Goal: Communication & Community: Answer question/provide support

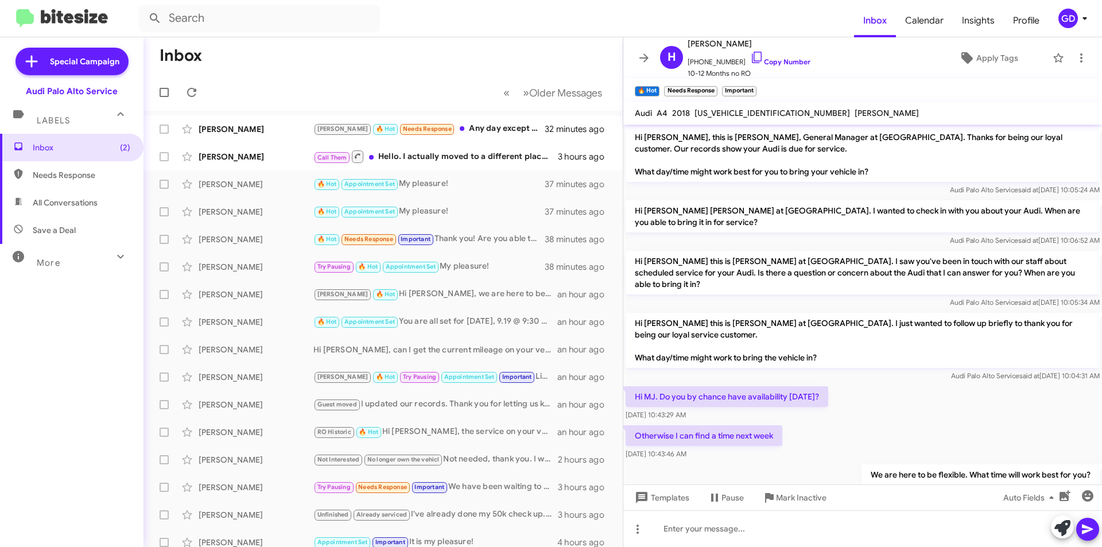
scroll to position [67, 0]
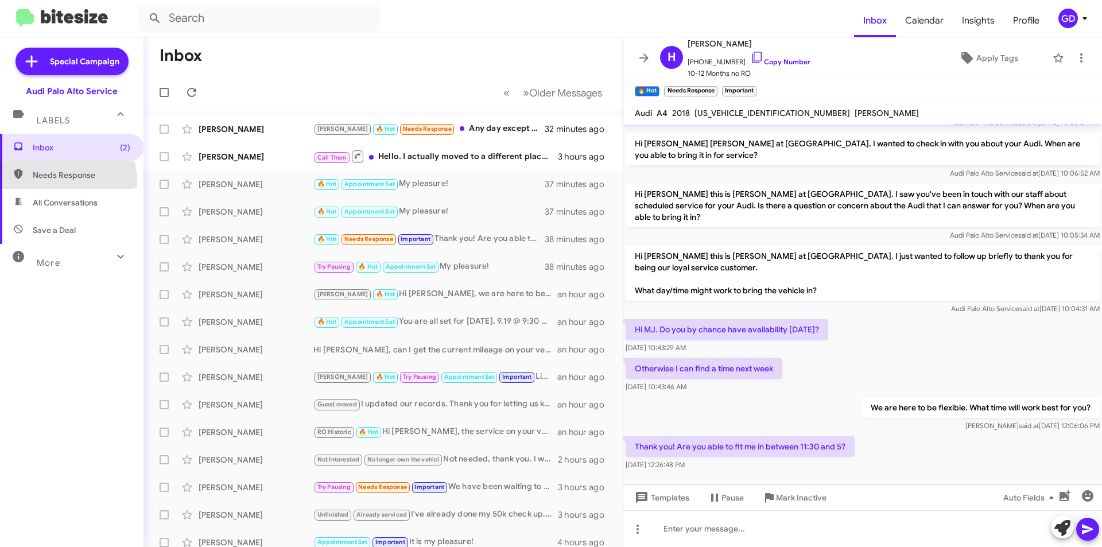
click at [54, 181] on span "Needs Response" at bounding box center [71, 175] width 143 height 28
type input "in:needs-response"
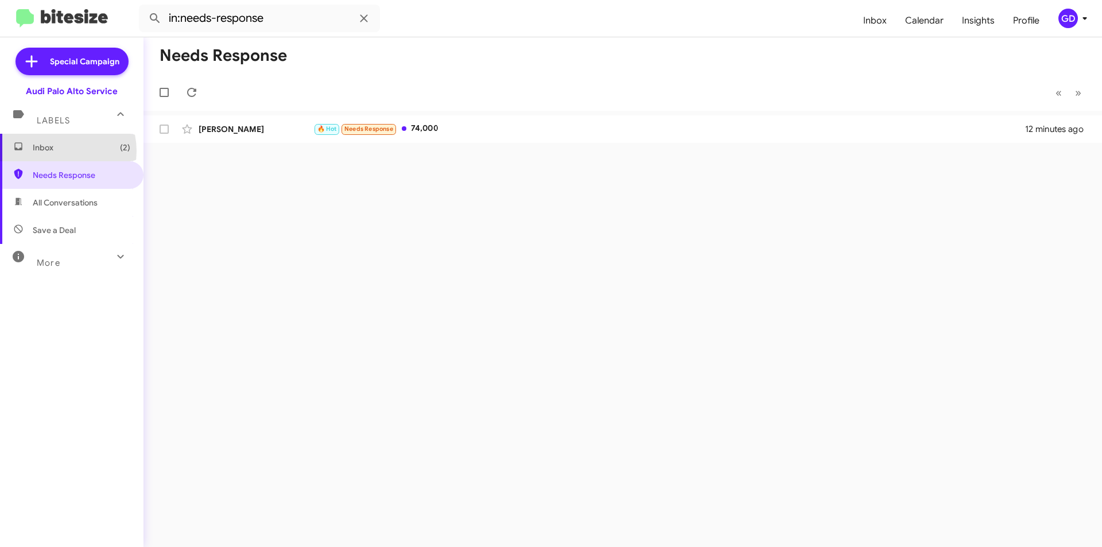
click at [56, 151] on span "Inbox (2)" at bounding box center [82, 147] width 98 height 11
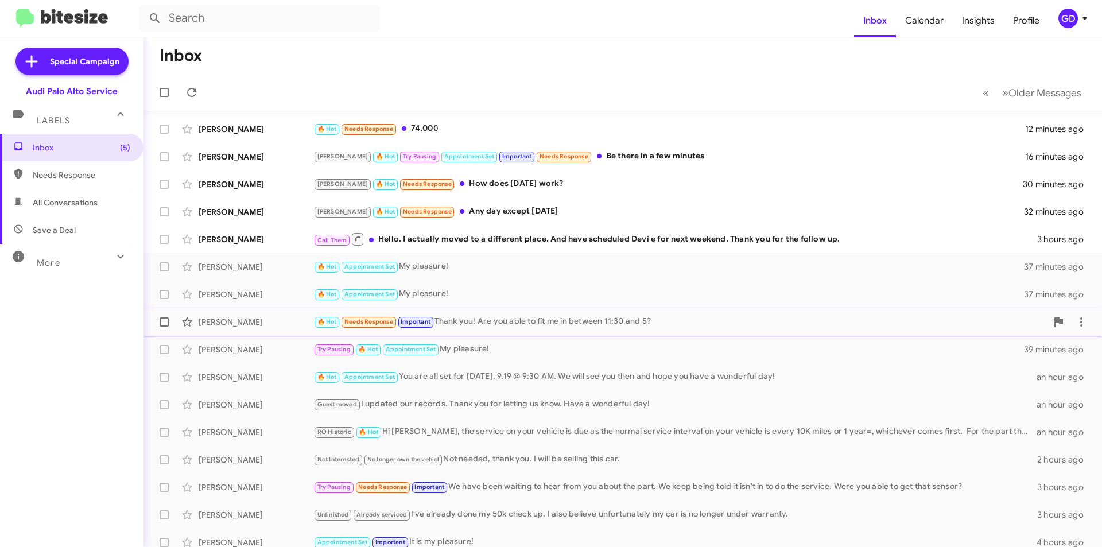
click at [224, 322] on div "[PERSON_NAME]" at bounding box center [256, 321] width 115 height 11
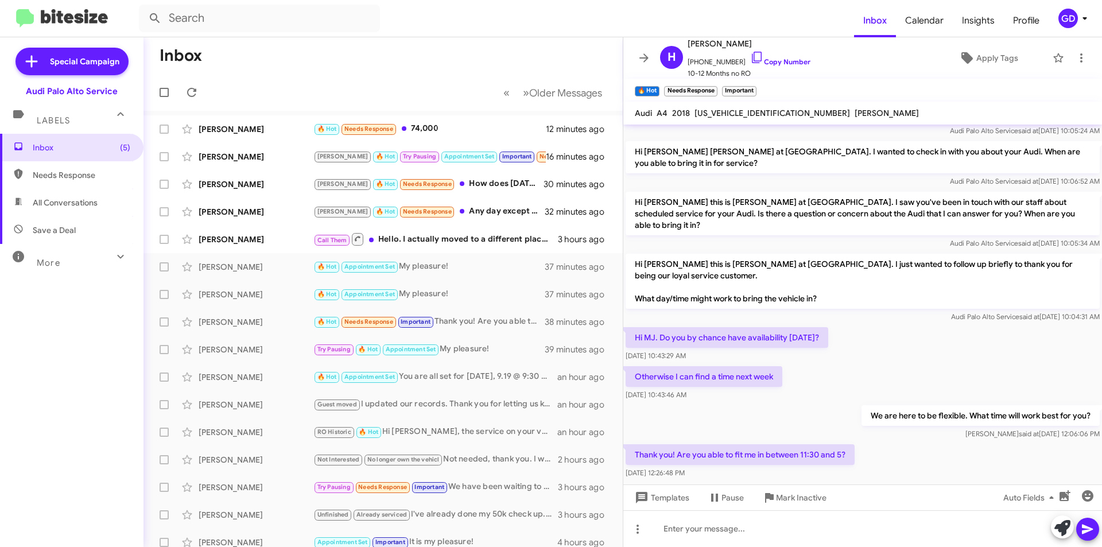
scroll to position [67, 0]
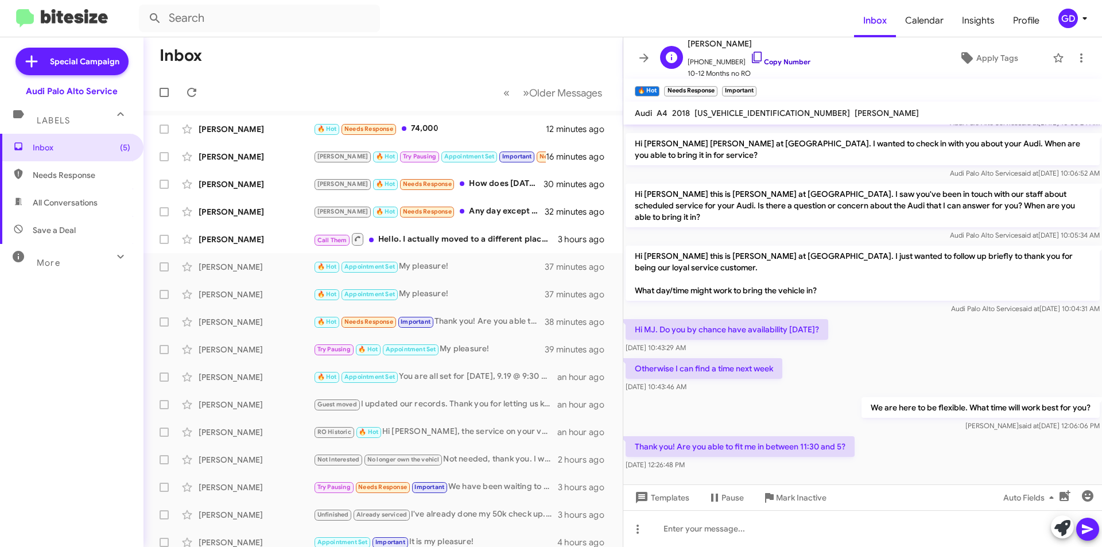
click at [767, 59] on link "Copy Number" at bounding box center [780, 61] width 60 height 9
click at [691, 530] on div at bounding box center [862, 528] width 479 height 37
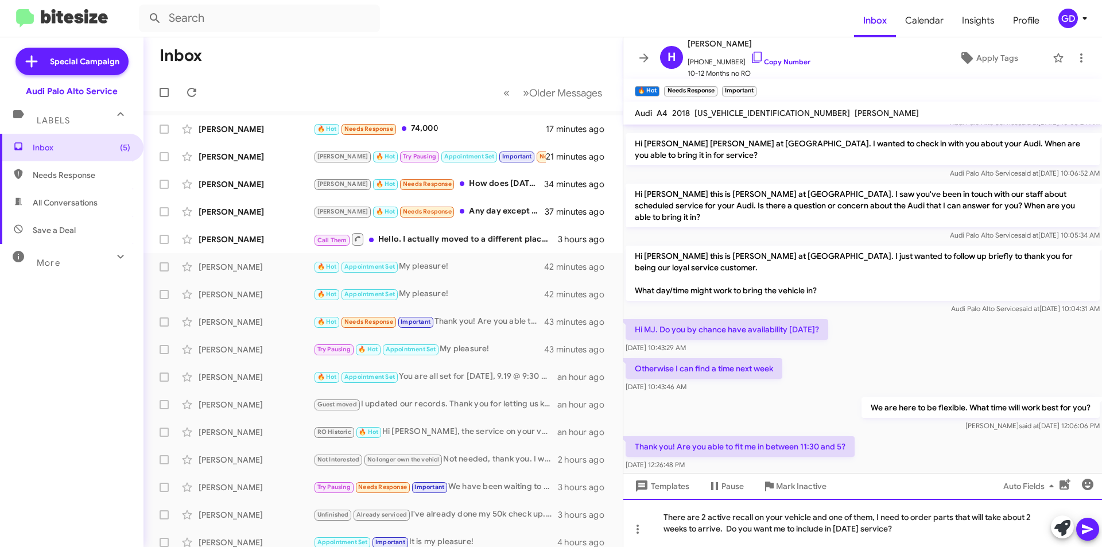
drag, startPoint x: 662, startPoint y: 516, endPoint x: 669, endPoint y: 446, distance: 69.8
click at [662, 513] on div "There are 2 active recall on your vehicle and one of them, I need to order part…" at bounding box center [862, 523] width 479 height 48
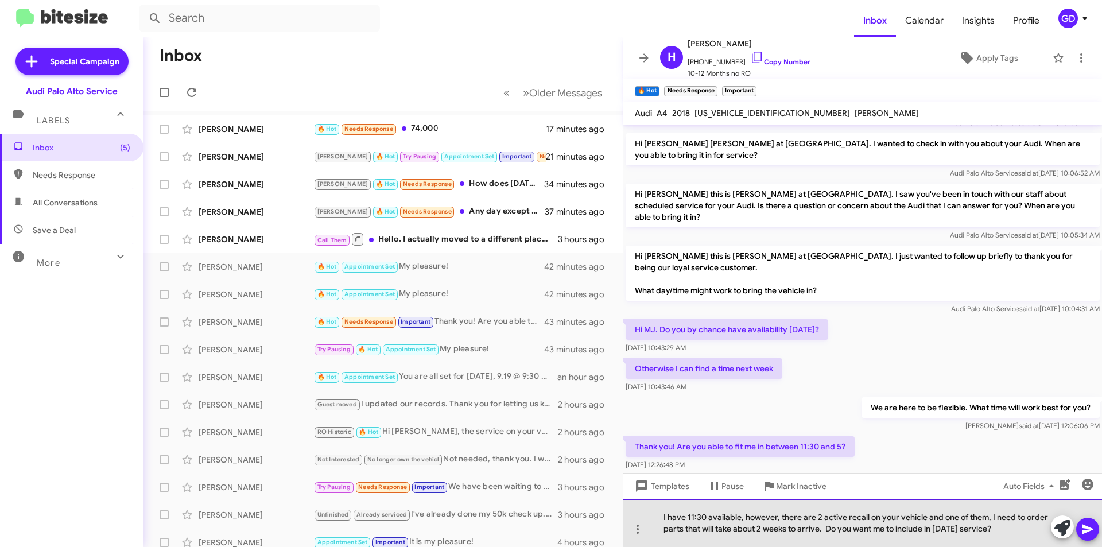
click at [866, 518] on div "I have 11:30 available, however, there are 2 active recall on your vehicle and …" at bounding box center [862, 523] width 479 height 48
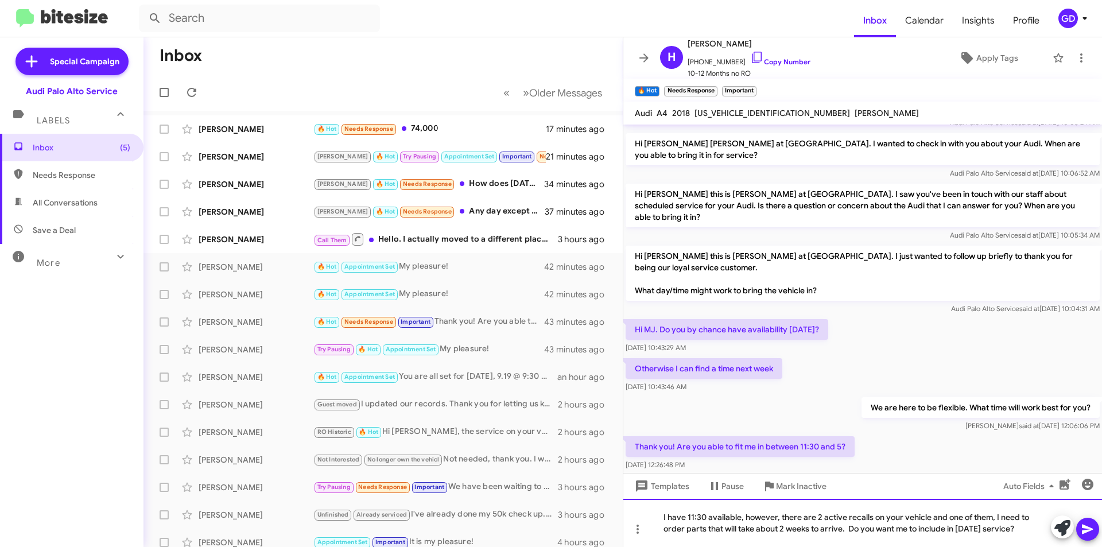
click at [931, 528] on div "I have 11:30 available, however, there are 2 active recalls on your vehicle and…" at bounding box center [862, 523] width 479 height 48
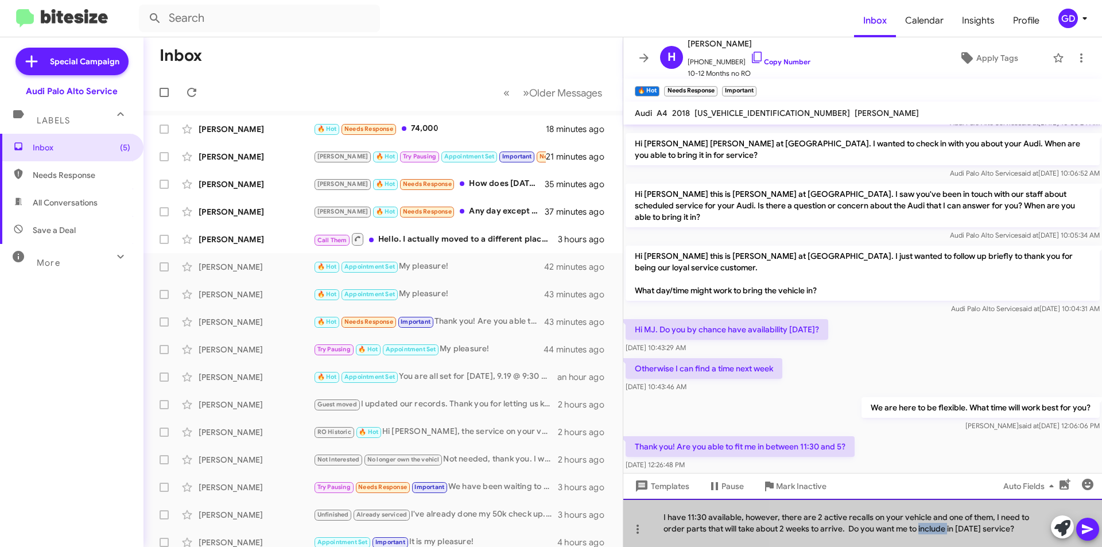
click at [931, 528] on div "I have 11:30 available, however, there are 2 active recalls on your vehicle and…" at bounding box center [862, 523] width 479 height 48
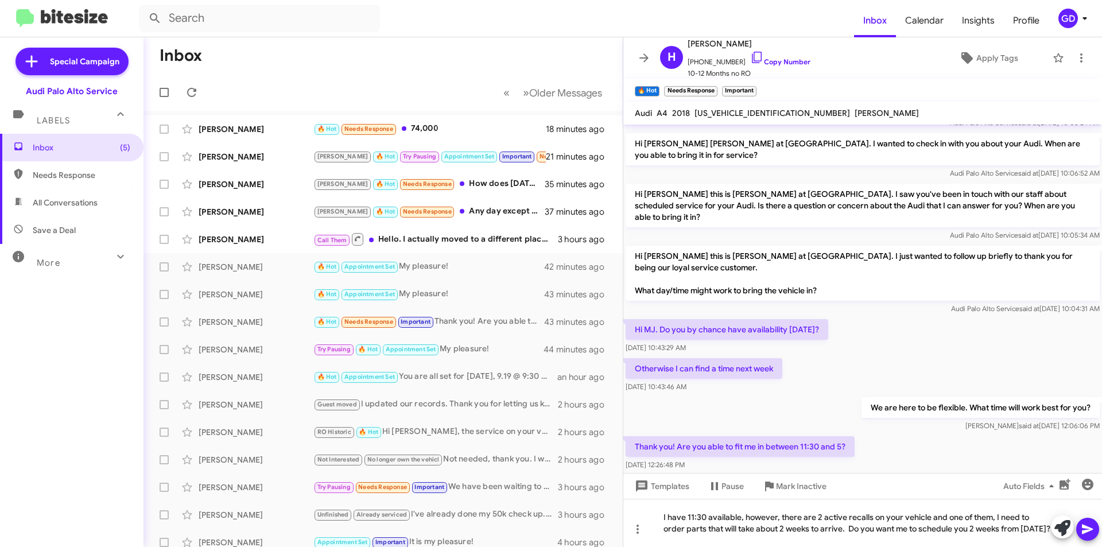
click at [1087, 532] on icon at bounding box center [1087, 529] width 11 height 10
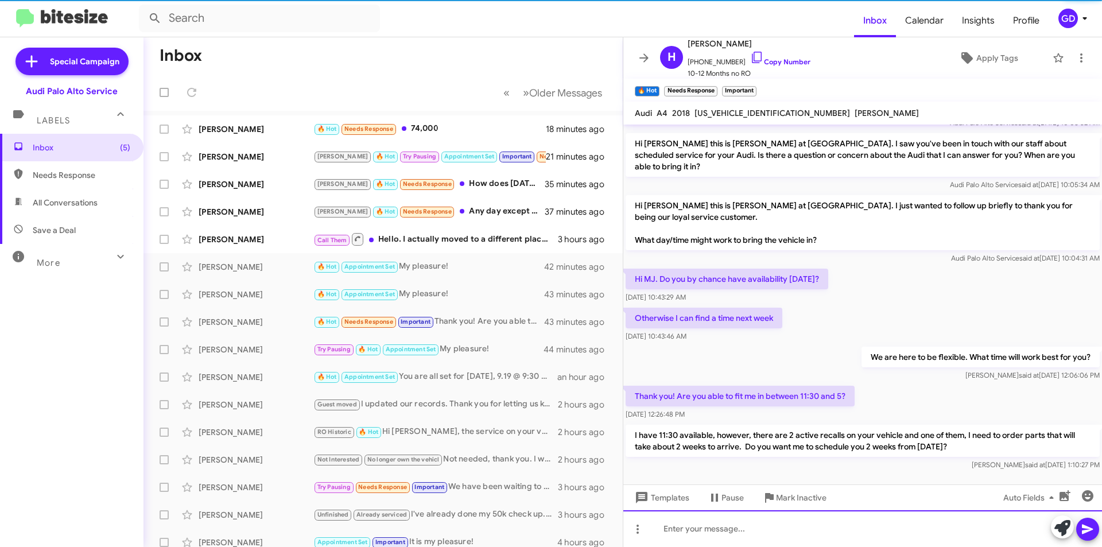
scroll to position [121, 0]
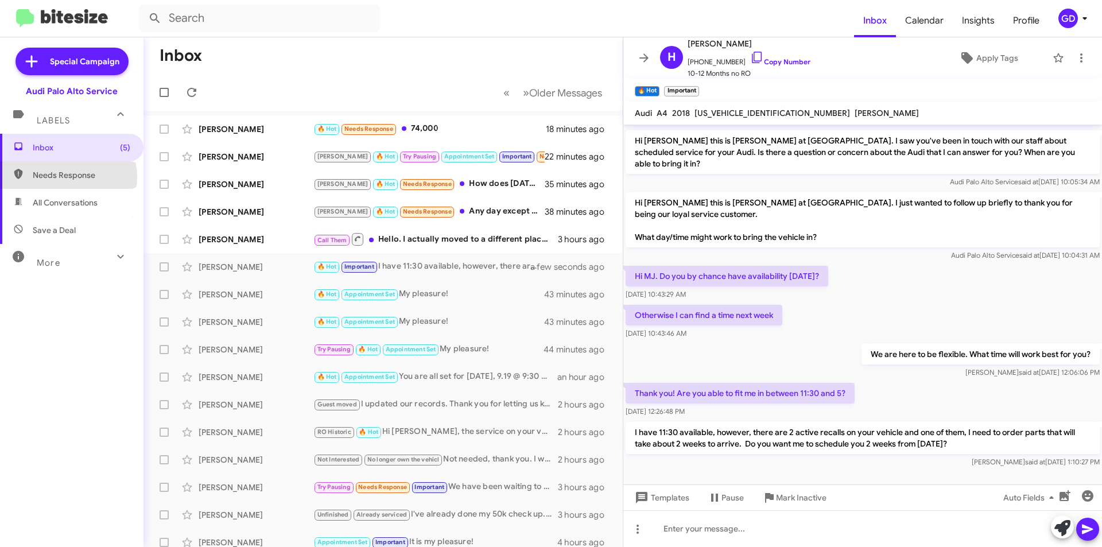
click at [68, 177] on span "Needs Response" at bounding box center [82, 174] width 98 height 11
type input "in:needs-response"
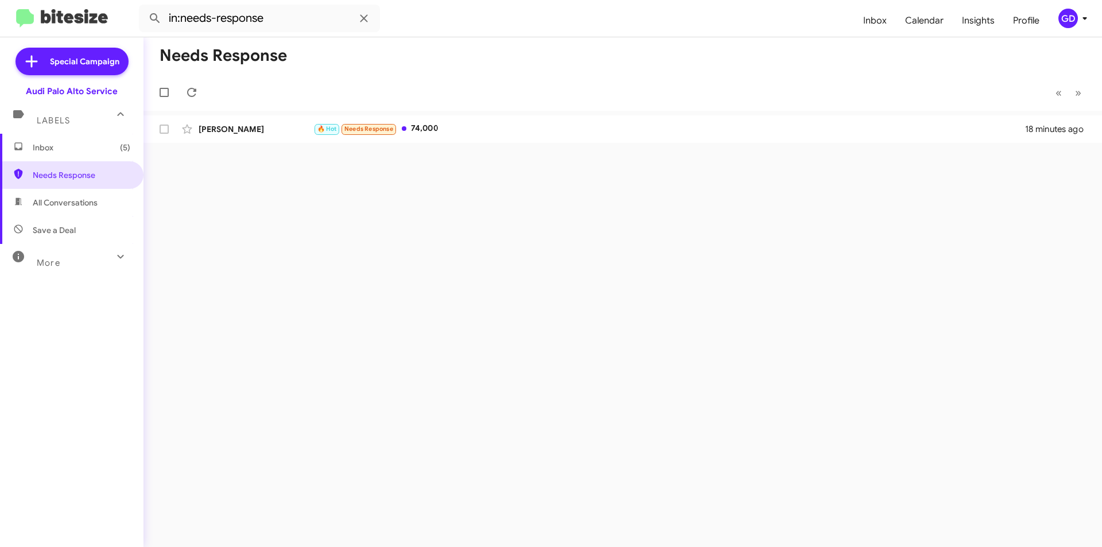
click at [61, 145] on span "Inbox (5)" at bounding box center [82, 147] width 98 height 11
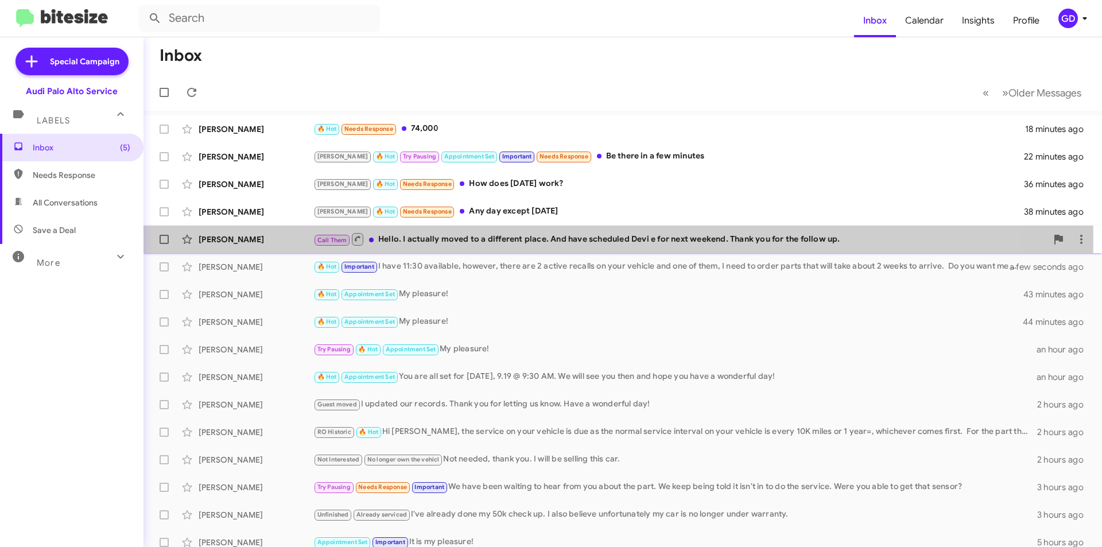
click at [474, 238] on div "Call Them Hello. I actually moved to a different place. And have scheduled Devi…" at bounding box center [679, 239] width 733 height 14
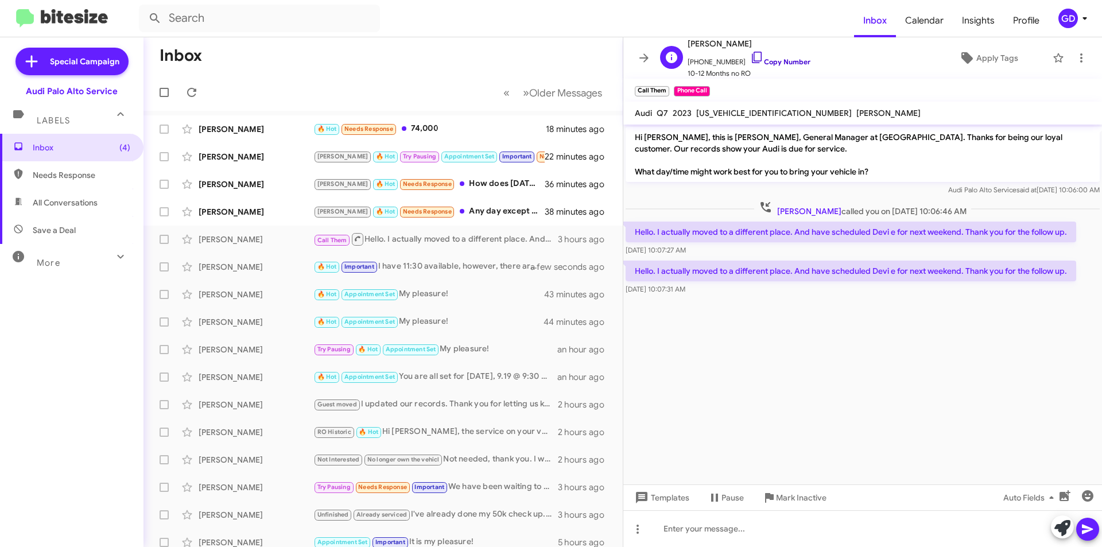
click at [770, 58] on link "Copy Number" at bounding box center [780, 61] width 60 height 9
click at [782, 60] on link "Copy Number" at bounding box center [780, 61] width 60 height 9
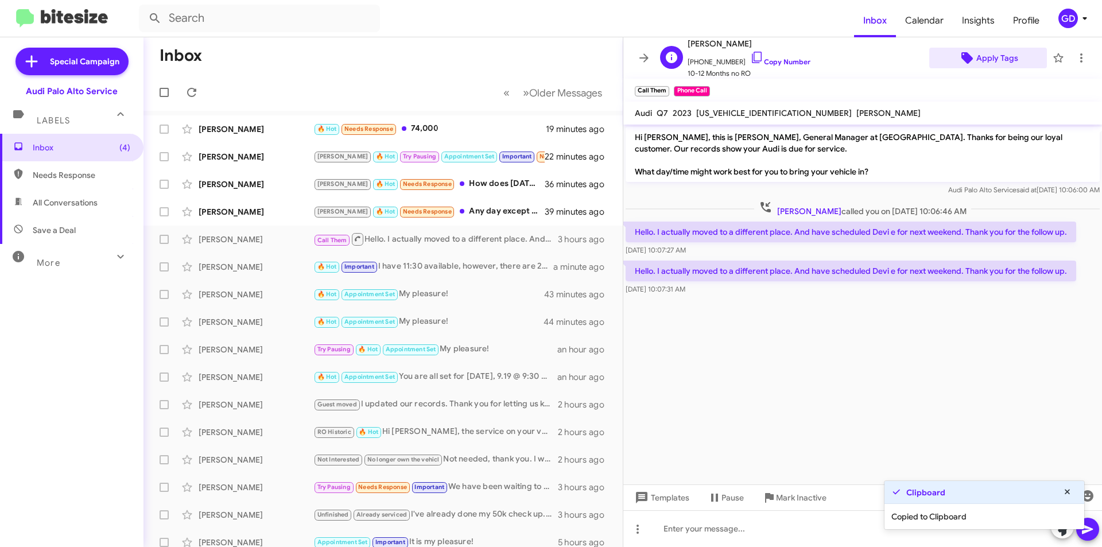
click at [984, 58] on span "Apply Tags" at bounding box center [997, 58] width 42 height 21
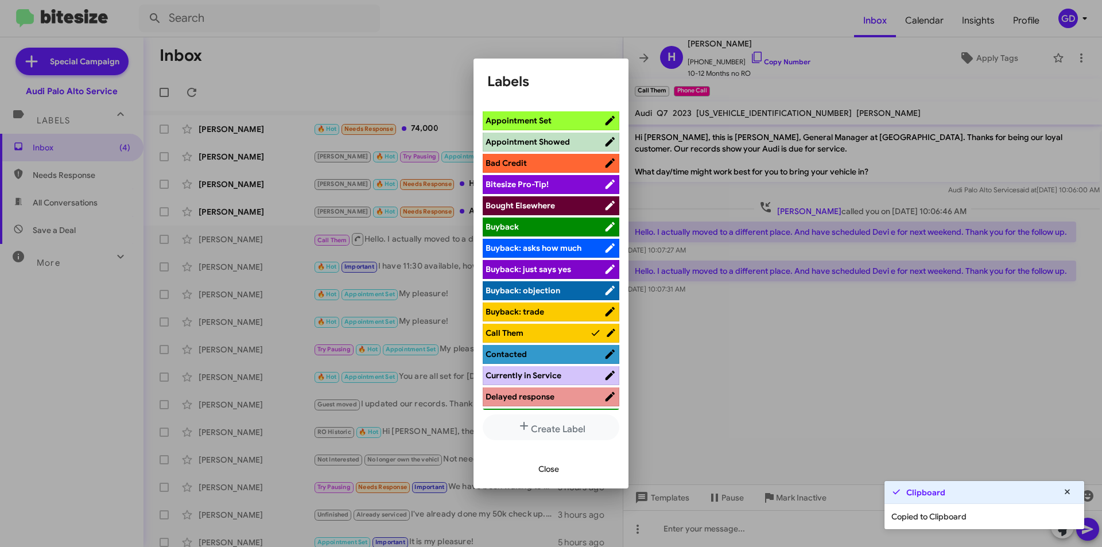
scroll to position [287, 0]
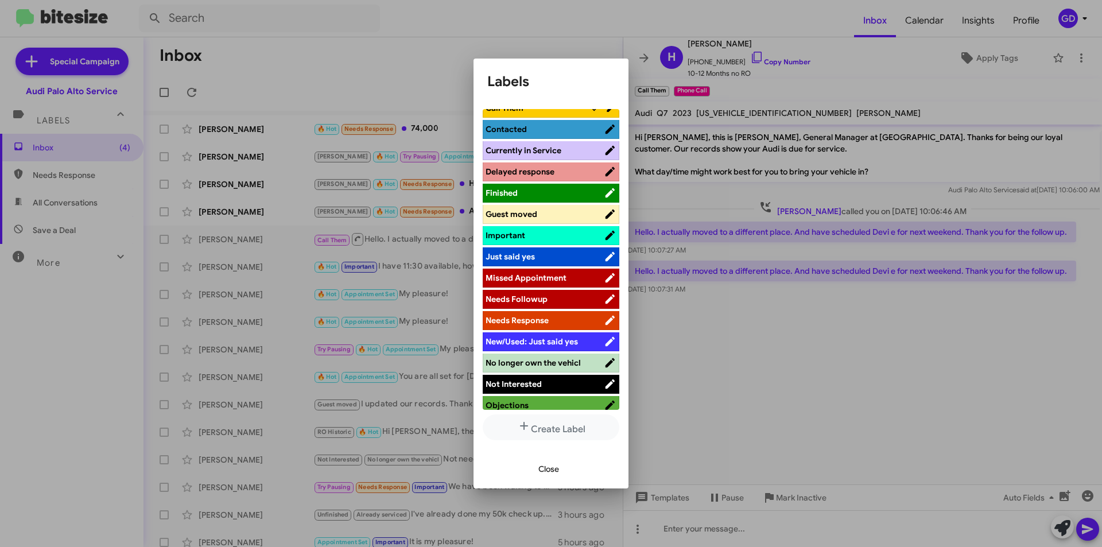
click at [516, 211] on span "Guest moved" at bounding box center [511, 214] width 52 height 10
click at [522, 382] on span "Not Interested" at bounding box center [513, 384] width 56 height 10
click at [545, 469] on span "Close" at bounding box center [548, 468] width 21 height 21
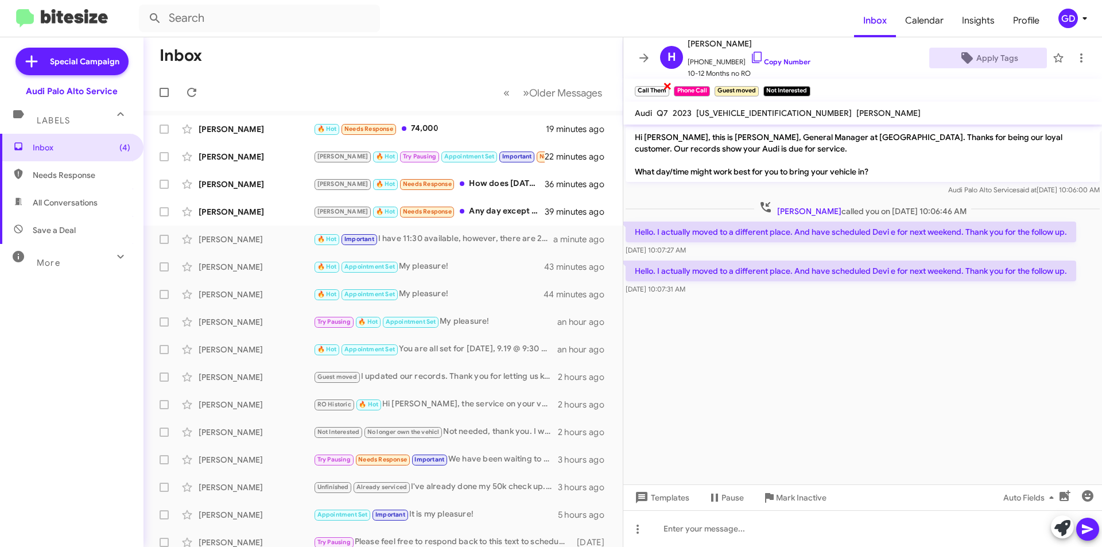
click at [663, 84] on span "×" at bounding box center [667, 86] width 9 height 14
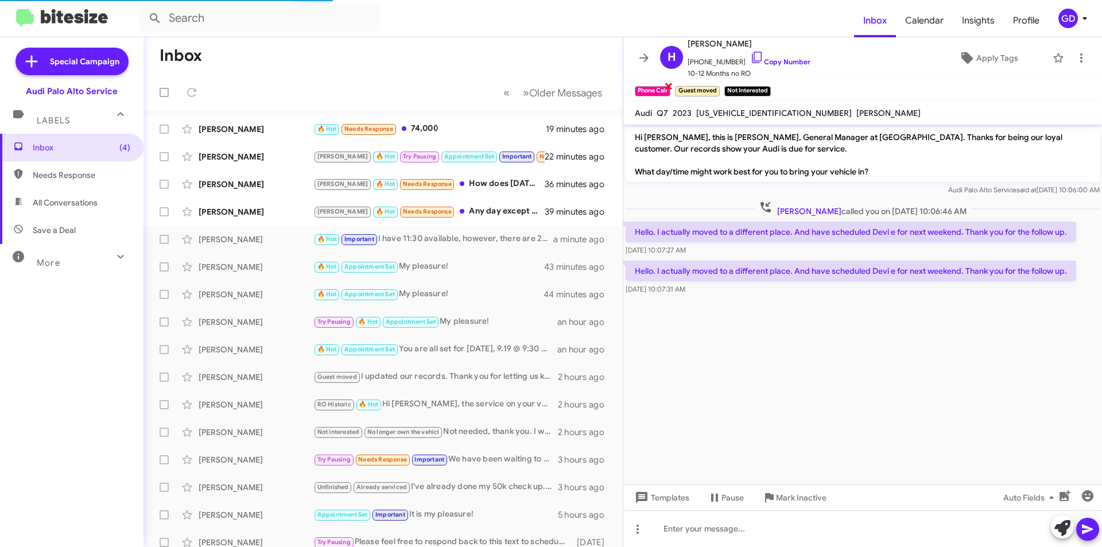
click at [667, 86] on span "×" at bounding box center [668, 86] width 9 height 14
click at [669, 87] on span "×" at bounding box center [668, 86] width 9 height 14
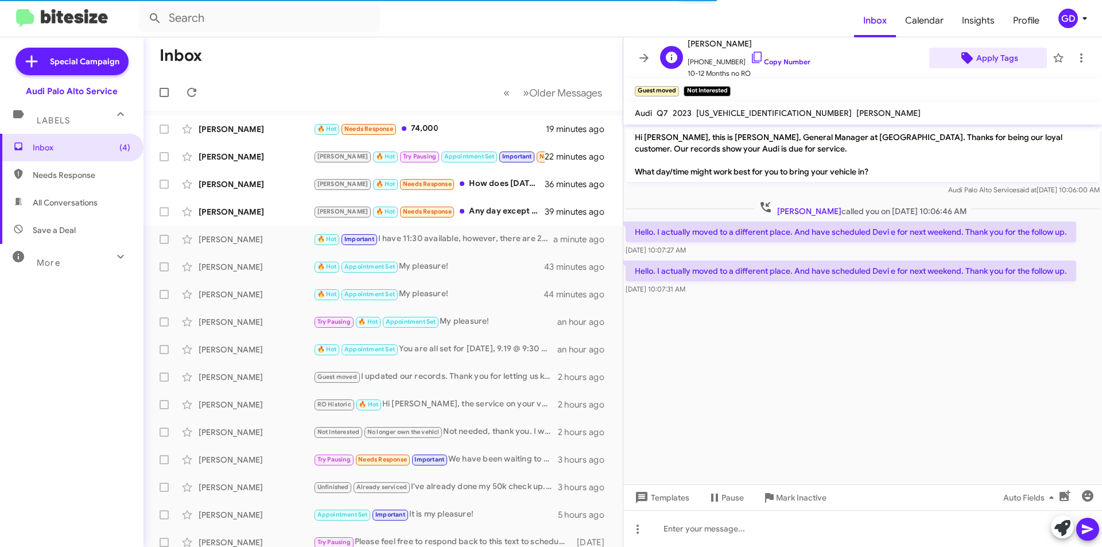
click at [984, 61] on span "Apply Tags" at bounding box center [997, 58] width 42 height 21
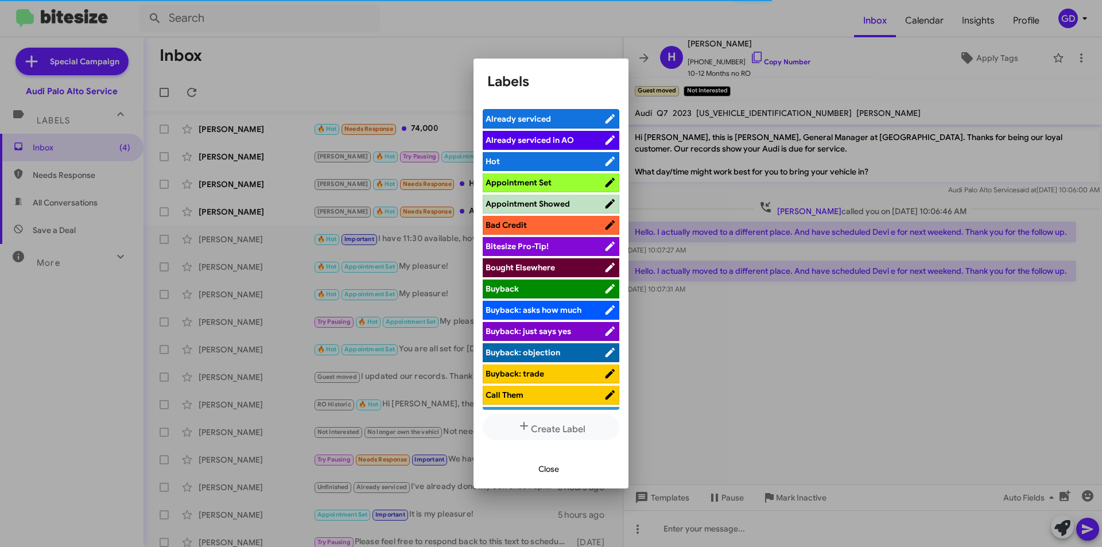
click at [928, 386] on div at bounding box center [551, 273] width 1102 height 547
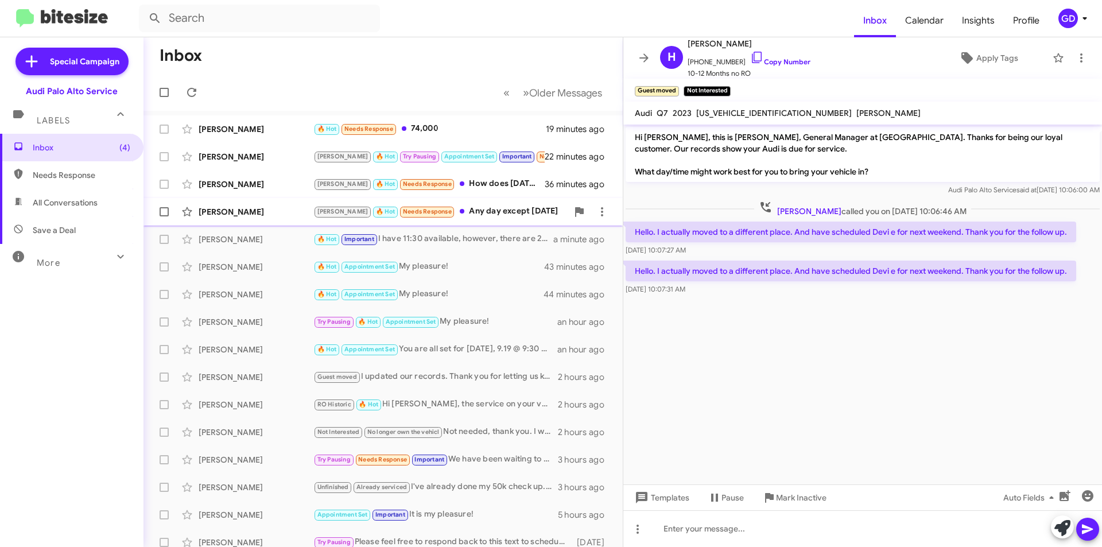
click at [220, 213] on div "[PERSON_NAME]" at bounding box center [256, 211] width 115 height 11
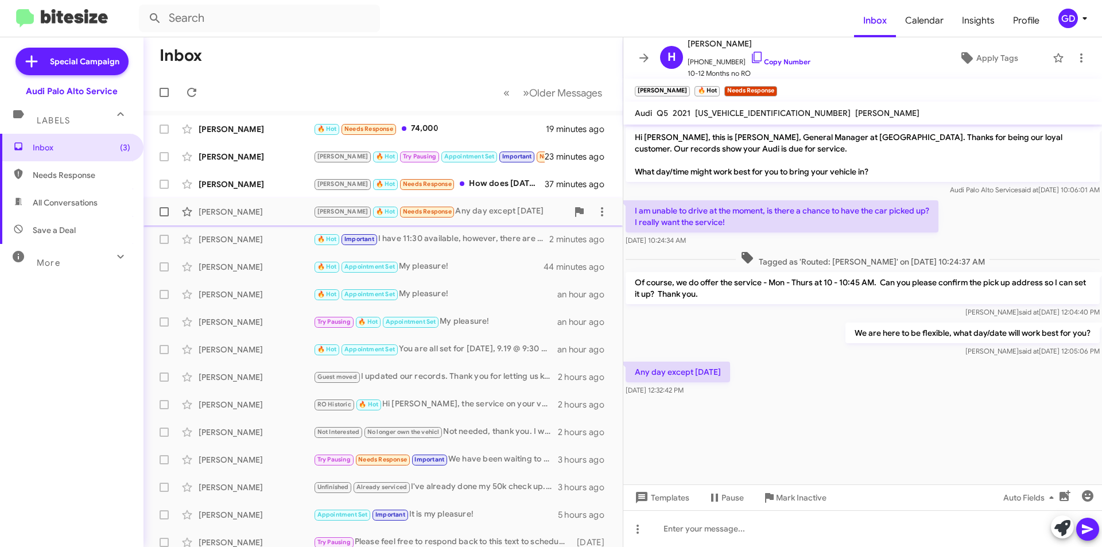
click at [243, 211] on div "[PERSON_NAME]" at bounding box center [256, 211] width 115 height 11
click at [64, 175] on span "Needs Response" at bounding box center [82, 174] width 98 height 11
type input "in:needs-response"
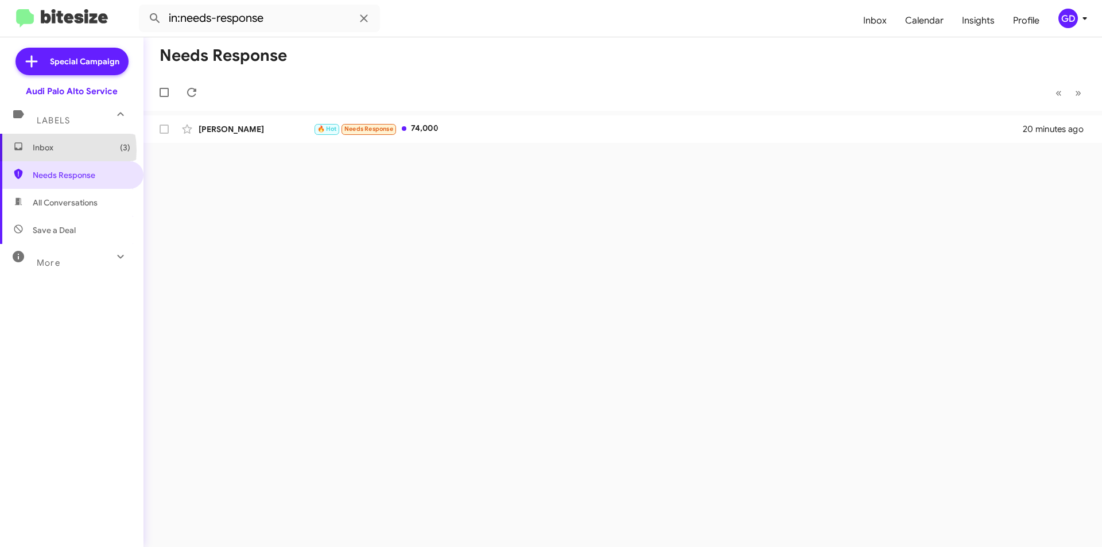
click at [46, 150] on span "Inbox (3)" at bounding box center [82, 147] width 98 height 11
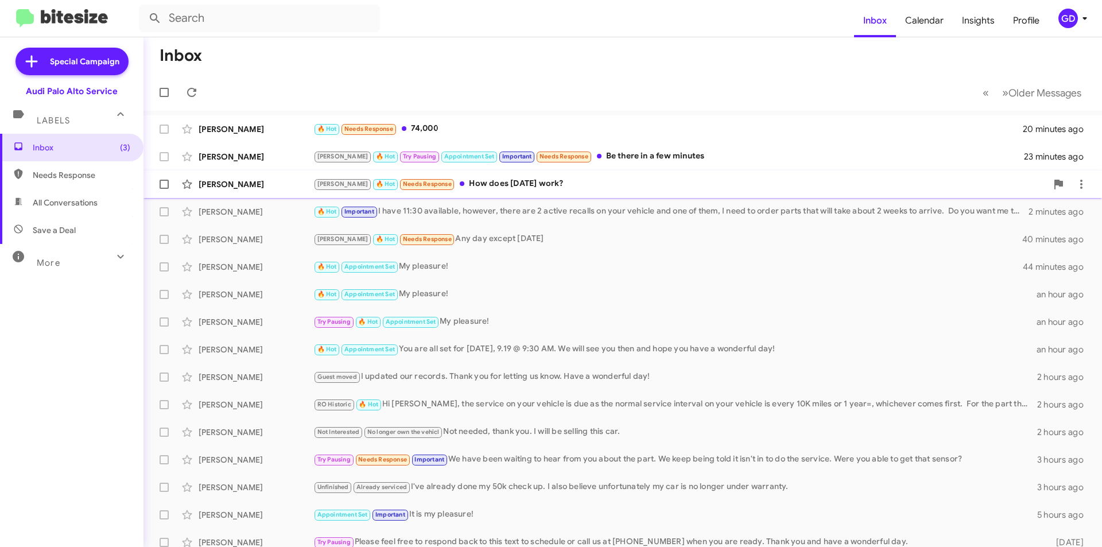
click at [245, 181] on div "[PERSON_NAME]" at bounding box center [256, 183] width 115 height 11
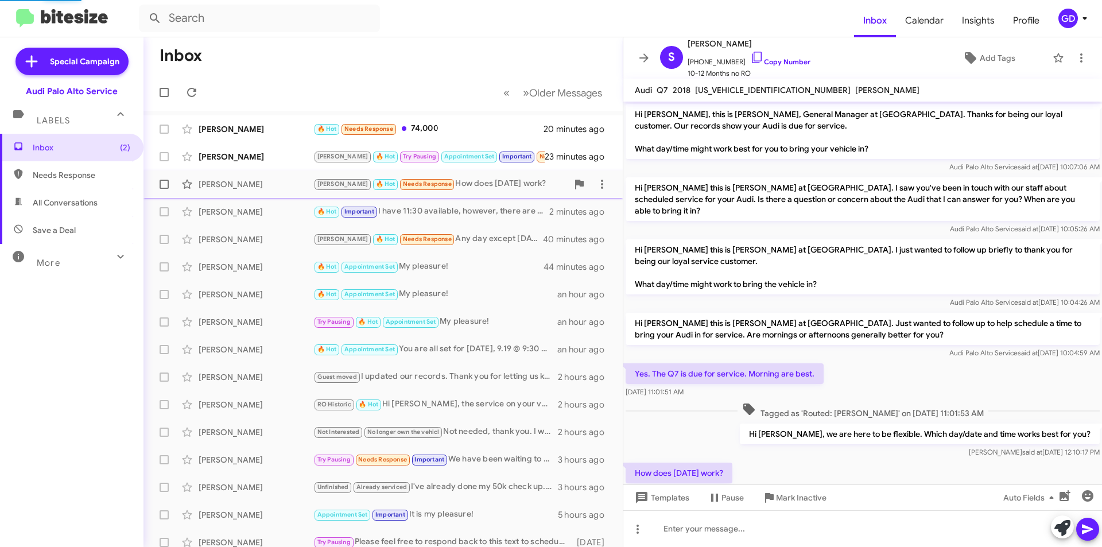
scroll to position [26, 0]
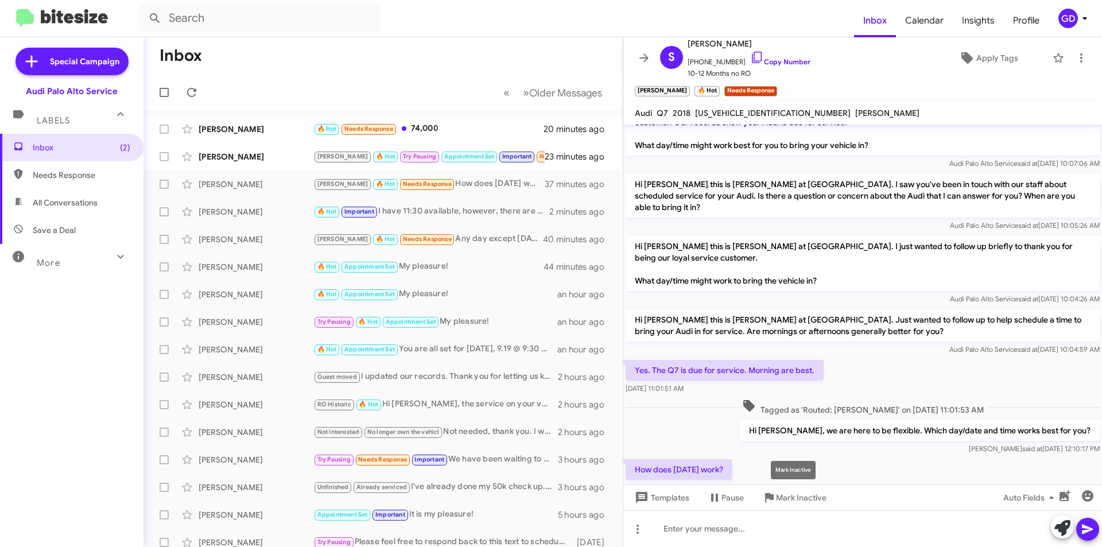
click at [794, 468] on mat-tooltip-component "Mark Inactive" at bounding box center [793, 470] width 61 height 34
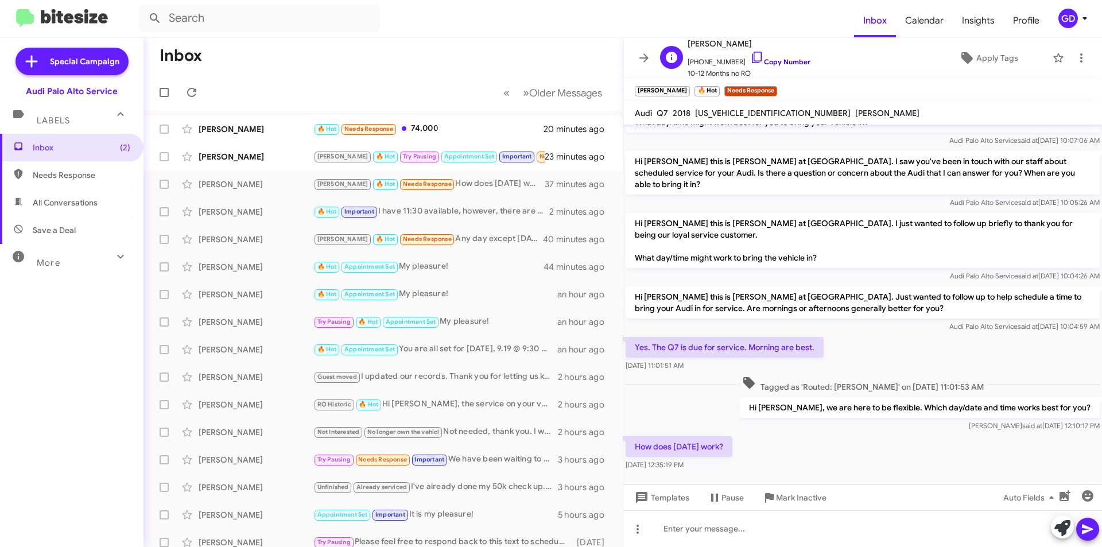
click at [782, 61] on link "Copy Number" at bounding box center [780, 61] width 60 height 9
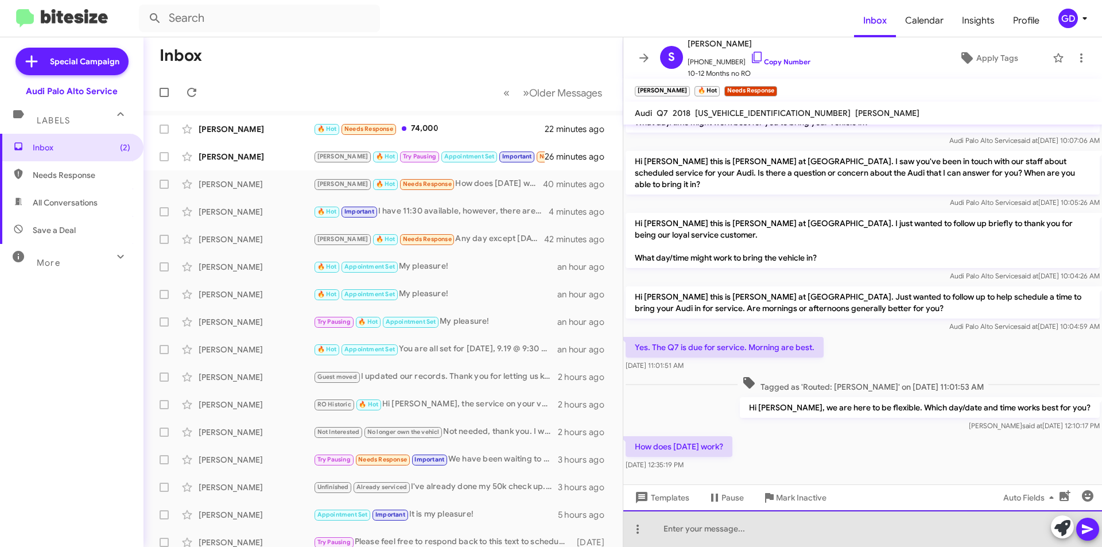
drag, startPoint x: 670, startPoint y: 529, endPoint x: 678, endPoint y: 525, distance: 9.3
click at [671, 527] on div at bounding box center [862, 528] width 479 height 37
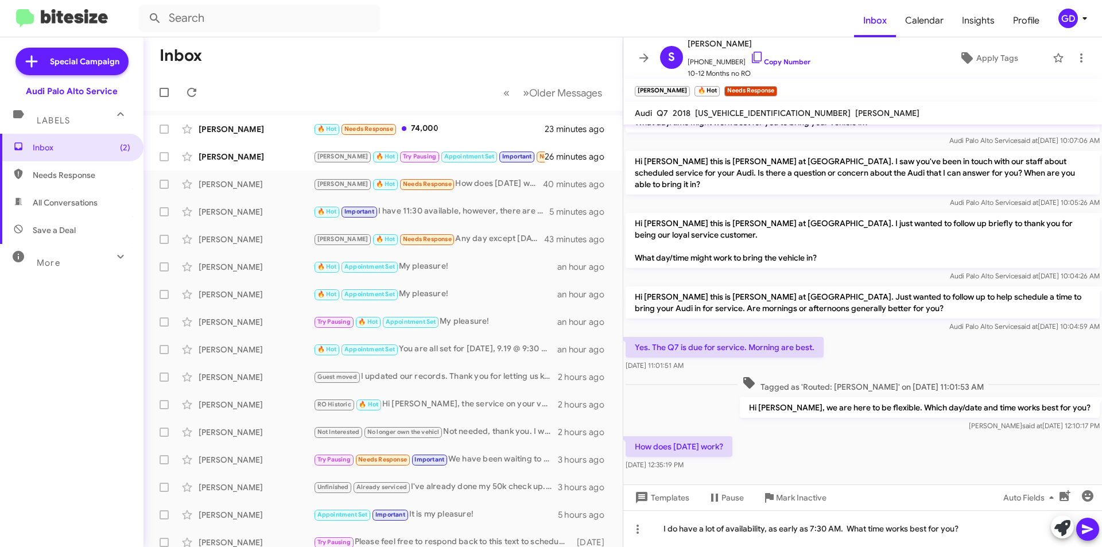
click at [1084, 529] on icon at bounding box center [1088, 529] width 14 height 14
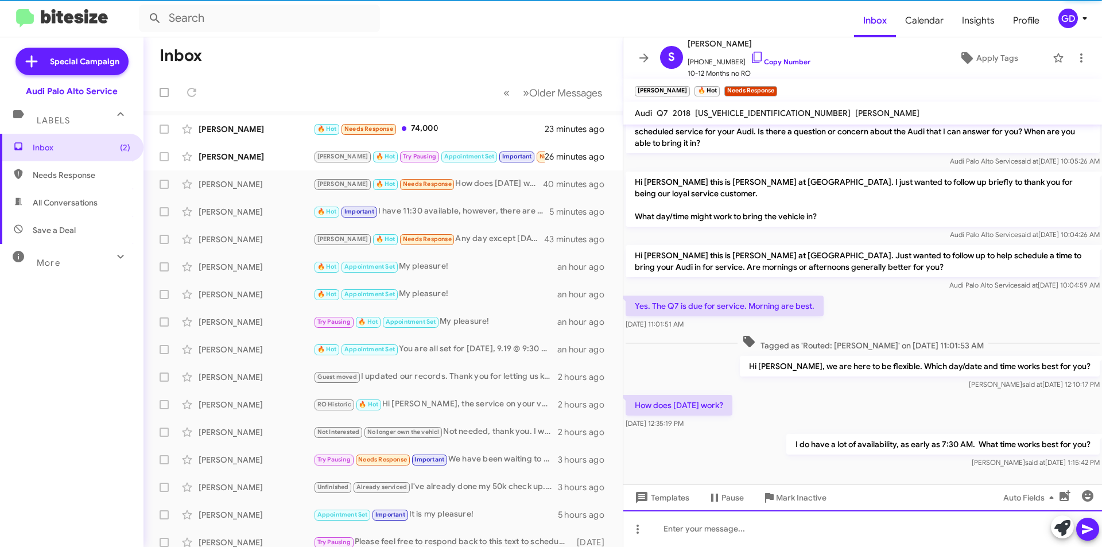
scroll to position [91, 0]
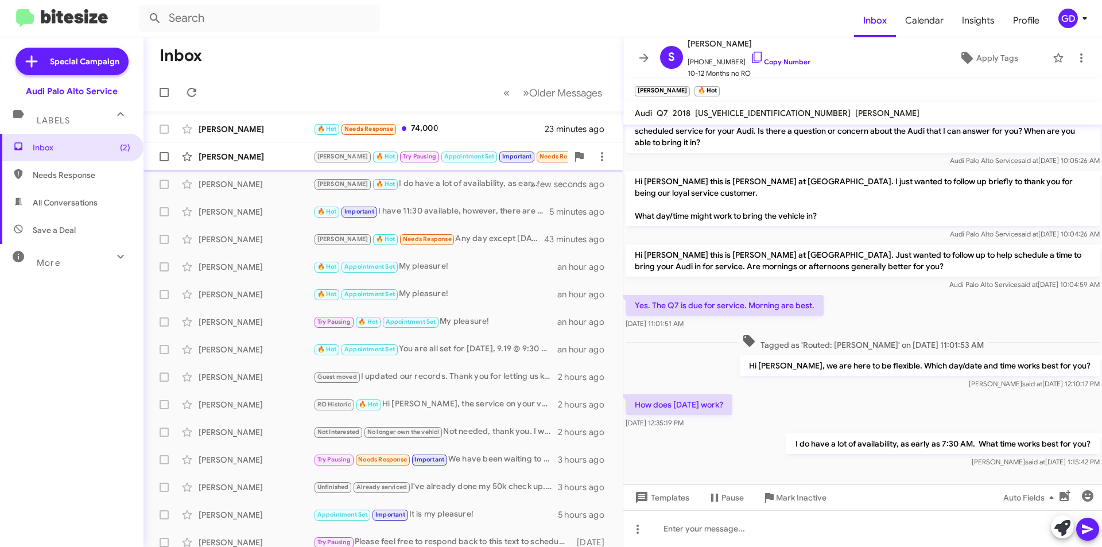
click at [227, 161] on div "[PERSON_NAME]" at bounding box center [256, 156] width 115 height 11
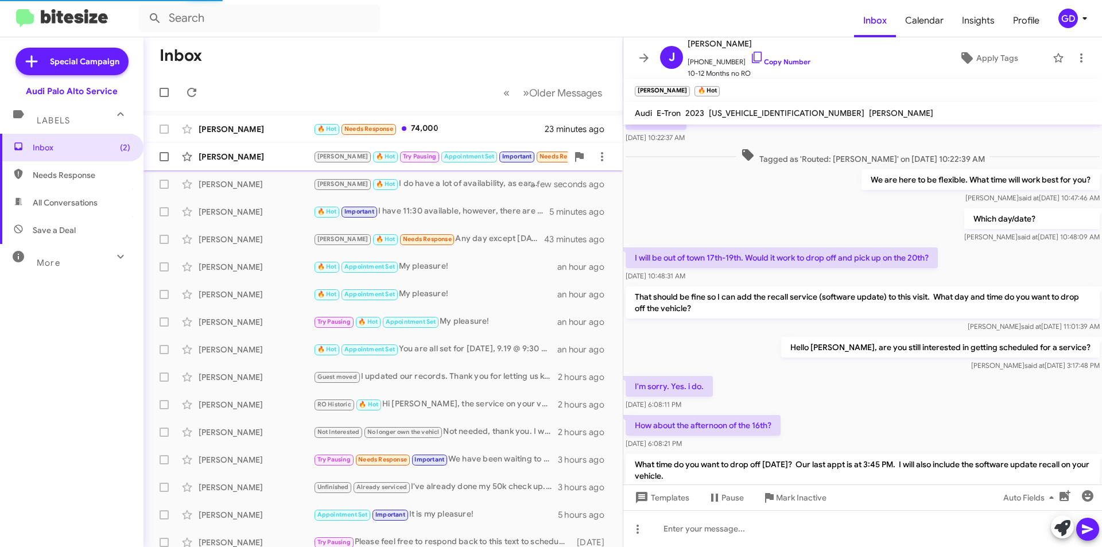
scroll to position [500, 0]
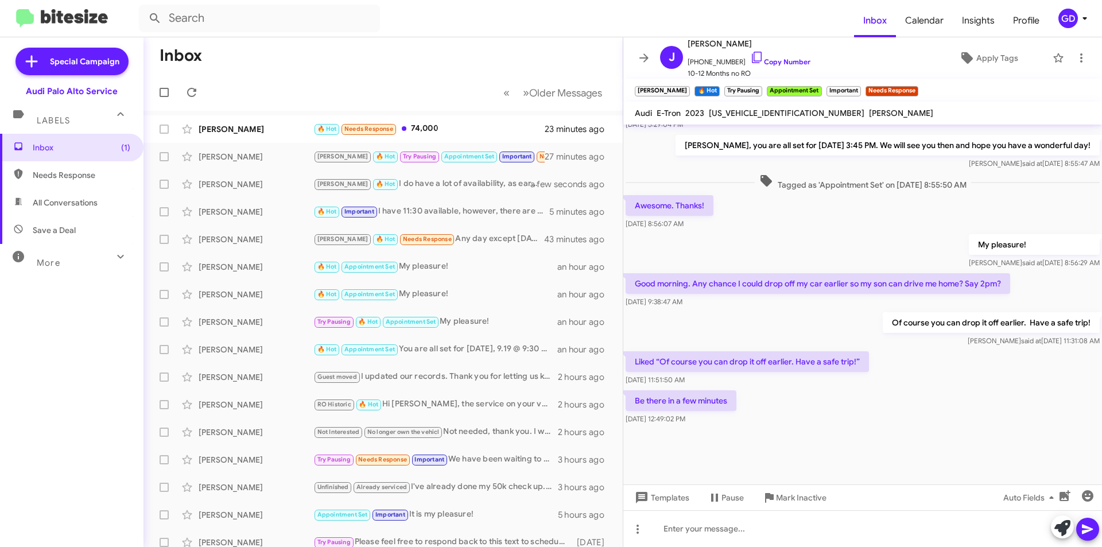
click at [886, 434] on div at bounding box center [862, 455] width 479 height 57
click at [778, 60] on link "Copy Number" at bounding box center [780, 61] width 60 height 9
click at [227, 131] on div "[PERSON_NAME]" at bounding box center [256, 128] width 115 height 11
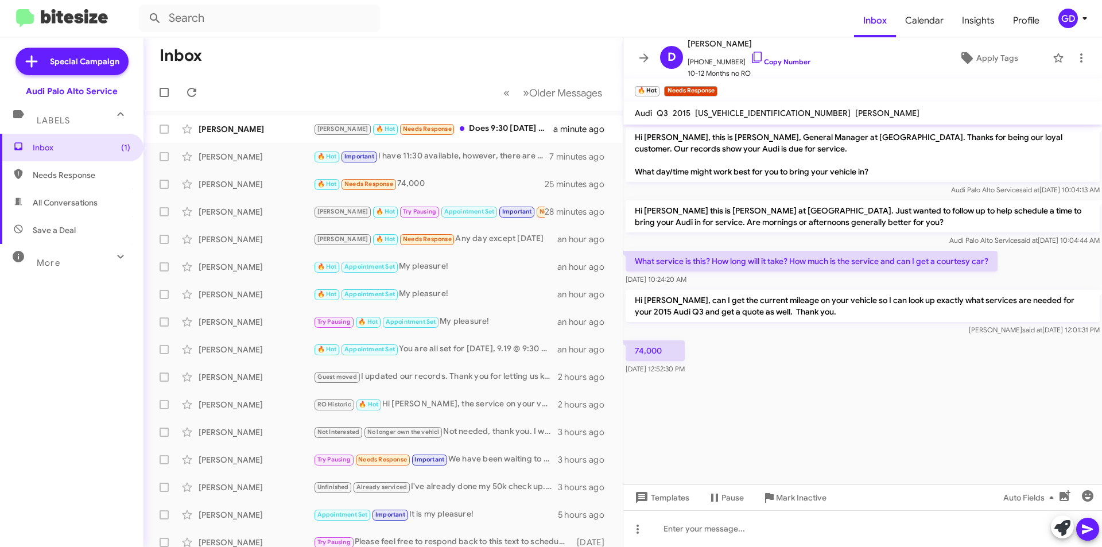
click at [720, 115] on span "[US_VEHICLE_IDENTIFICATION_NUMBER]" at bounding box center [773, 113] width 156 height 10
copy span "[US_VEHICLE_IDENTIFICATION_NUMBER]"
click at [704, 42] on span "[PERSON_NAME]" at bounding box center [748, 44] width 123 height 14
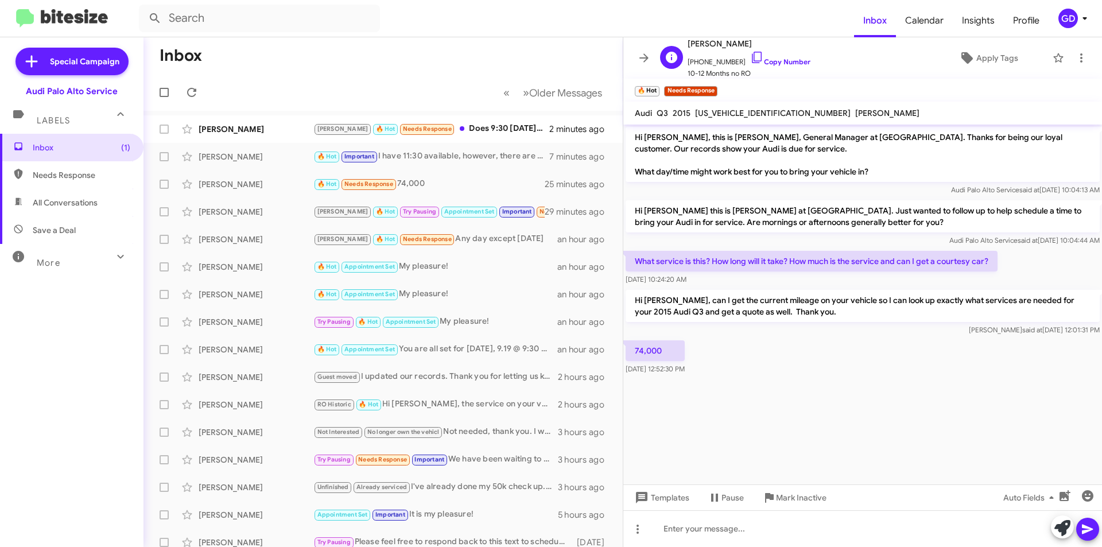
click at [704, 42] on span "[PERSON_NAME]" at bounding box center [748, 44] width 123 height 14
copy span "[PERSON_NAME]"
click at [774, 60] on link "Copy Number" at bounding box center [780, 61] width 60 height 9
copy span "[PERSON_NAME]"
click at [220, 130] on div "[PERSON_NAME]" at bounding box center [256, 128] width 115 height 11
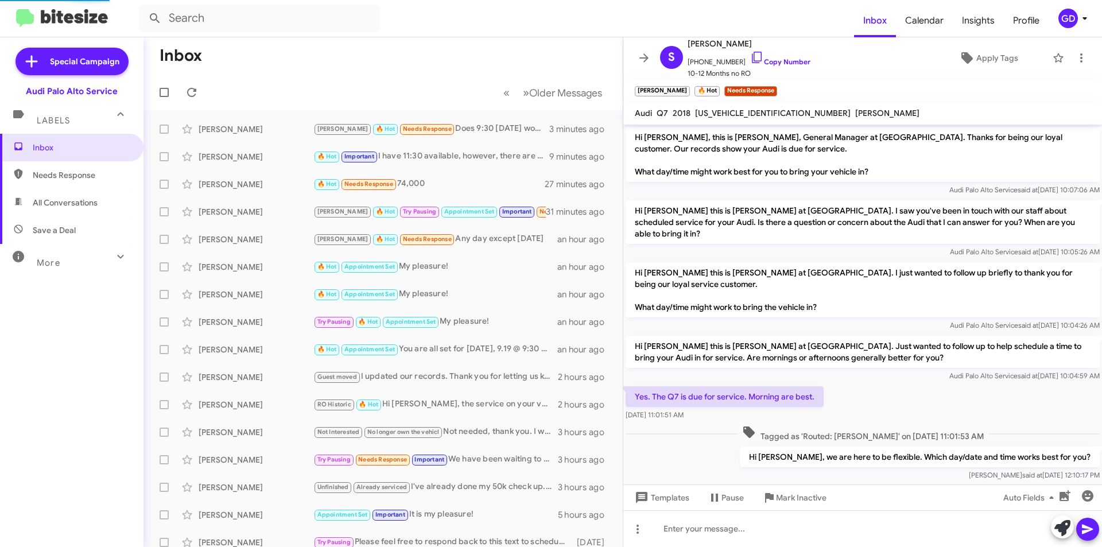
scroll to position [133, 0]
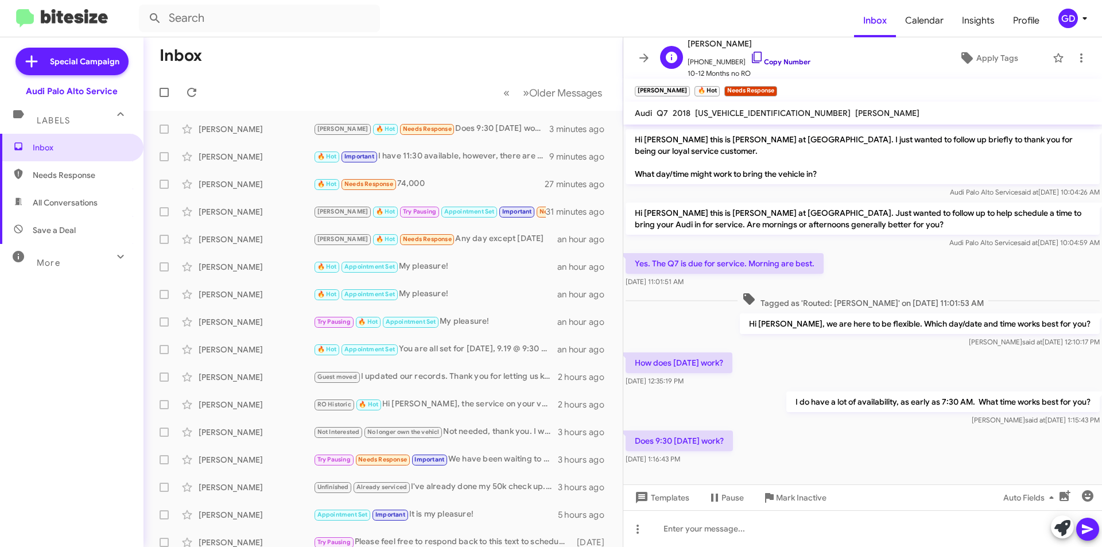
click at [780, 61] on link "Copy Number" at bounding box center [780, 61] width 60 height 9
click at [779, 63] on link "Copy Number" at bounding box center [780, 61] width 60 height 9
click at [679, 531] on div at bounding box center [862, 528] width 479 height 37
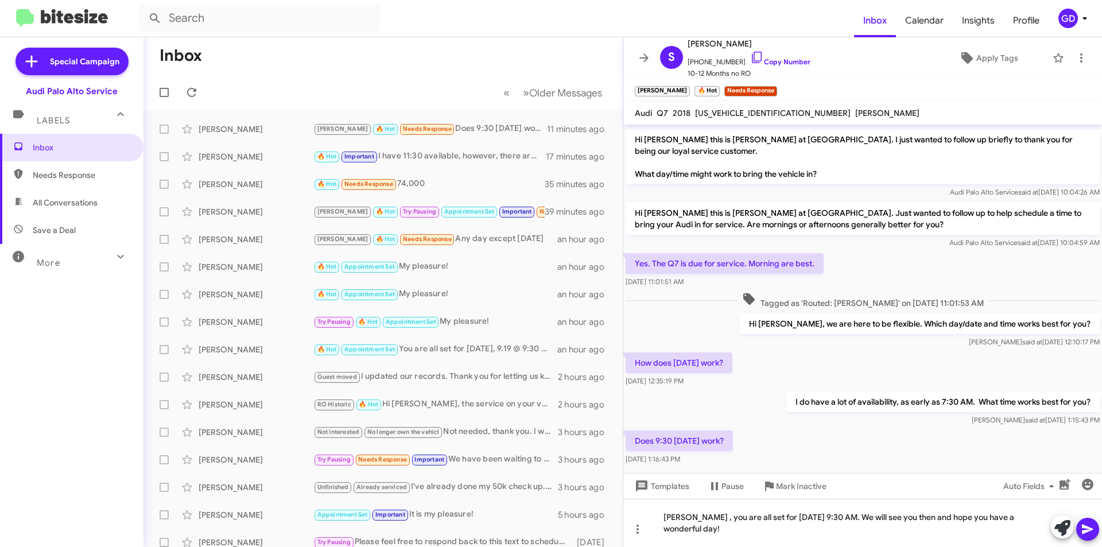
click at [1088, 530] on icon at bounding box center [1087, 529] width 11 height 10
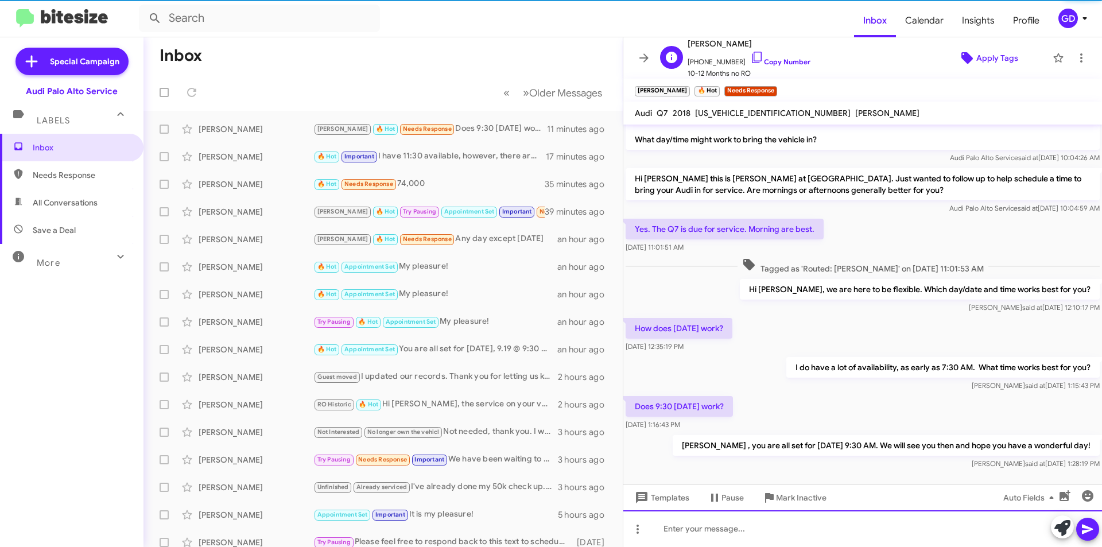
scroll to position [175, 0]
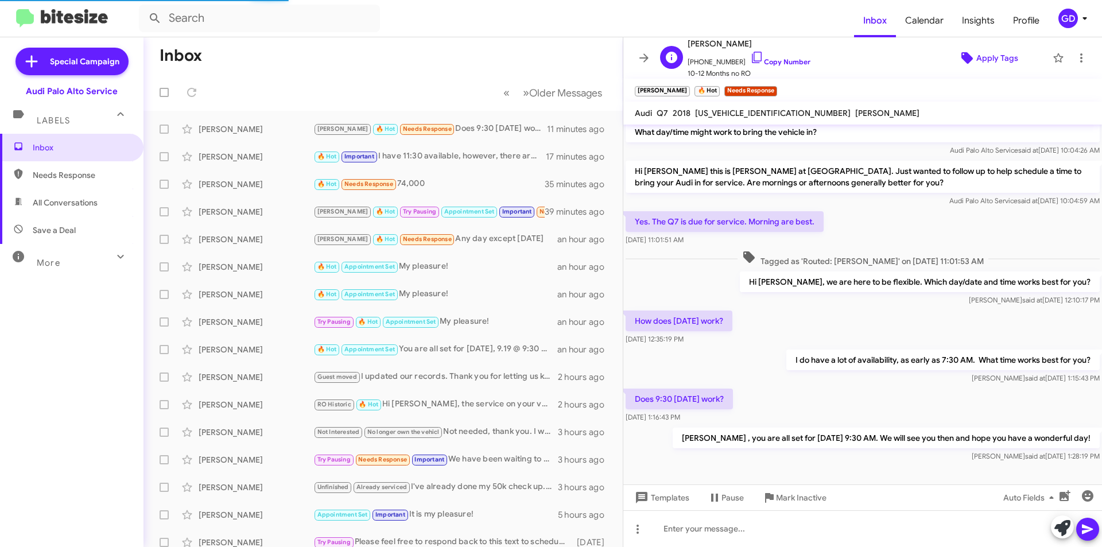
click at [990, 56] on span "Apply Tags" at bounding box center [997, 58] width 42 height 21
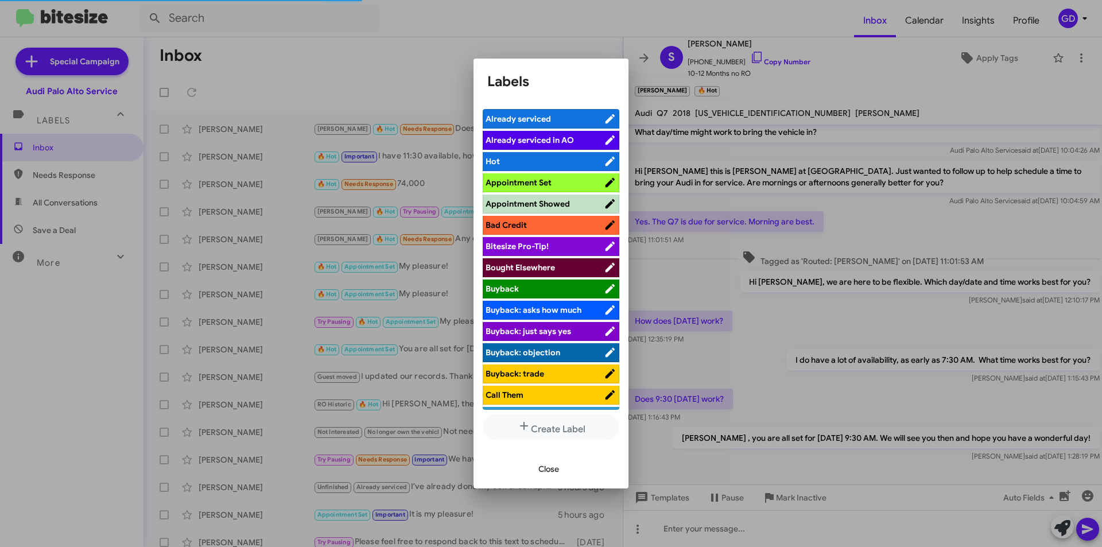
click at [534, 177] on span "Appointment Set" at bounding box center [518, 182] width 66 height 10
click at [545, 467] on span "Close" at bounding box center [548, 468] width 21 height 21
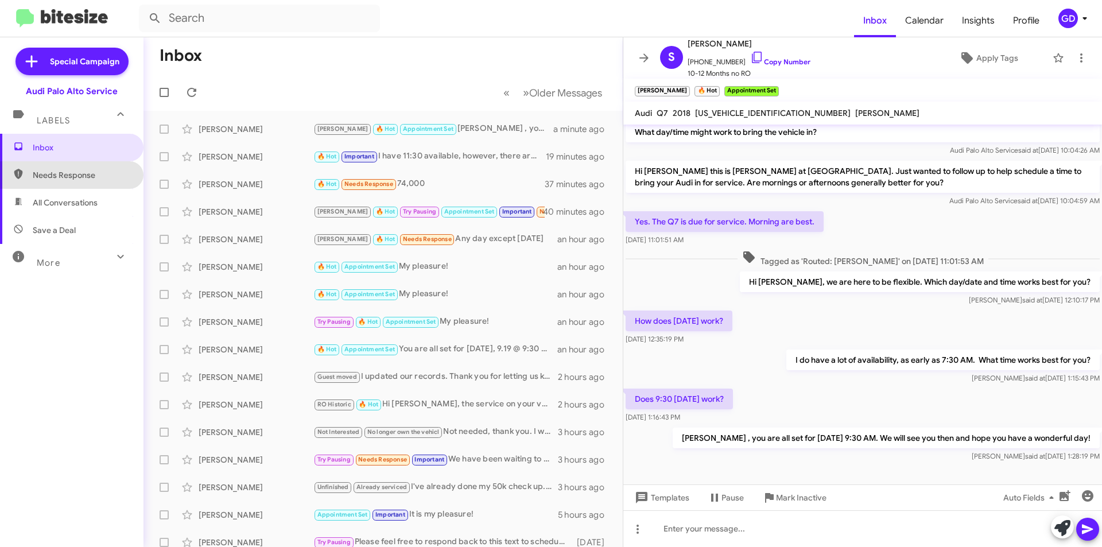
click at [73, 174] on span "Needs Response" at bounding box center [82, 174] width 98 height 11
type input "in:needs-response"
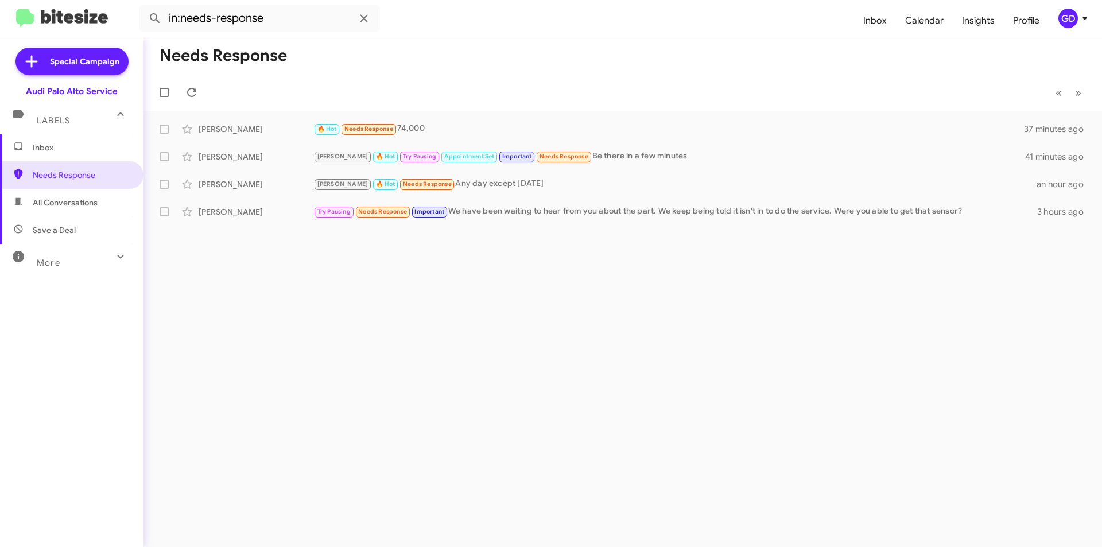
click at [74, 153] on span "Inbox" at bounding box center [71, 148] width 143 height 28
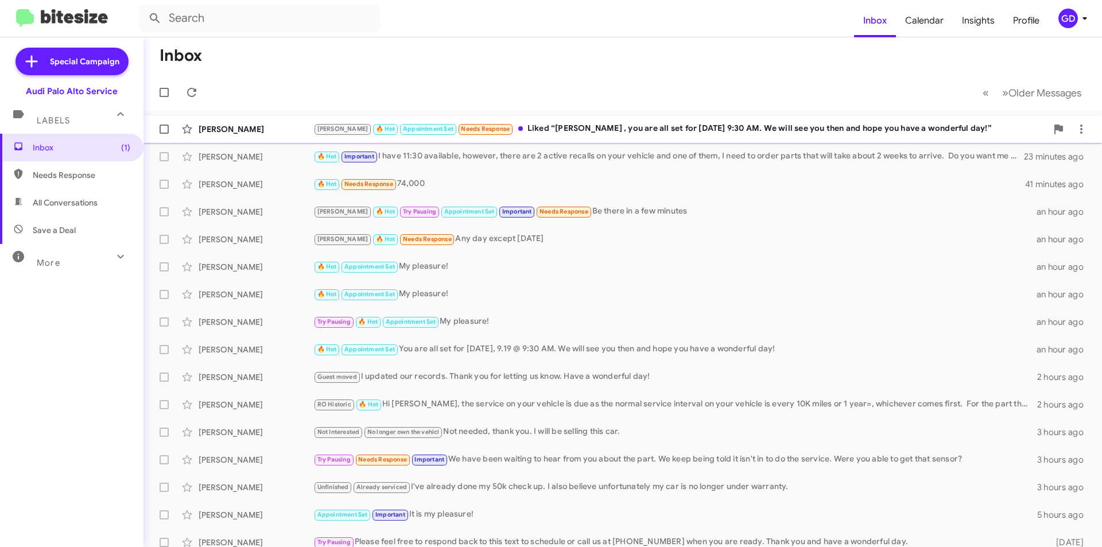
click at [235, 132] on div "[PERSON_NAME]" at bounding box center [256, 128] width 115 height 11
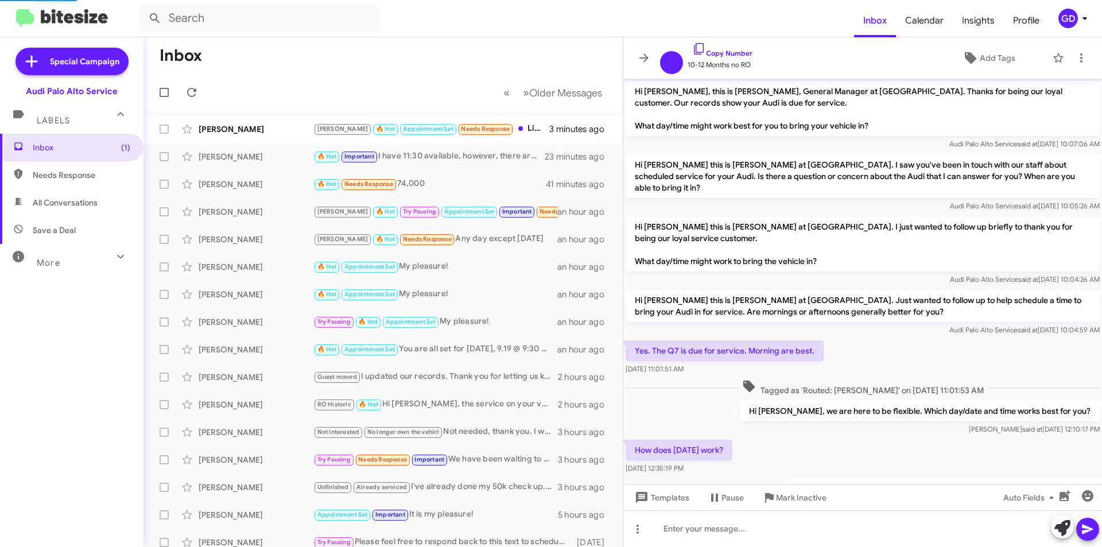
scroll to position [195, 0]
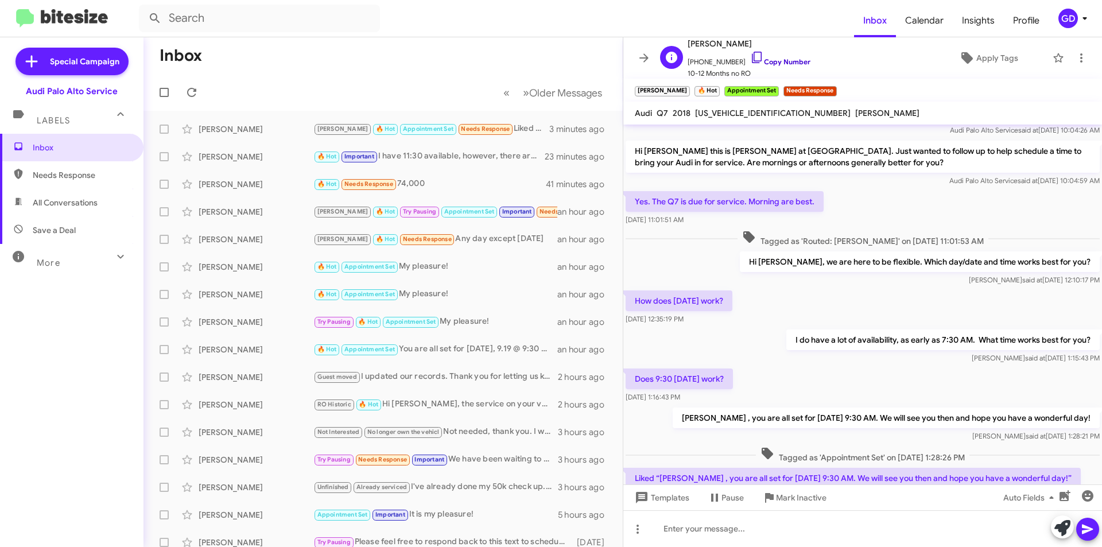
click at [784, 61] on link "Copy Number" at bounding box center [780, 61] width 60 height 9
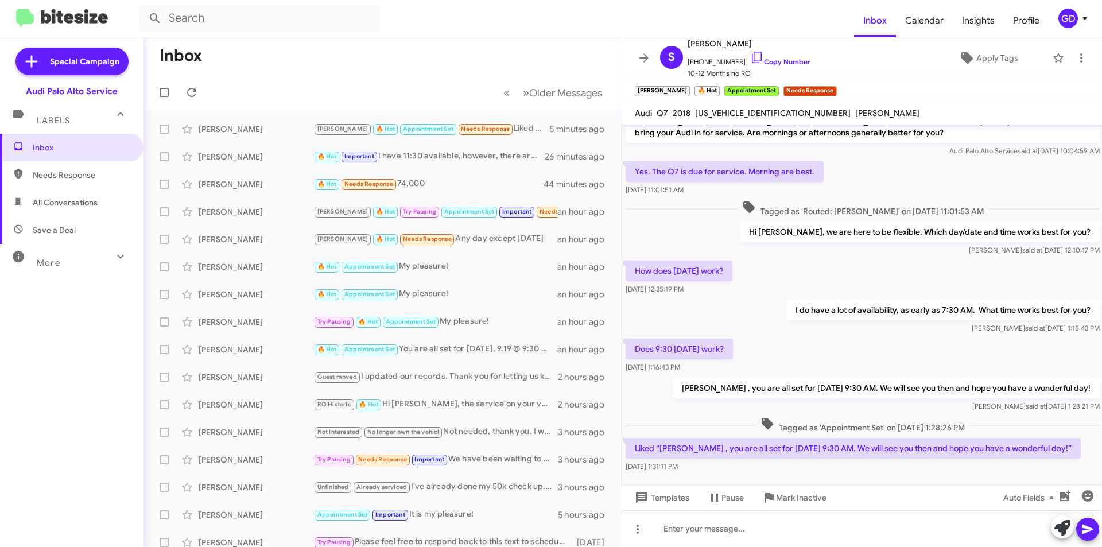
scroll to position [241, 0]
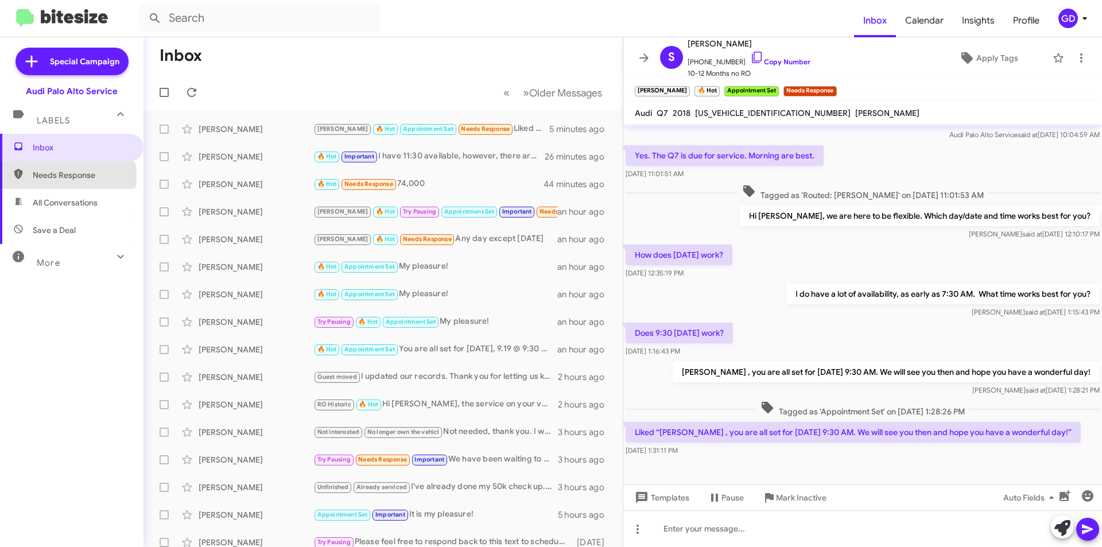
click at [58, 177] on span "Needs Response" at bounding box center [82, 174] width 98 height 11
type input "in:needs-response"
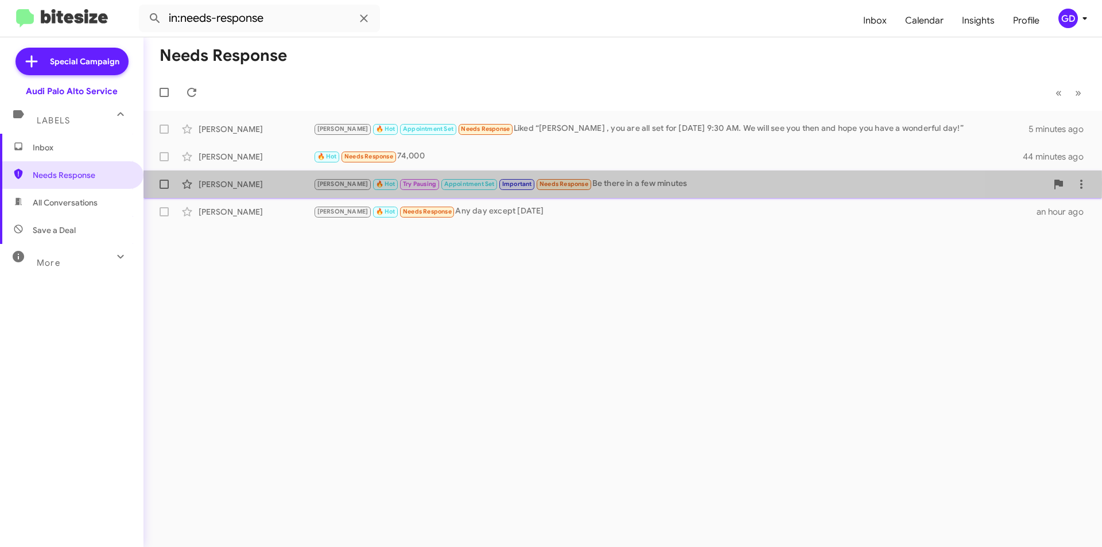
click at [242, 182] on div "[PERSON_NAME]" at bounding box center [256, 183] width 115 height 11
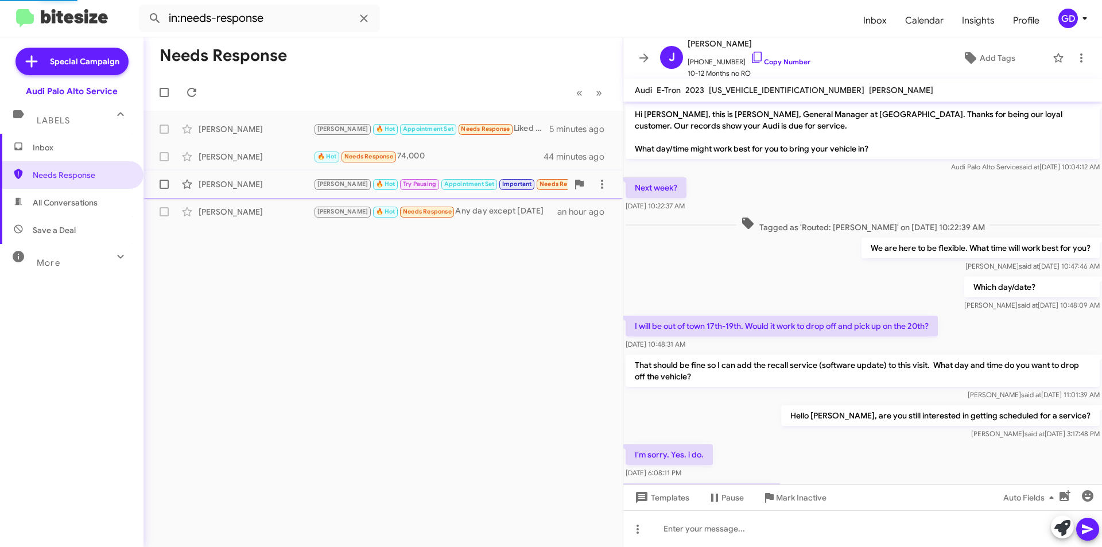
scroll to position [477, 0]
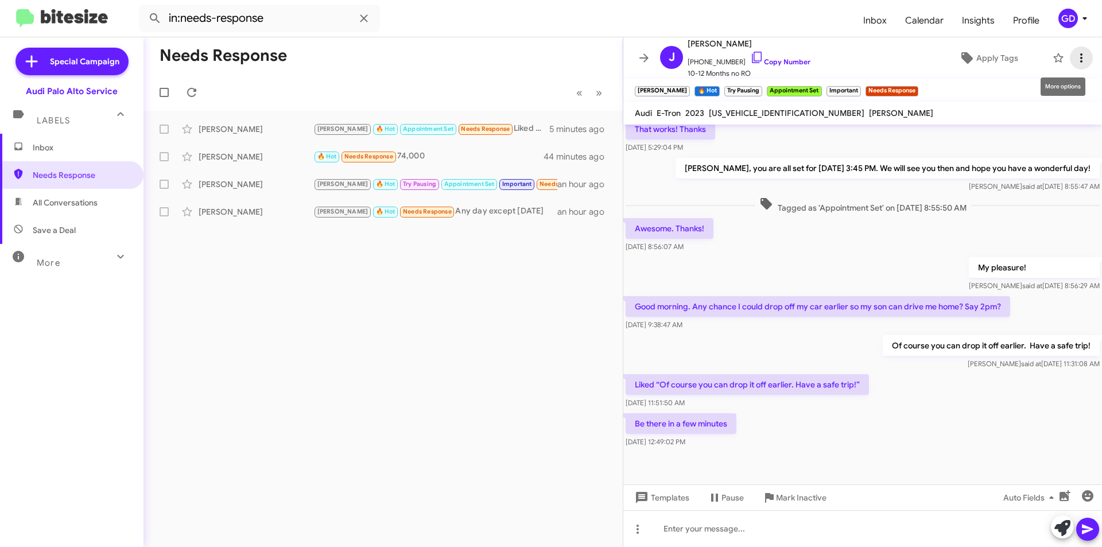
click at [1075, 57] on icon at bounding box center [1081, 58] width 14 height 14
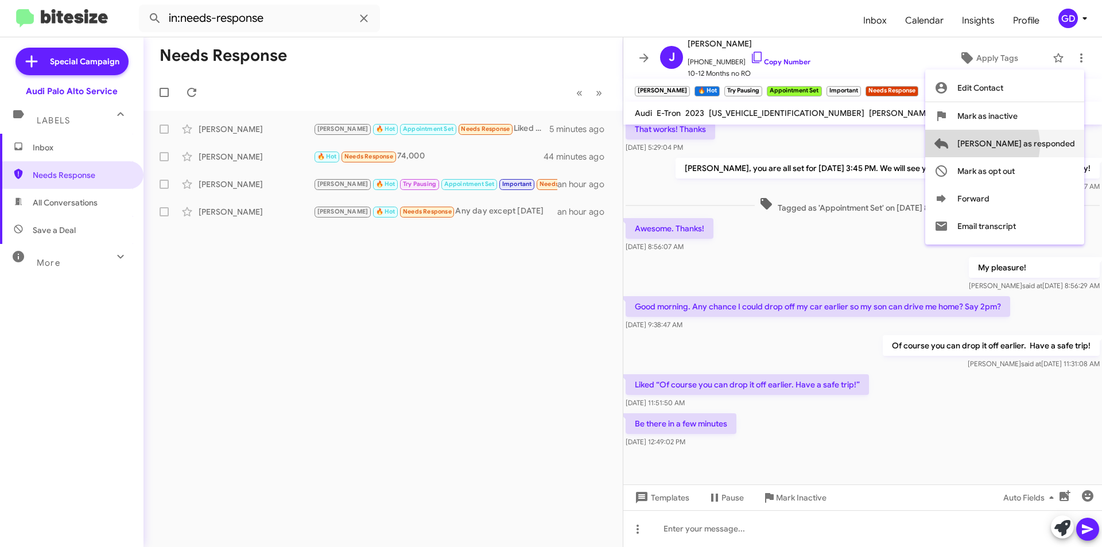
click at [1026, 145] on span "[PERSON_NAME] as responded" at bounding box center [1016, 144] width 118 height 28
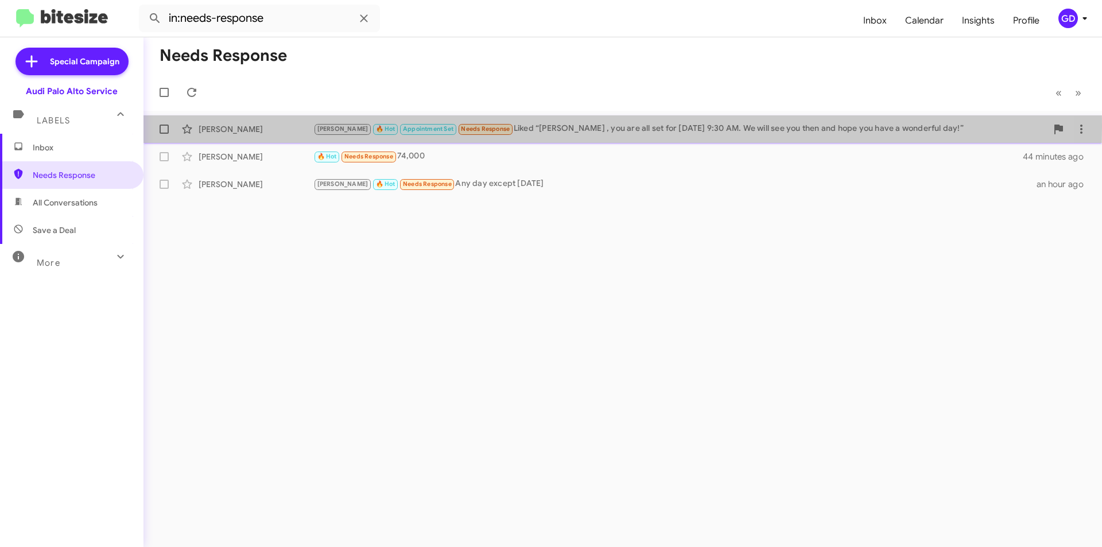
click at [213, 127] on div "[PERSON_NAME]" at bounding box center [256, 128] width 115 height 11
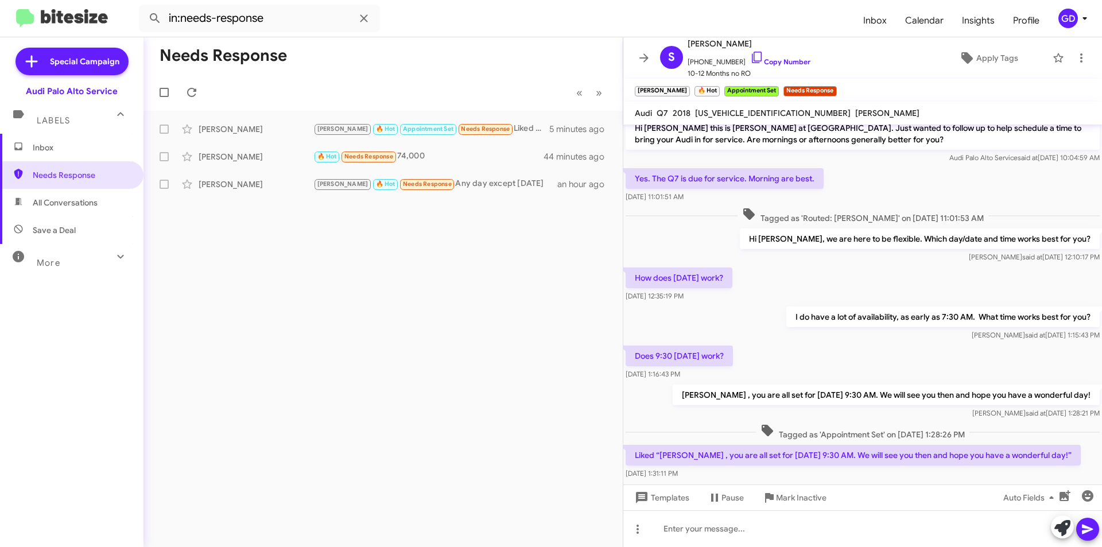
scroll to position [241, 0]
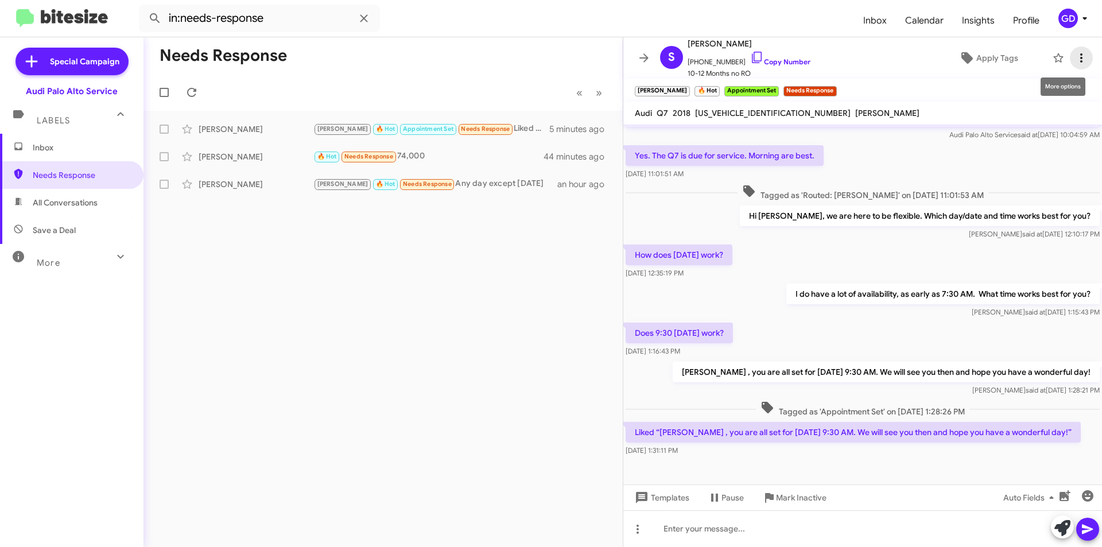
click at [1074, 57] on icon at bounding box center [1081, 58] width 14 height 14
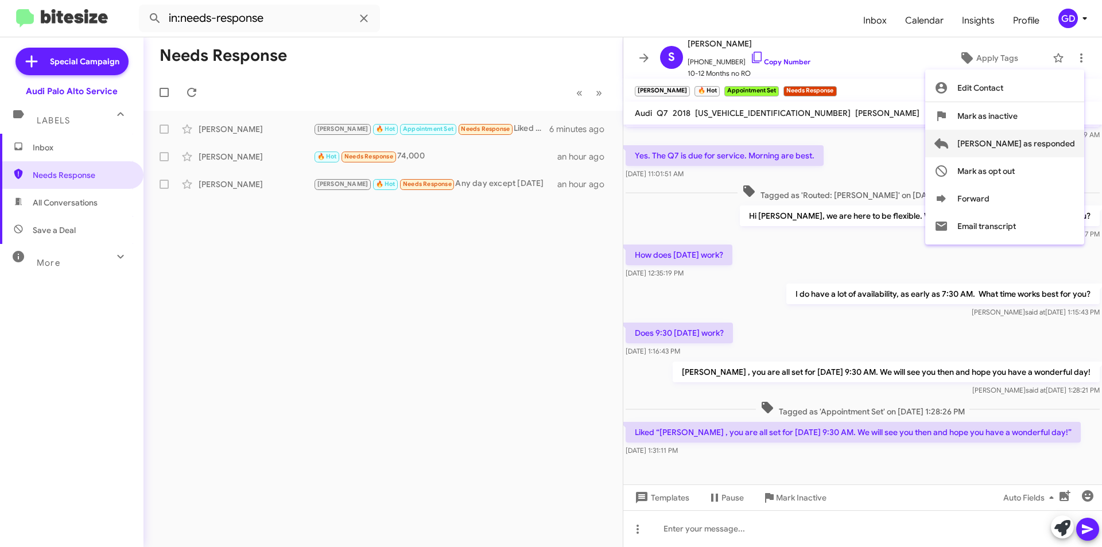
click at [1034, 145] on span "[PERSON_NAME] as responded" at bounding box center [1016, 144] width 118 height 28
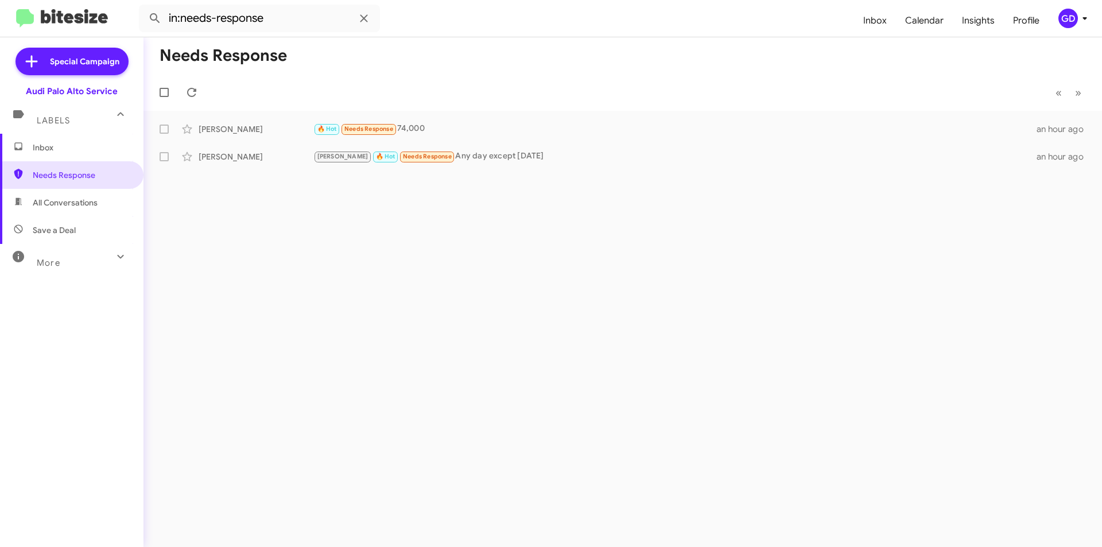
click at [33, 147] on span "Inbox" at bounding box center [82, 147] width 98 height 11
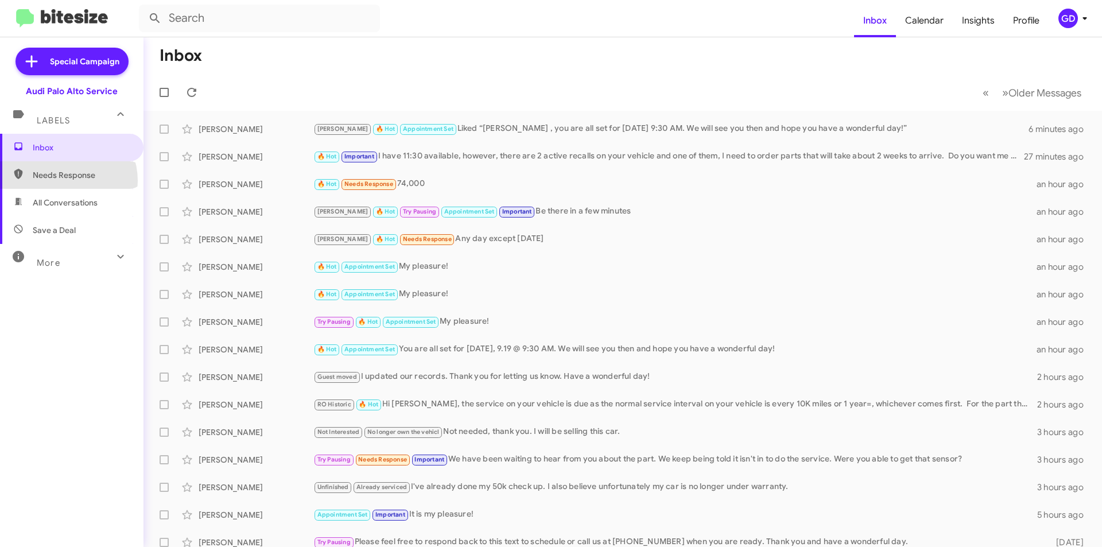
click at [63, 181] on span "Needs Response" at bounding box center [71, 175] width 143 height 28
type input "in:needs-response"
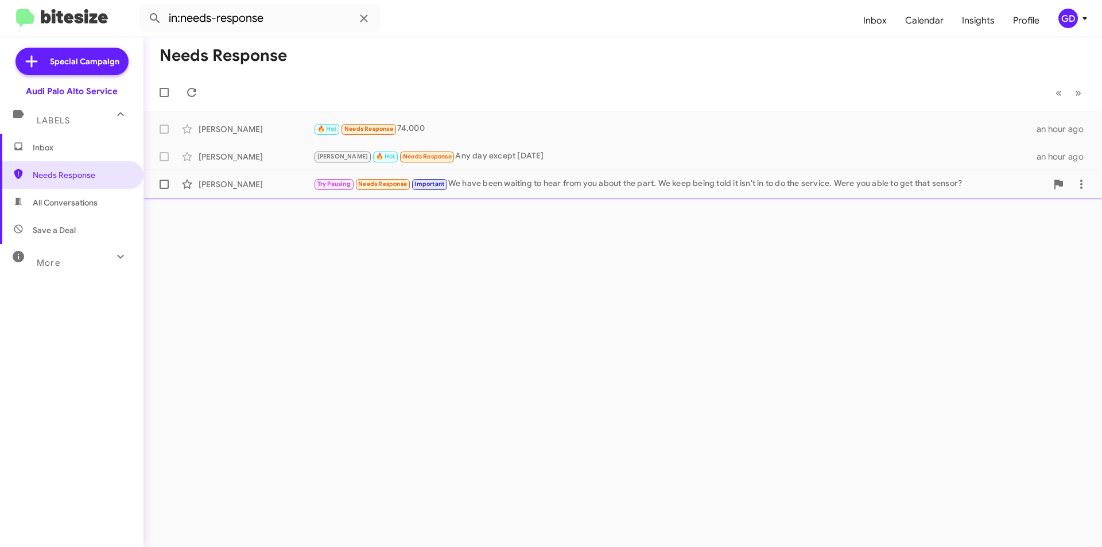
click at [243, 186] on div "[PERSON_NAME]" at bounding box center [256, 183] width 115 height 11
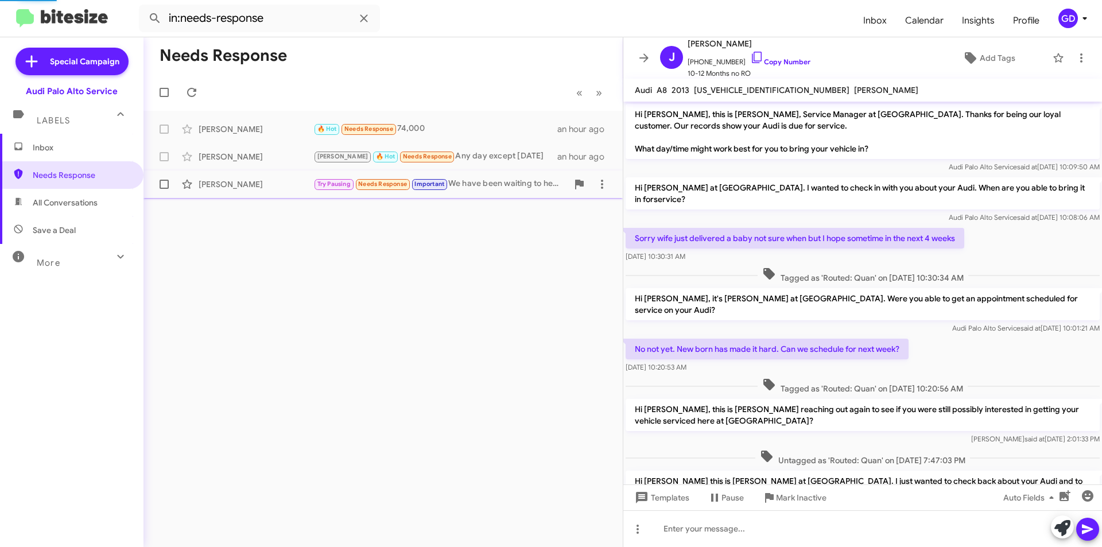
scroll to position [105, 0]
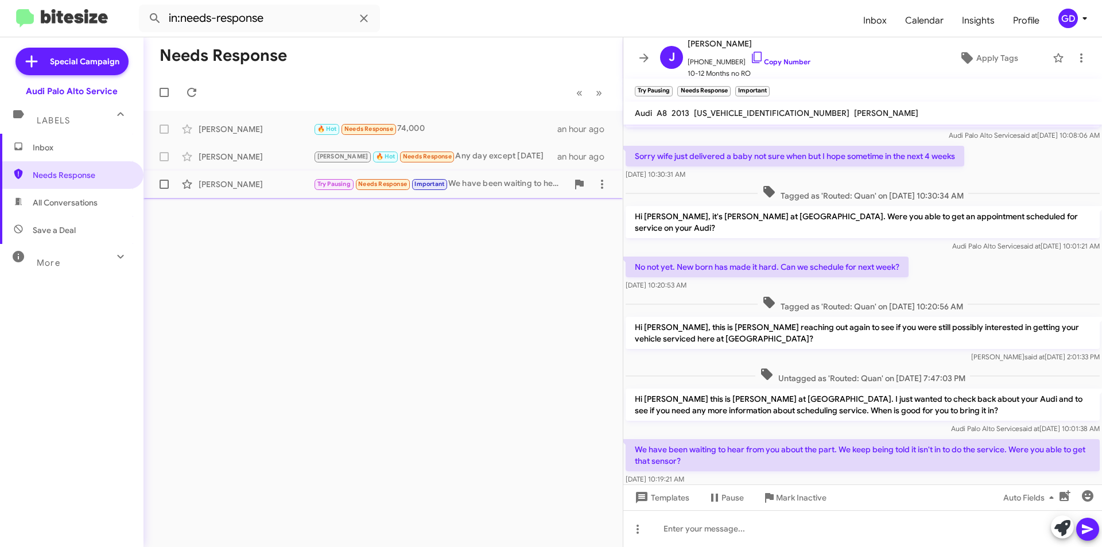
click at [211, 186] on div "[PERSON_NAME]" at bounding box center [256, 183] width 115 height 11
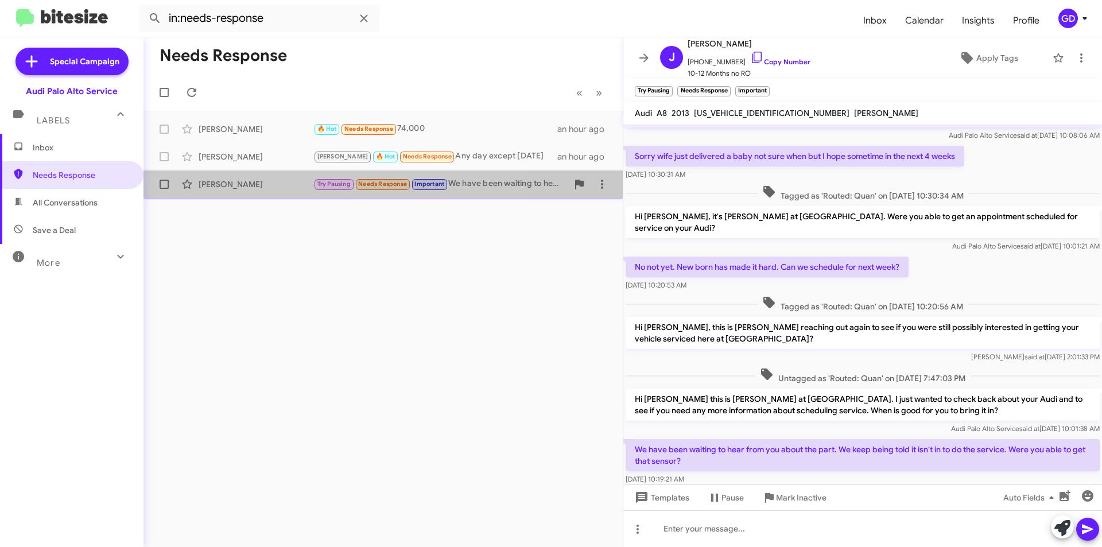
click at [211, 186] on div "[PERSON_NAME]" at bounding box center [256, 183] width 115 height 11
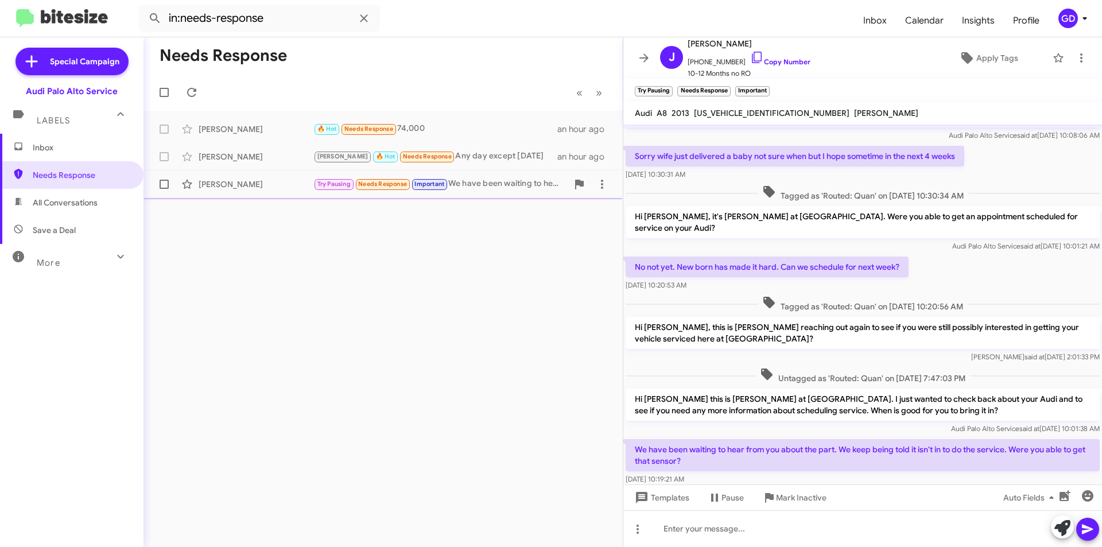
click at [223, 197] on span "[PERSON_NAME] Try Pausing Needs Response Important We have been waiting to hear…" at bounding box center [382, 184] width 479 height 28
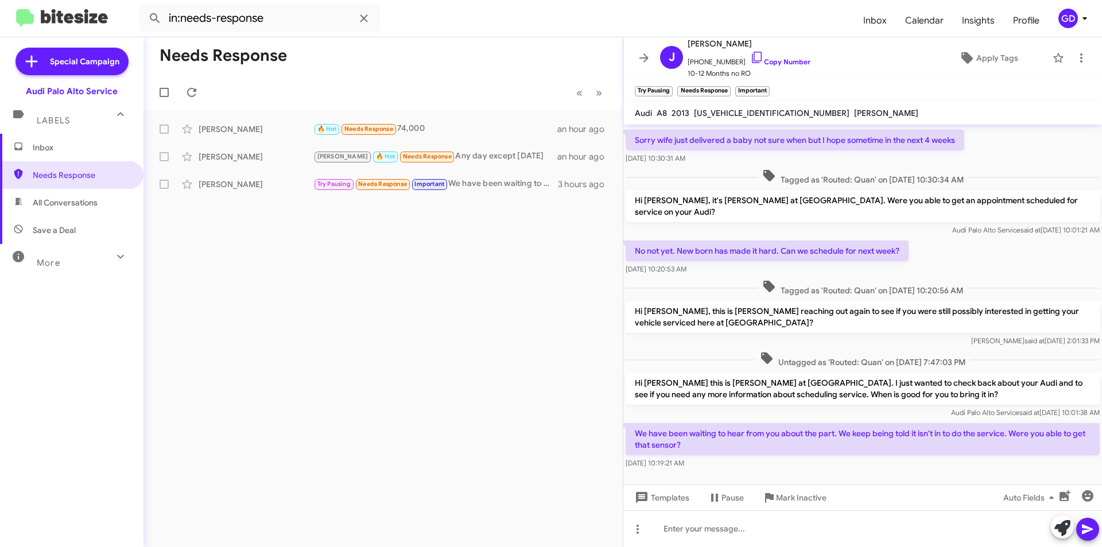
scroll to position [128, 0]
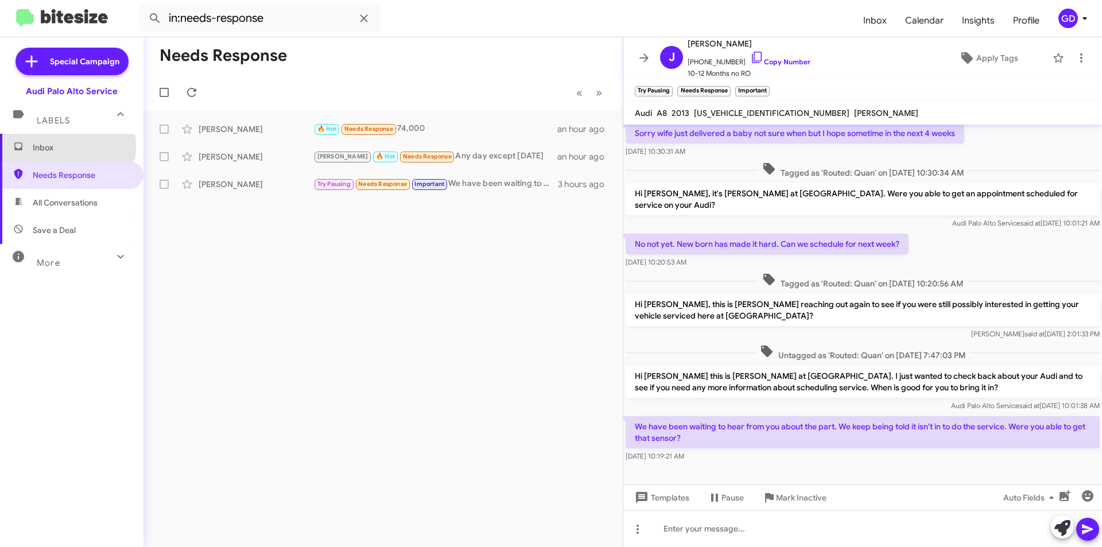
click at [59, 147] on span "Inbox" at bounding box center [82, 147] width 98 height 11
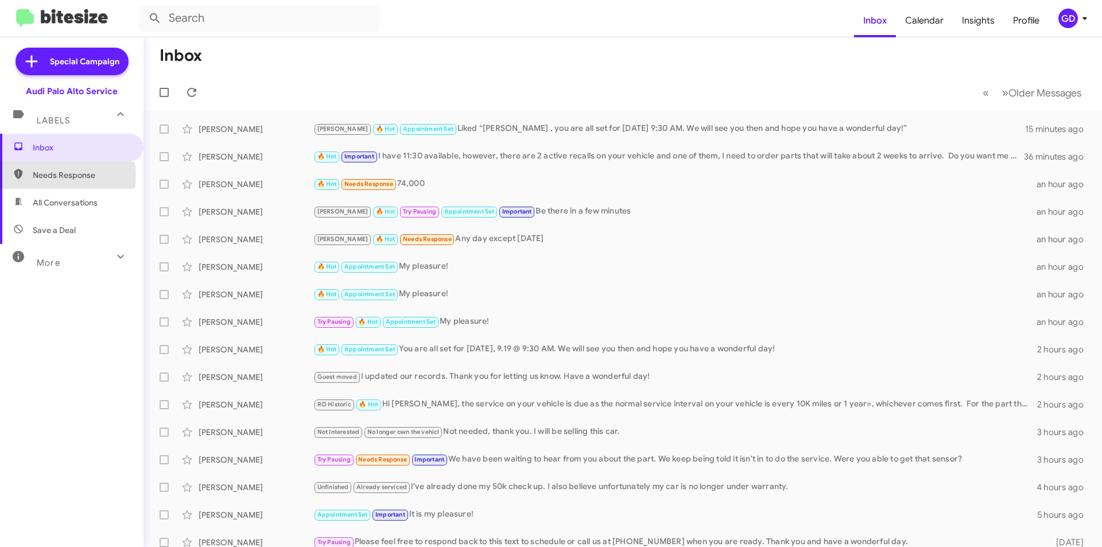
click at [56, 176] on span "Needs Response" at bounding box center [82, 174] width 98 height 11
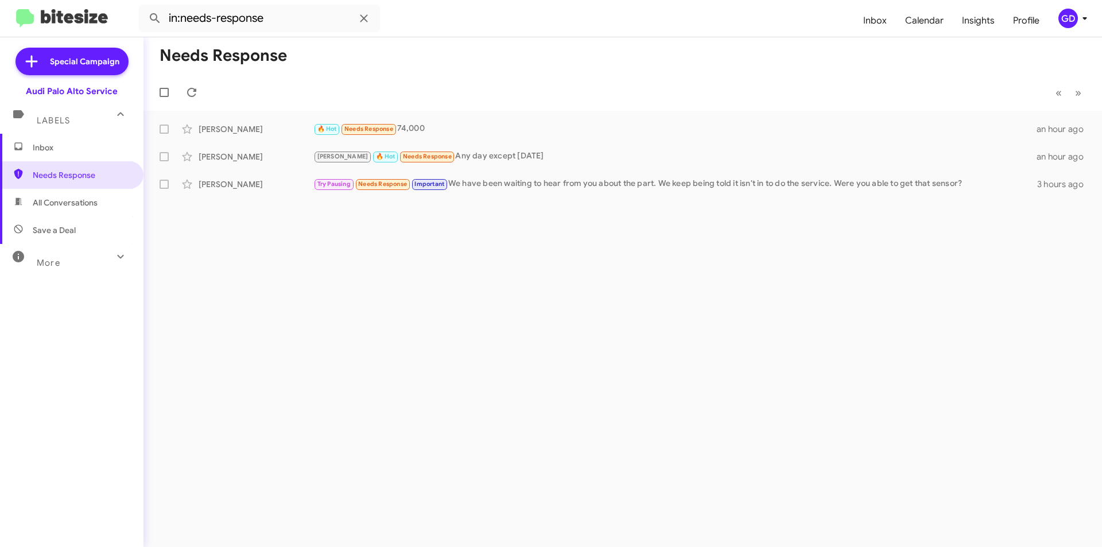
click at [53, 206] on span "All Conversations" at bounding box center [65, 202] width 65 height 11
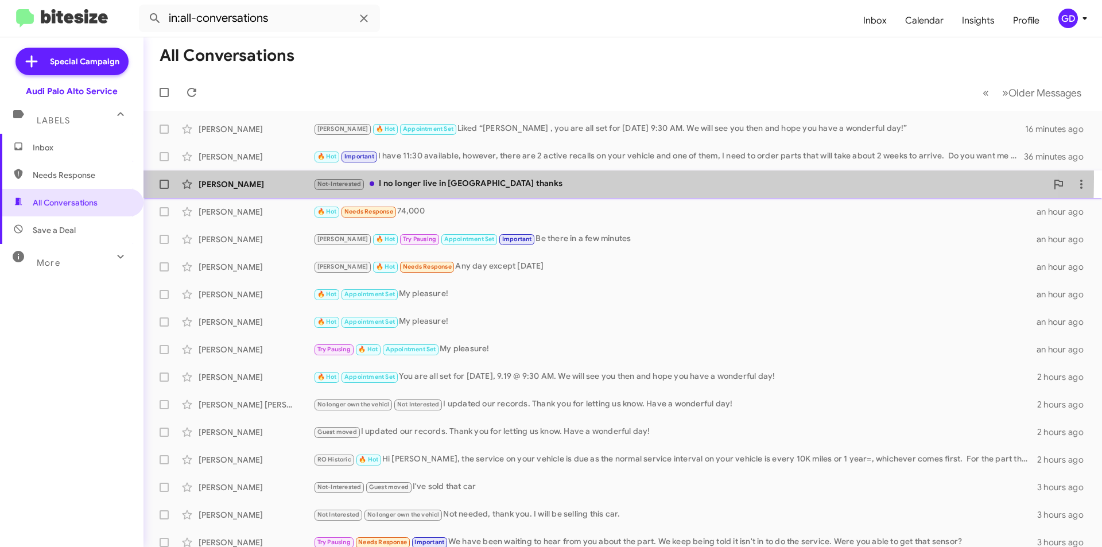
click at [491, 179] on div "Not-Interested I no longer live in [GEOGRAPHIC_DATA] thanks" at bounding box center [679, 183] width 733 height 13
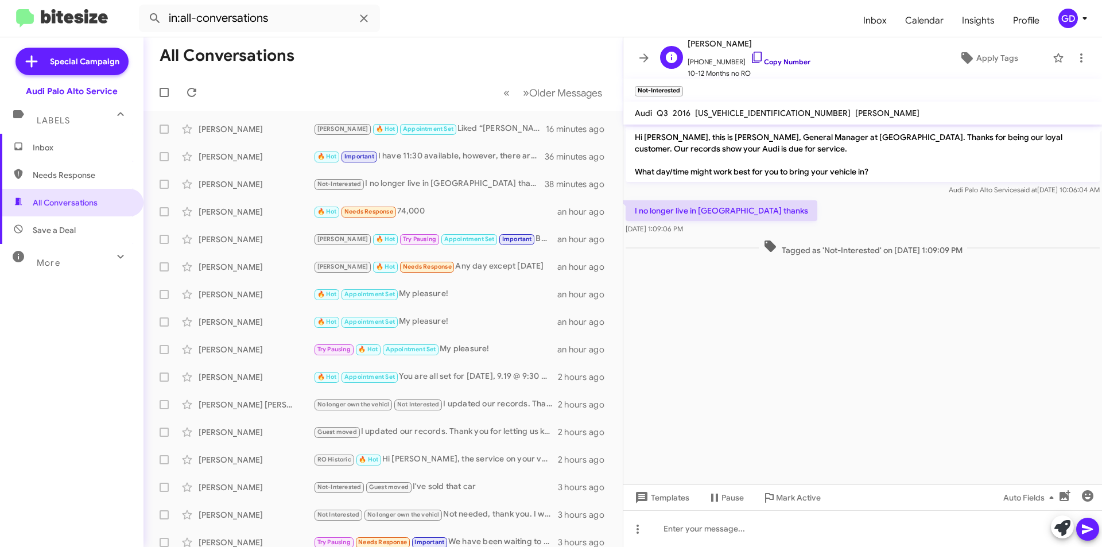
click at [776, 60] on link "Copy Number" at bounding box center [780, 61] width 60 height 9
click at [984, 56] on span "Apply Tags" at bounding box center [997, 58] width 42 height 21
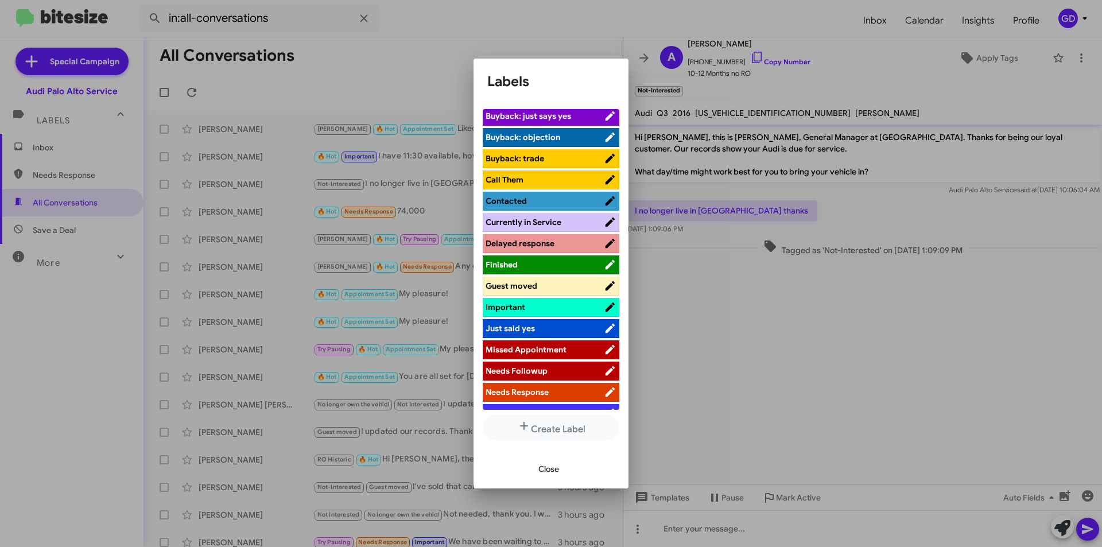
scroll to position [287, 0]
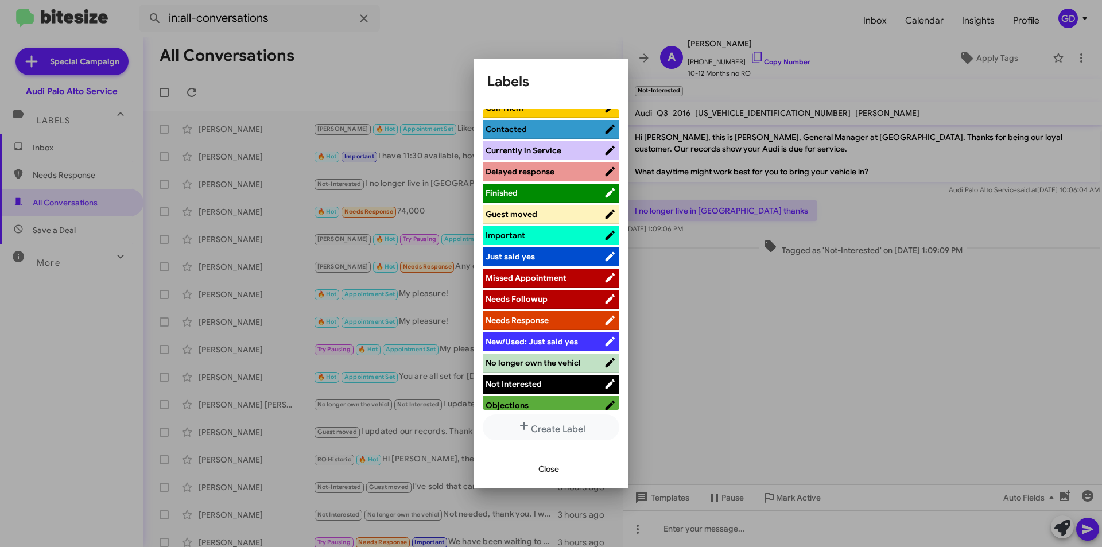
click at [517, 213] on span "Guest moved" at bounding box center [511, 214] width 52 height 10
click at [544, 468] on span "Close" at bounding box center [548, 468] width 21 height 21
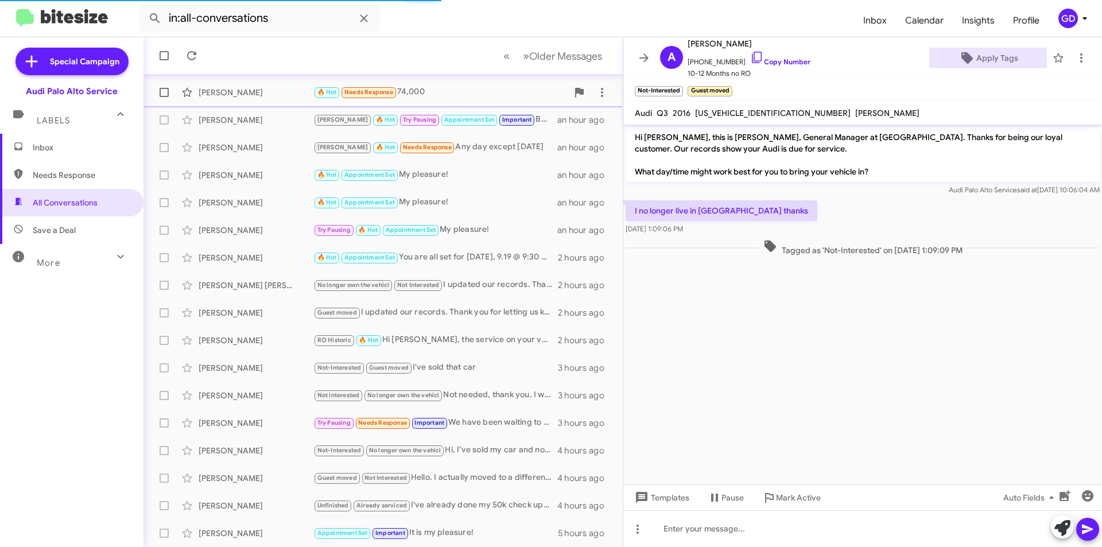
scroll to position [0, 0]
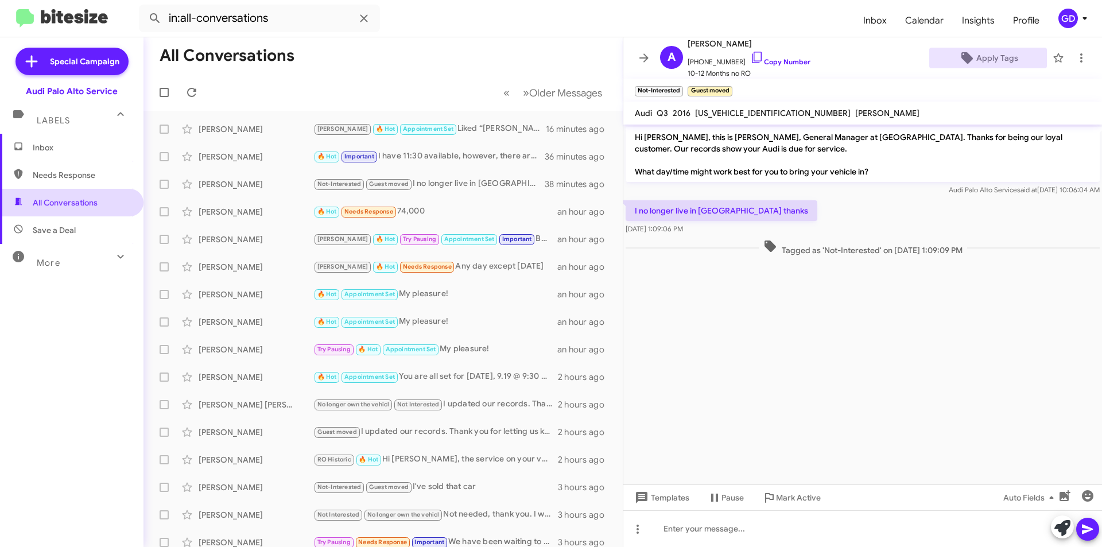
click at [83, 209] on span "All Conversations" at bounding box center [71, 203] width 143 height 28
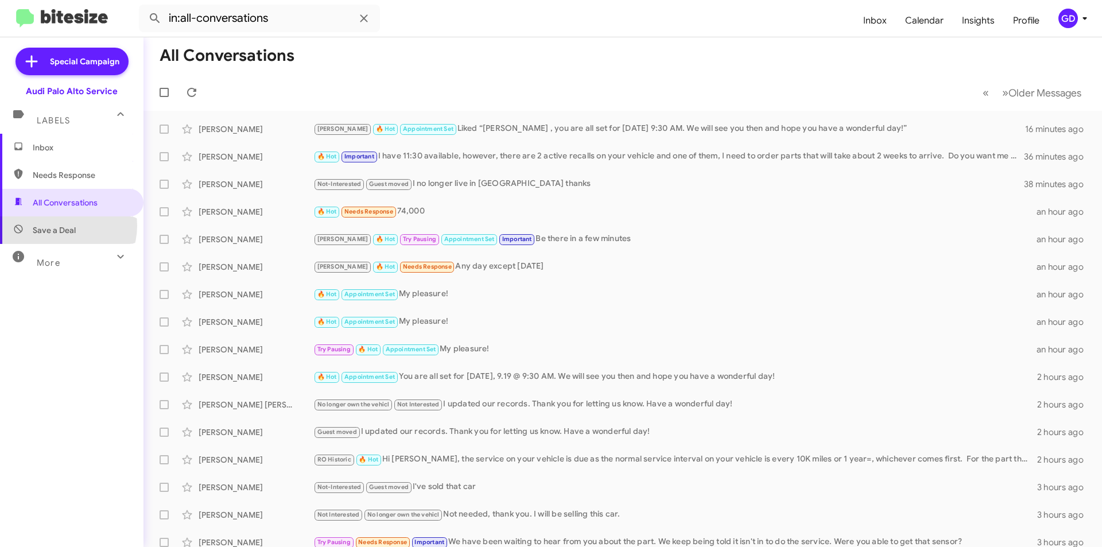
click at [61, 226] on span "Save a Deal" at bounding box center [54, 229] width 43 height 11
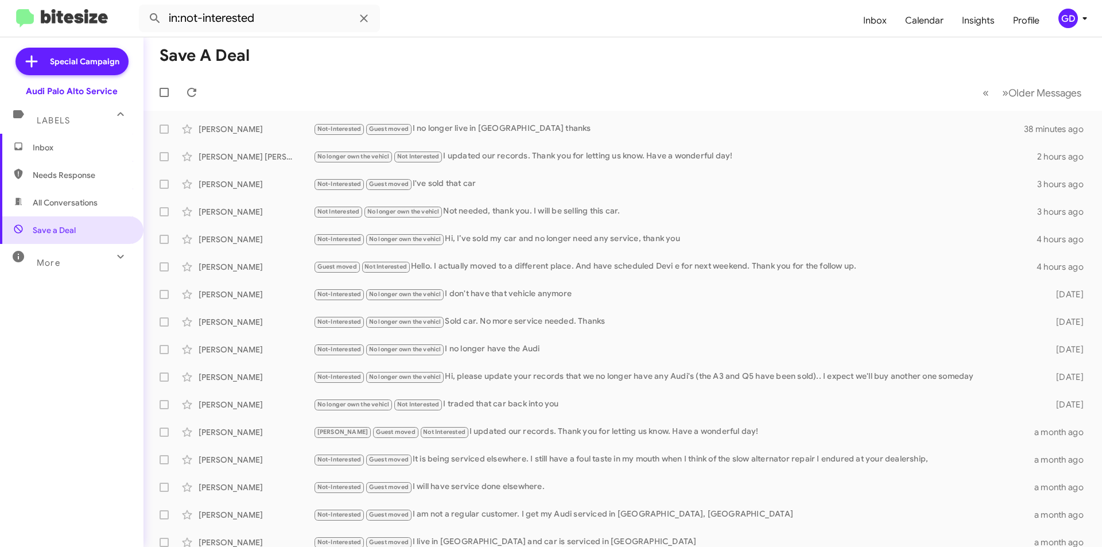
click at [52, 178] on span "Needs Response" at bounding box center [82, 174] width 98 height 11
type input "in:needs-response"
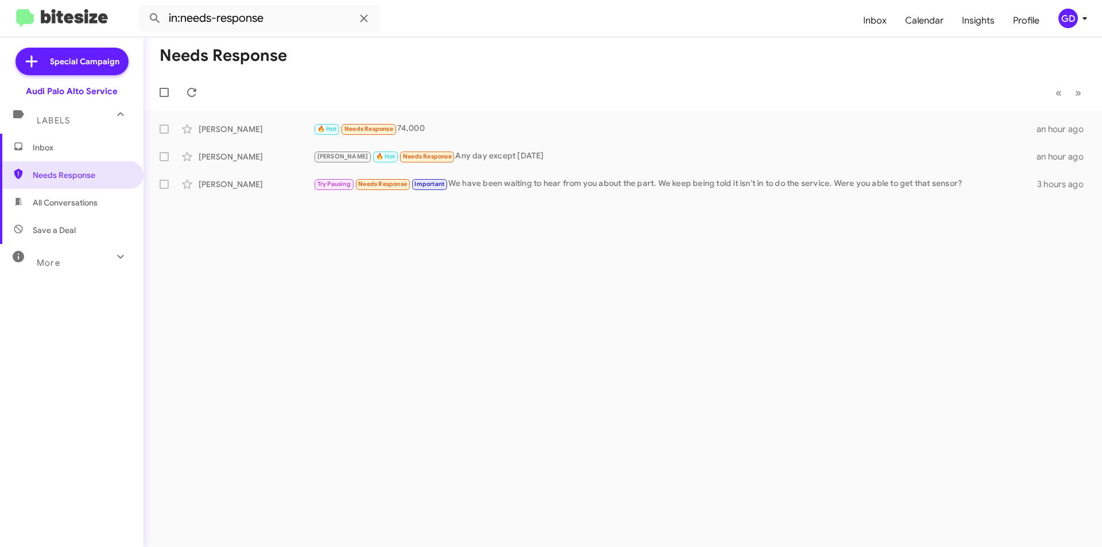
click at [55, 145] on span "Inbox" at bounding box center [82, 147] width 98 height 11
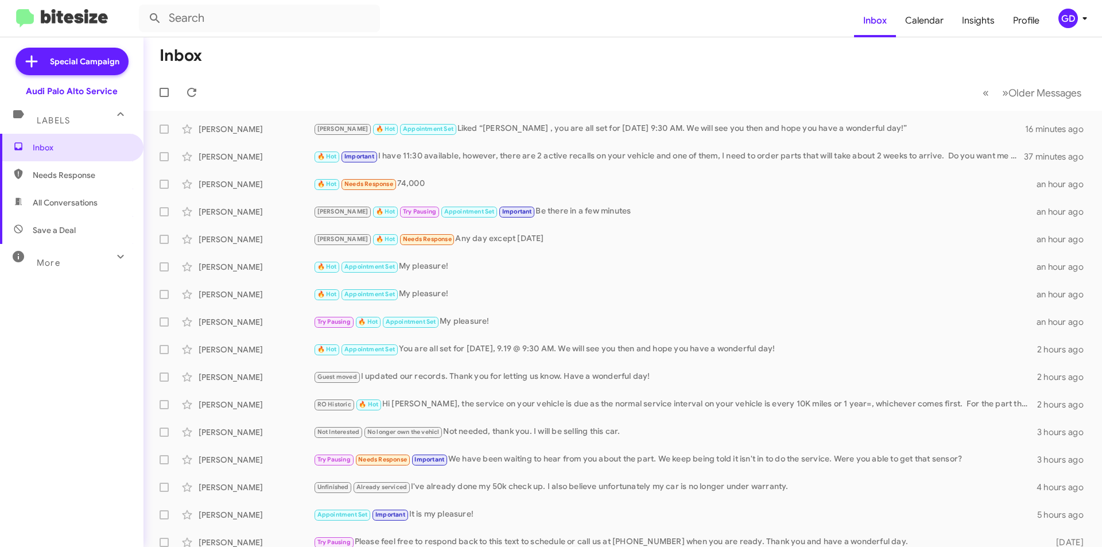
click at [66, 177] on span "Needs Response" at bounding box center [82, 174] width 98 height 11
type input "in:needs-response"
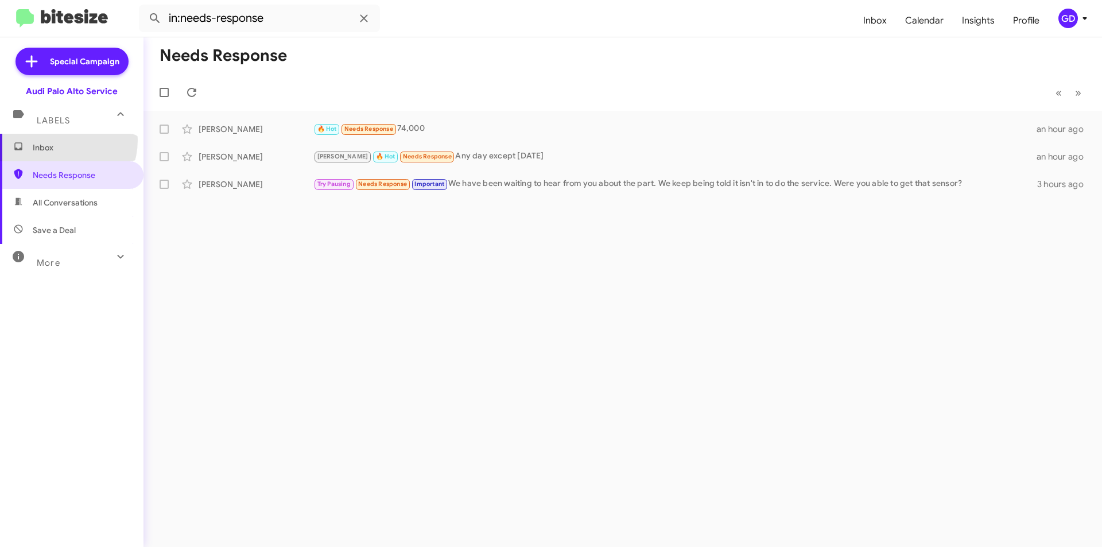
click at [56, 140] on span "Inbox" at bounding box center [71, 148] width 143 height 28
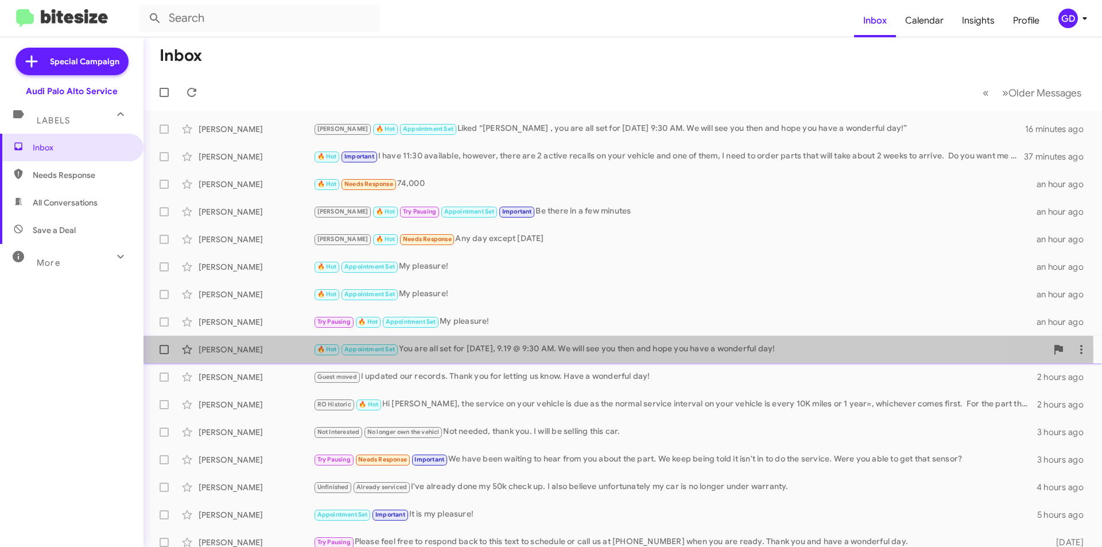
click at [467, 353] on div "🔥 Hot Appointment Set You are all set for [DATE], 9.19 @ 9:30 AM. We will see y…" at bounding box center [679, 349] width 733 height 13
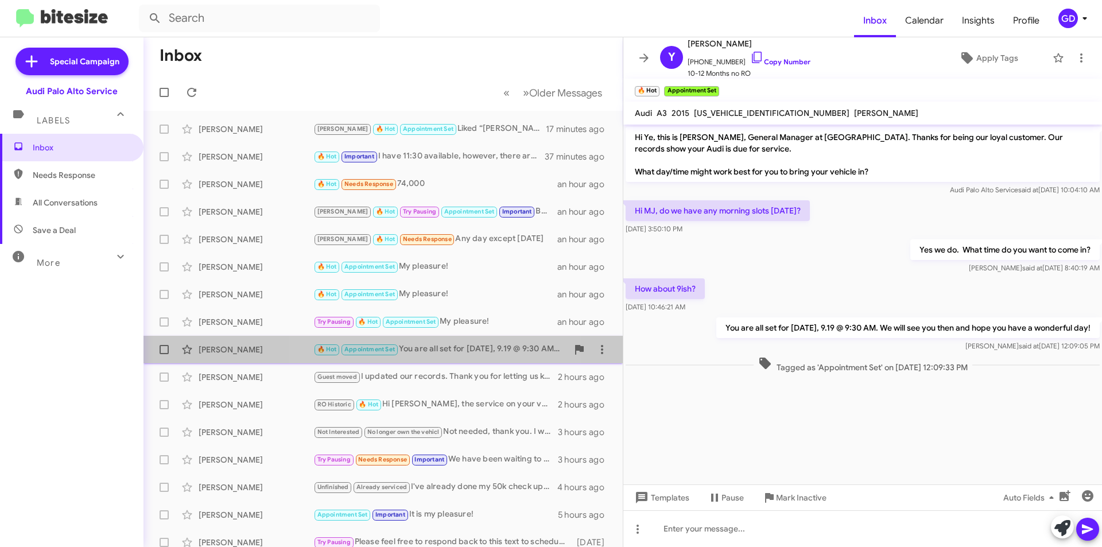
click at [434, 348] on div "🔥 Hot Appointment Set You are all set for [DATE], 9.19 @ 9:30 AM. We will see y…" at bounding box center [440, 349] width 254 height 13
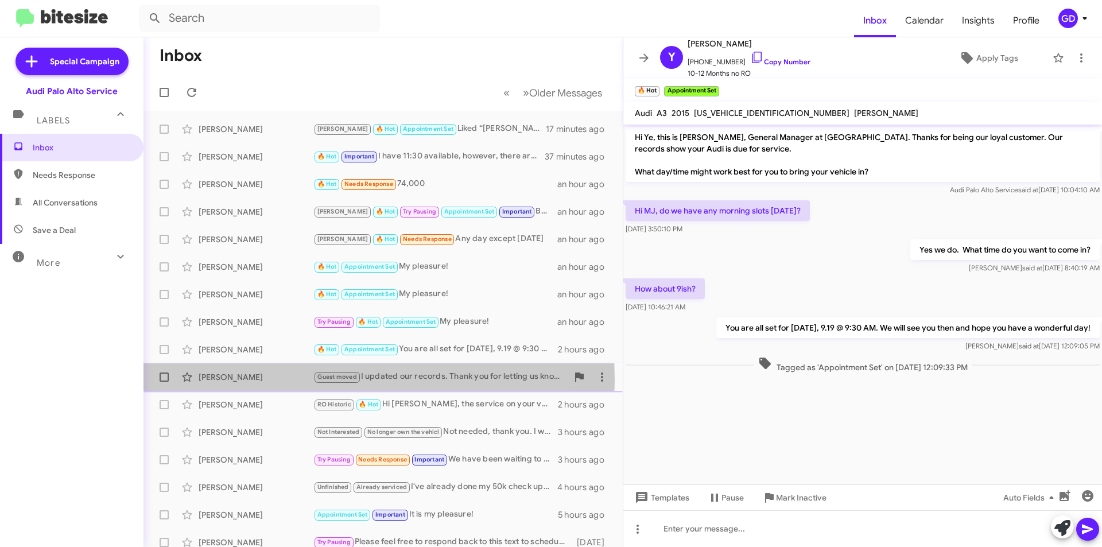
click at [227, 379] on div "[PERSON_NAME]" at bounding box center [256, 376] width 115 height 11
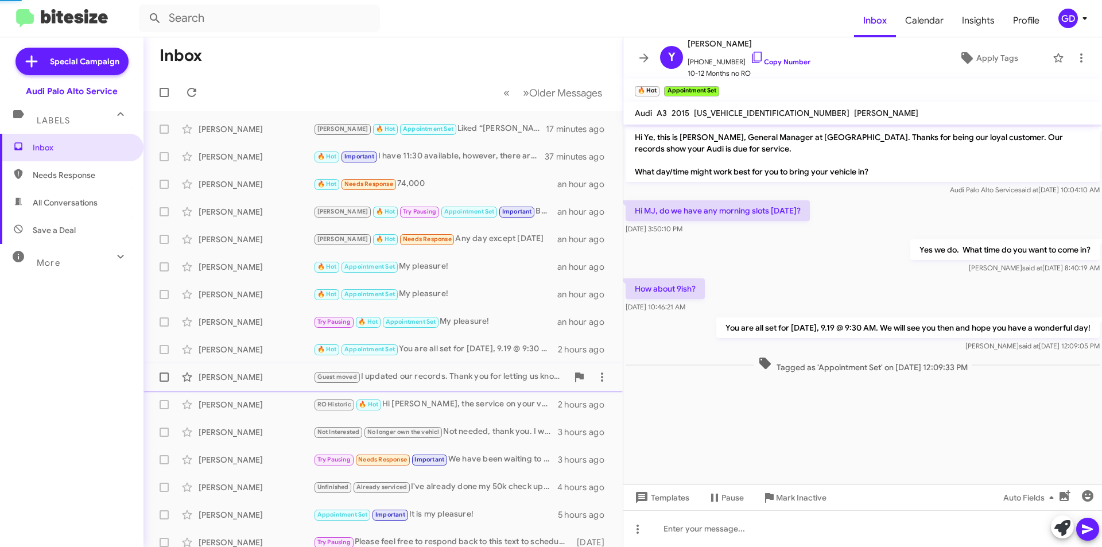
scroll to position [7, 0]
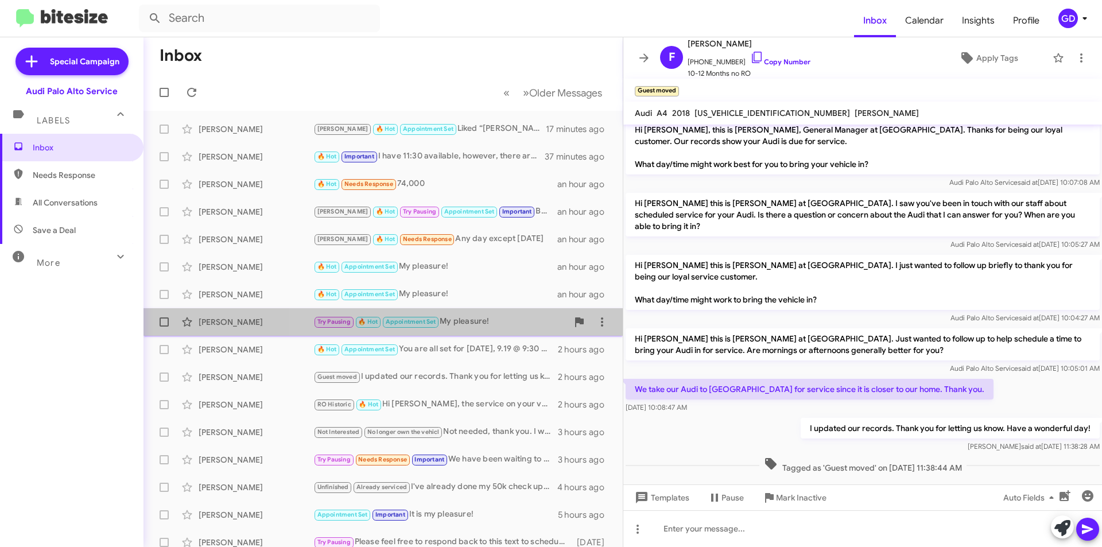
click at [468, 324] on div "Try Pausing 🔥 Hot Appointment Set My pleasure!" at bounding box center [440, 321] width 254 height 13
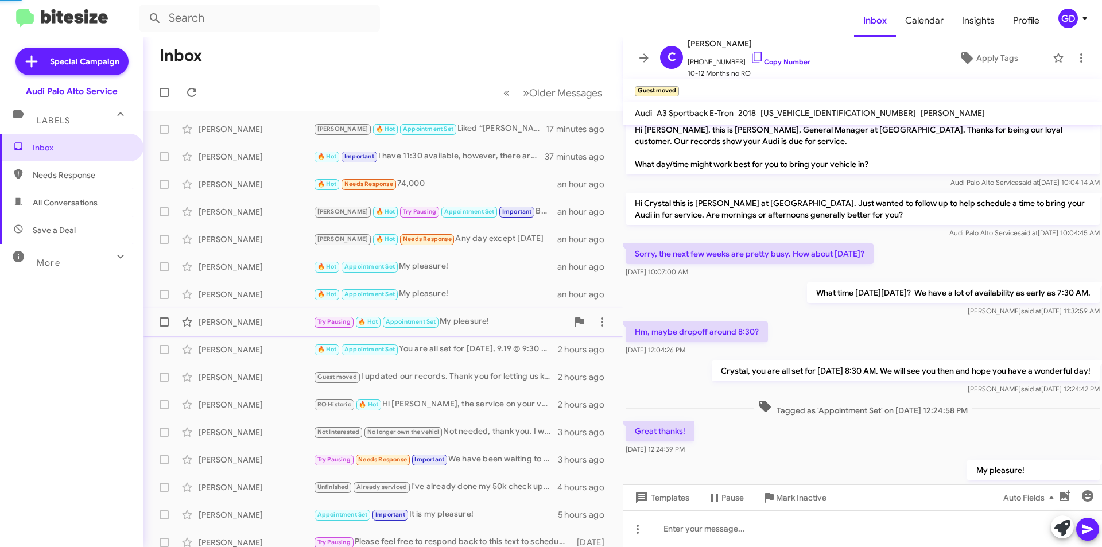
scroll to position [45, 0]
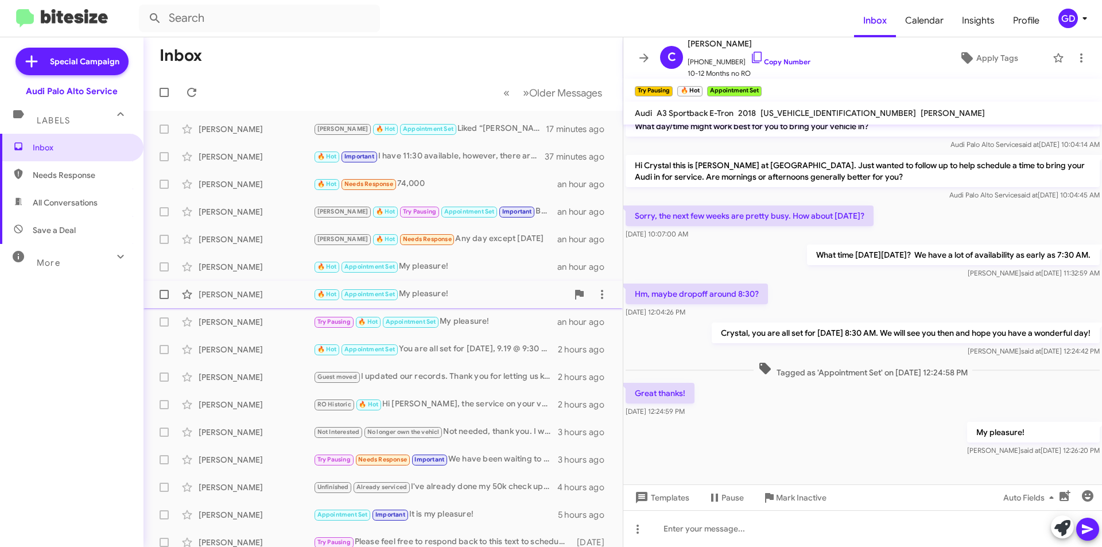
click at [228, 297] on div "[PERSON_NAME]" at bounding box center [256, 294] width 115 height 11
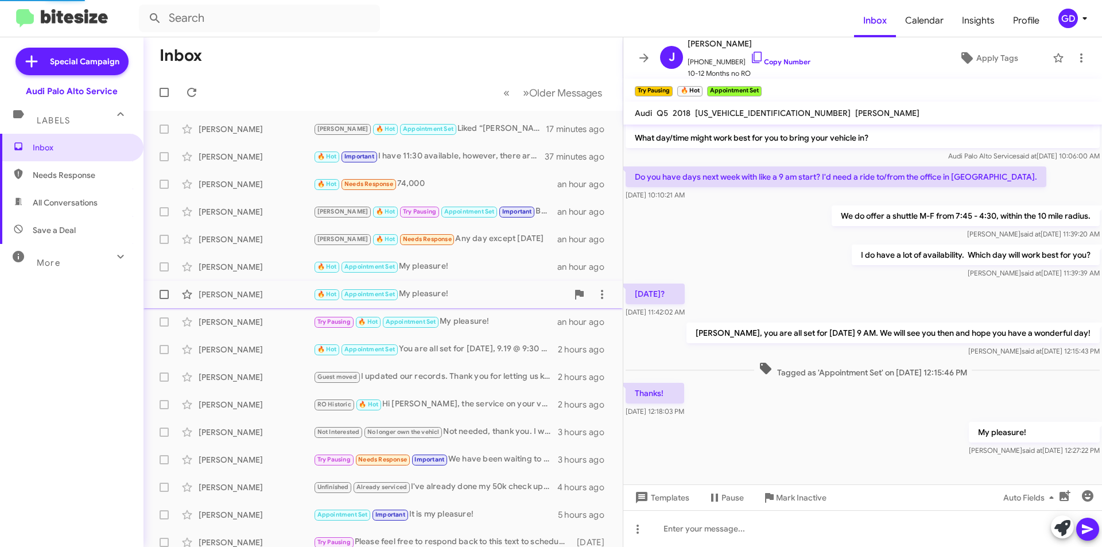
scroll to position [34, 0]
click at [231, 268] on div "[PERSON_NAME]" at bounding box center [256, 266] width 115 height 11
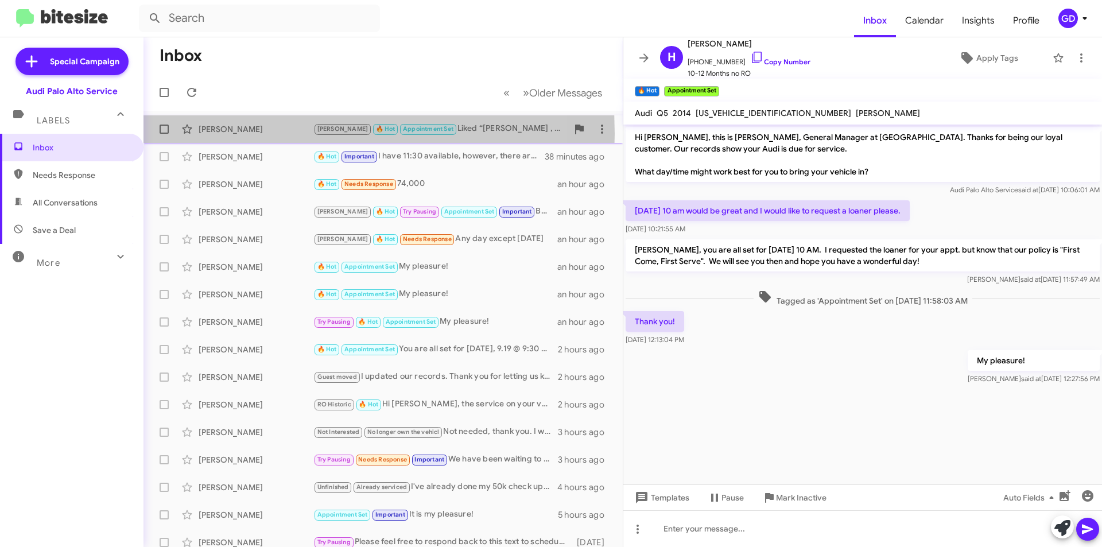
click at [226, 134] on div "[PERSON_NAME]" at bounding box center [256, 128] width 115 height 11
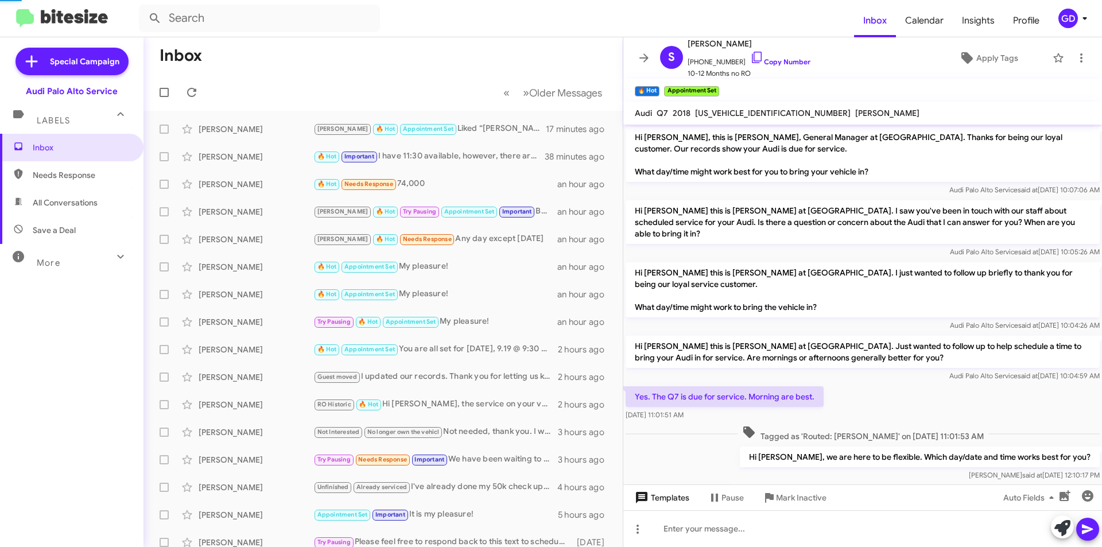
scroll to position [241, 0]
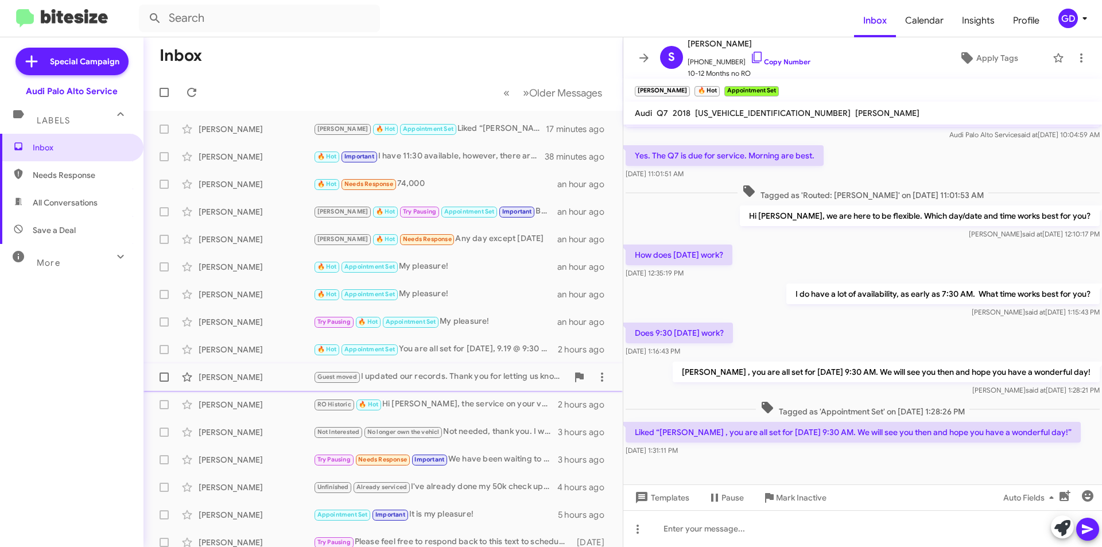
click at [231, 378] on div "[PERSON_NAME]" at bounding box center [256, 376] width 115 height 11
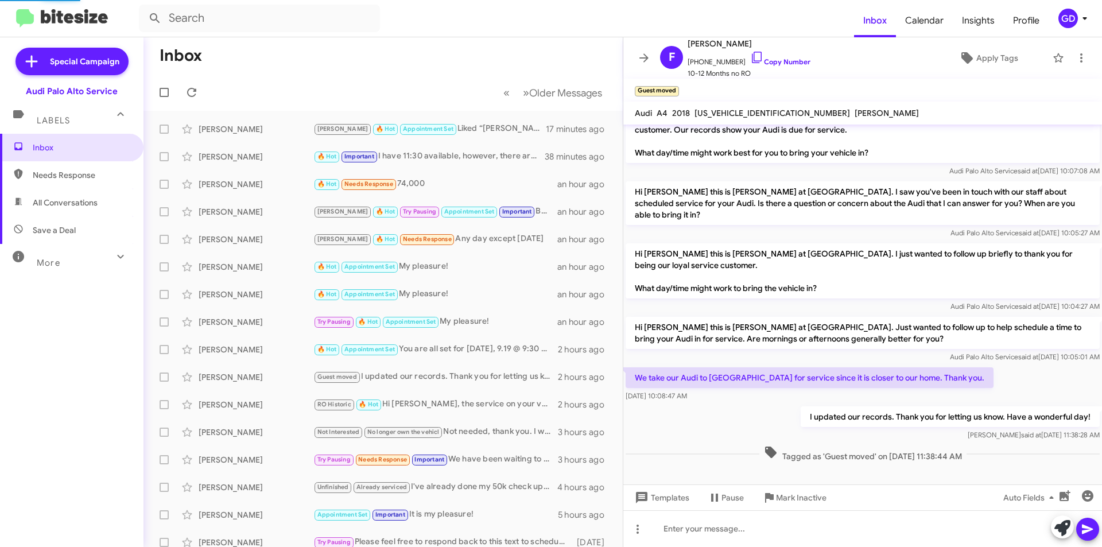
scroll to position [7, 0]
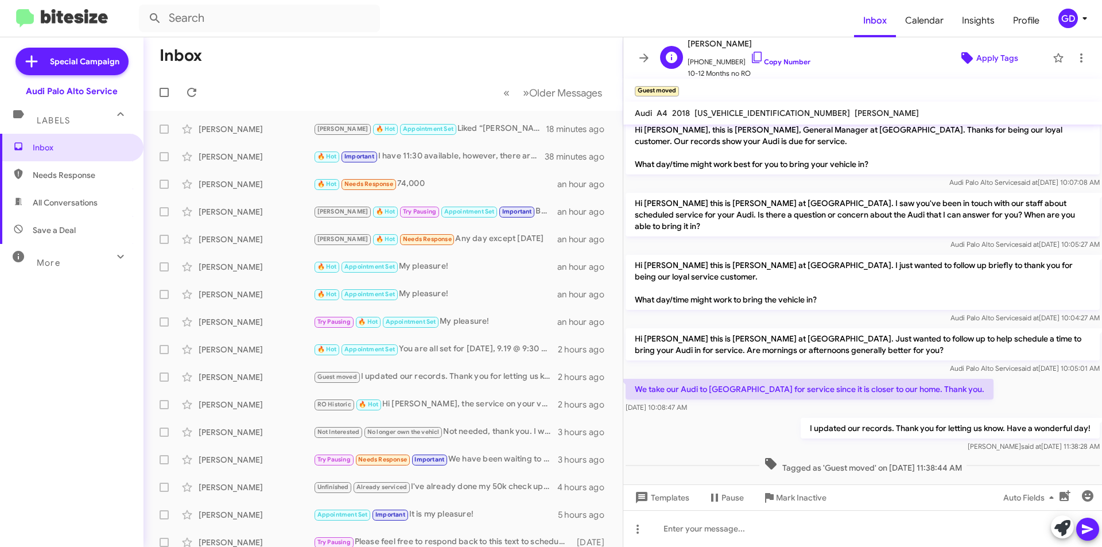
click at [994, 61] on span "Apply Tags" at bounding box center [997, 58] width 42 height 21
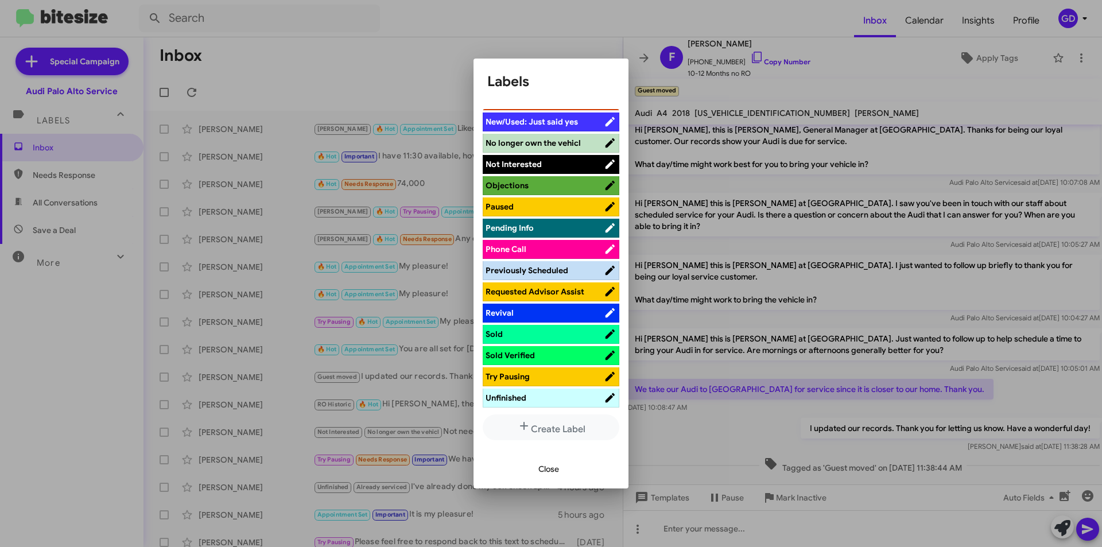
scroll to position [516, 0]
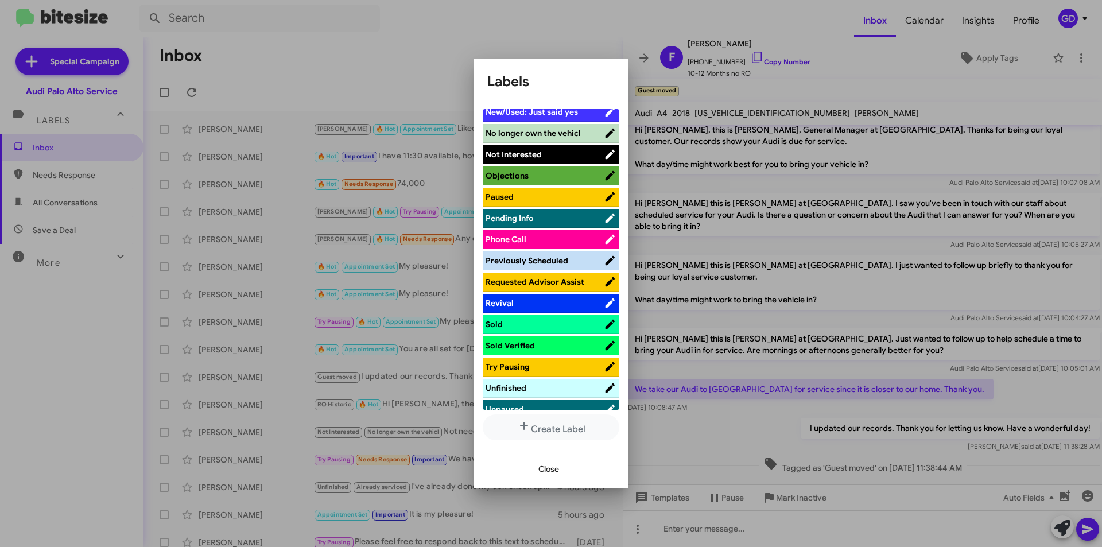
click at [516, 151] on span "Not Interested" at bounding box center [513, 154] width 56 height 10
click at [541, 470] on span "Close" at bounding box center [548, 468] width 21 height 21
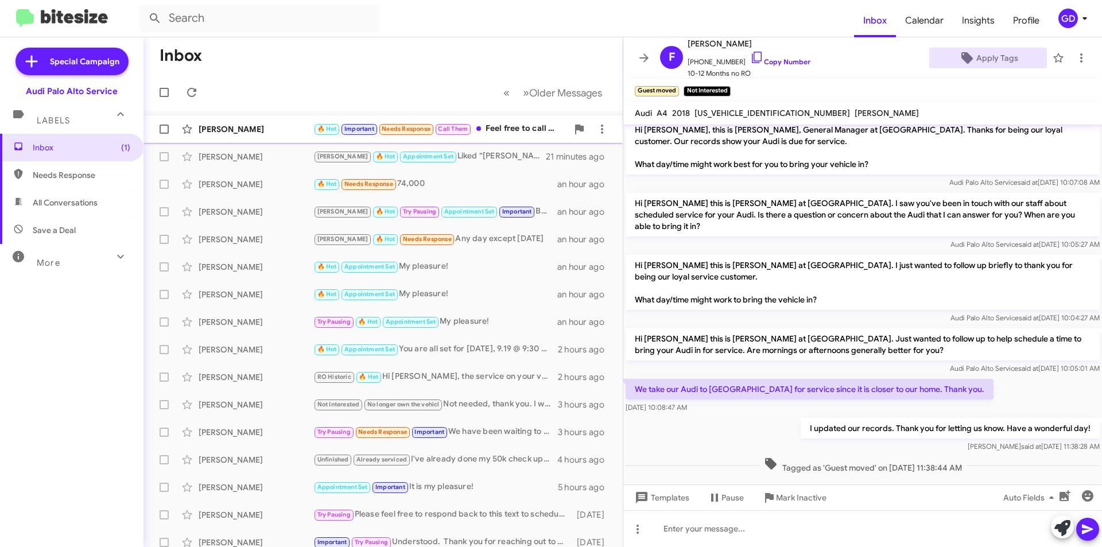
click at [233, 125] on div "[PERSON_NAME]" at bounding box center [256, 128] width 115 height 11
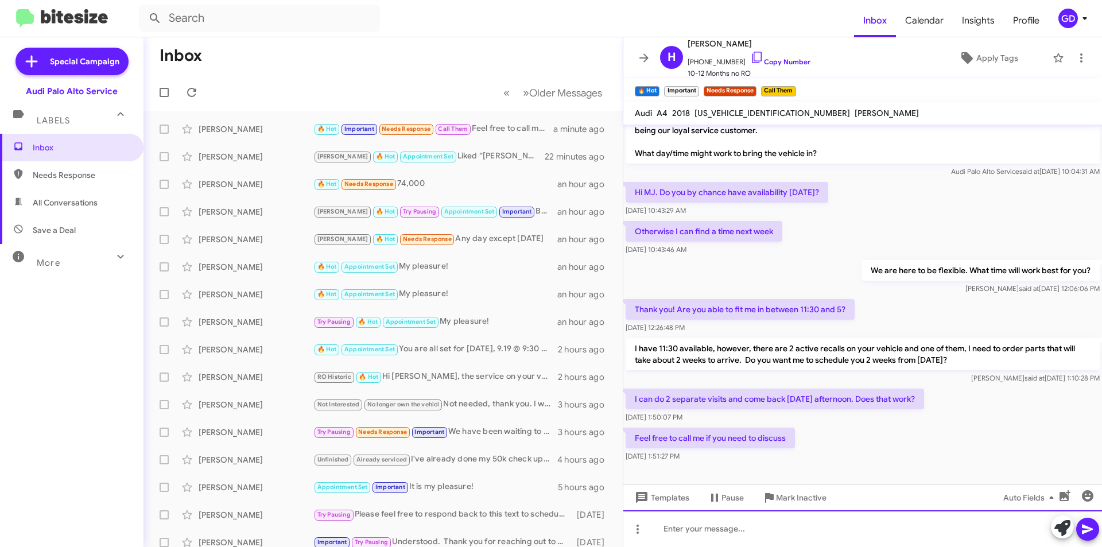
click at [682, 530] on div at bounding box center [862, 528] width 479 height 37
click at [772, 58] on link "Copy Number" at bounding box center [780, 61] width 60 height 9
click at [795, 450] on div "[DATE] 1:51:27 PM" at bounding box center [709, 455] width 169 height 11
click at [669, 531] on div at bounding box center [862, 528] width 479 height 37
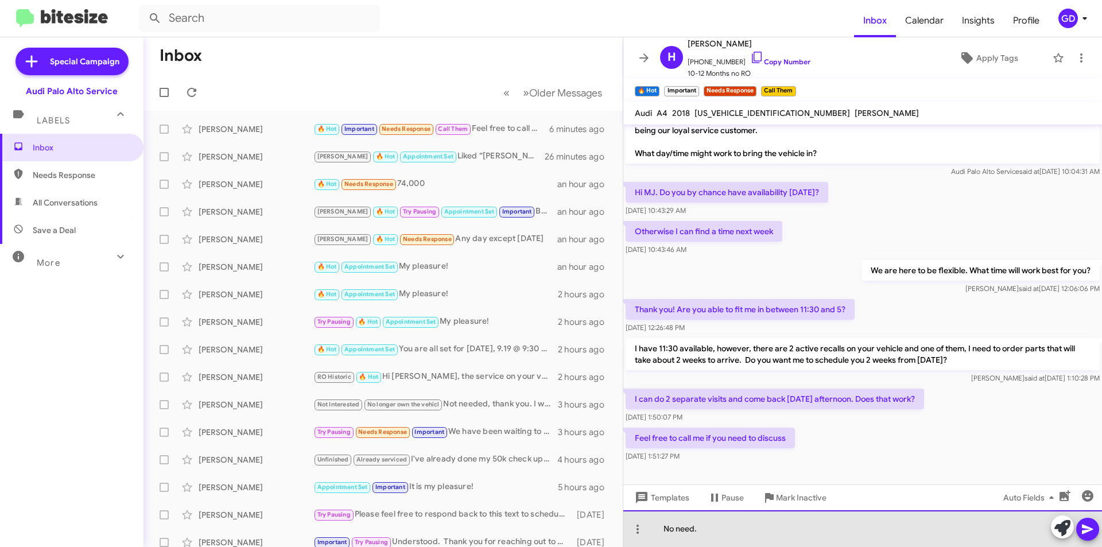
drag, startPoint x: 710, startPoint y: 526, endPoint x: 656, endPoint y: 524, distance: 54.6
click at [655, 526] on div "No need." at bounding box center [862, 528] width 479 height 37
drag, startPoint x: 661, startPoint y: 529, endPoint x: 714, endPoint y: 530, distance: 52.8
click at [663, 530] on div at bounding box center [862, 528] width 479 height 37
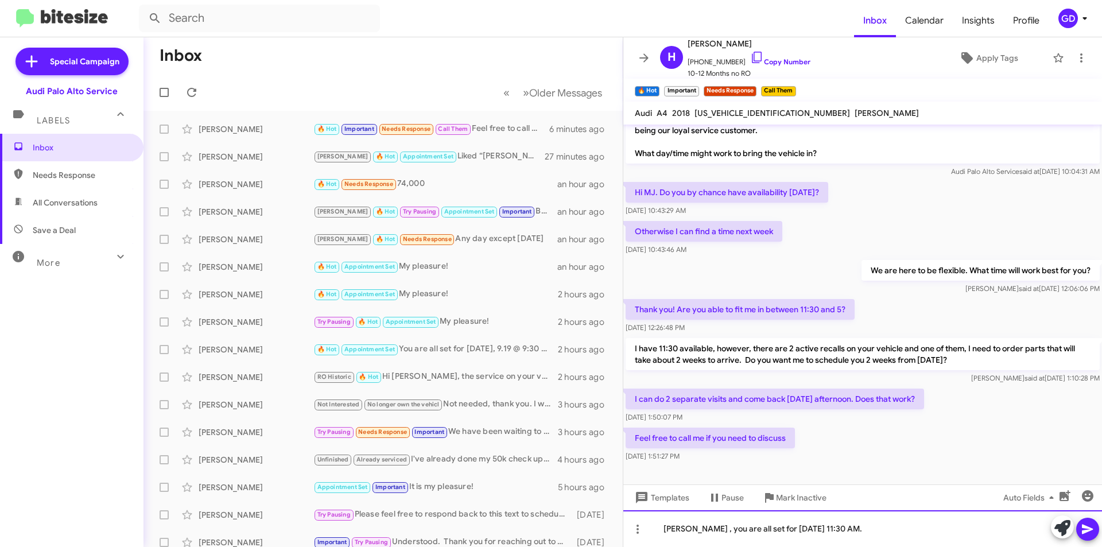
click at [869, 526] on div "[PERSON_NAME] , you are all set for [DATE] 11:30 AM." at bounding box center [862, 528] width 479 height 37
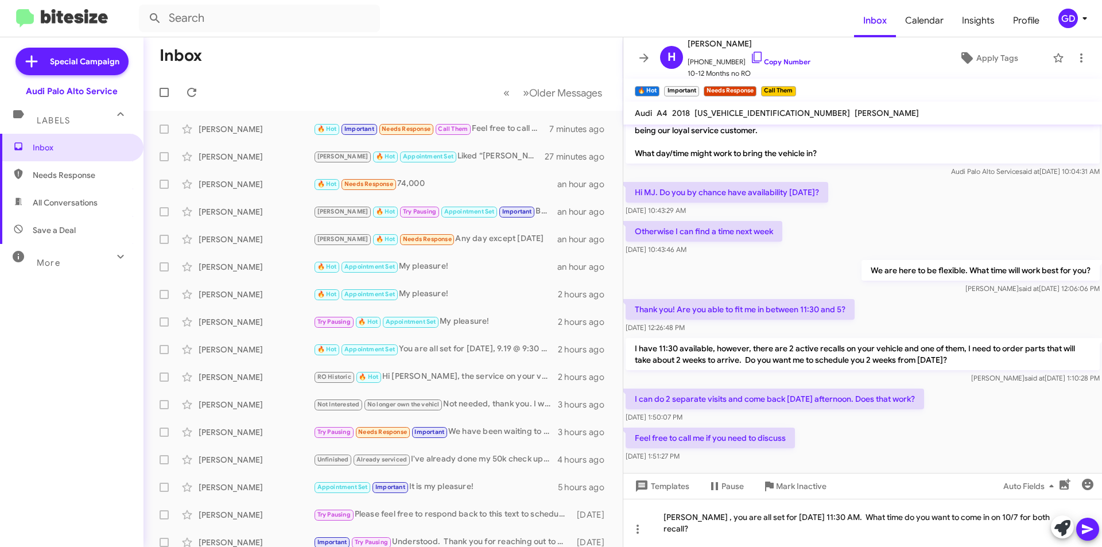
click at [1094, 527] on icon at bounding box center [1088, 529] width 14 height 14
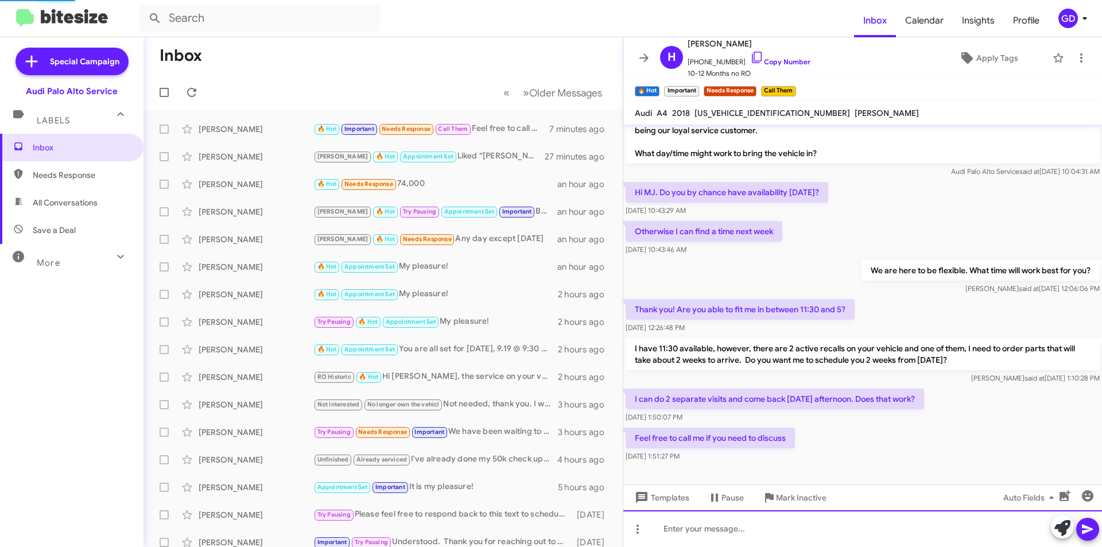
scroll to position [0, 0]
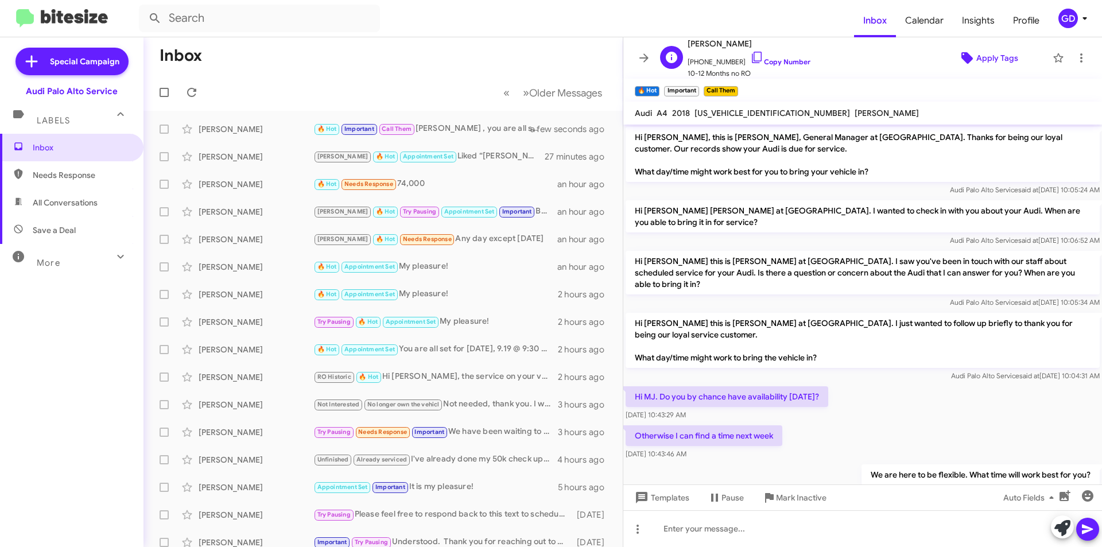
click at [978, 60] on span "Apply Tags" at bounding box center [997, 58] width 42 height 21
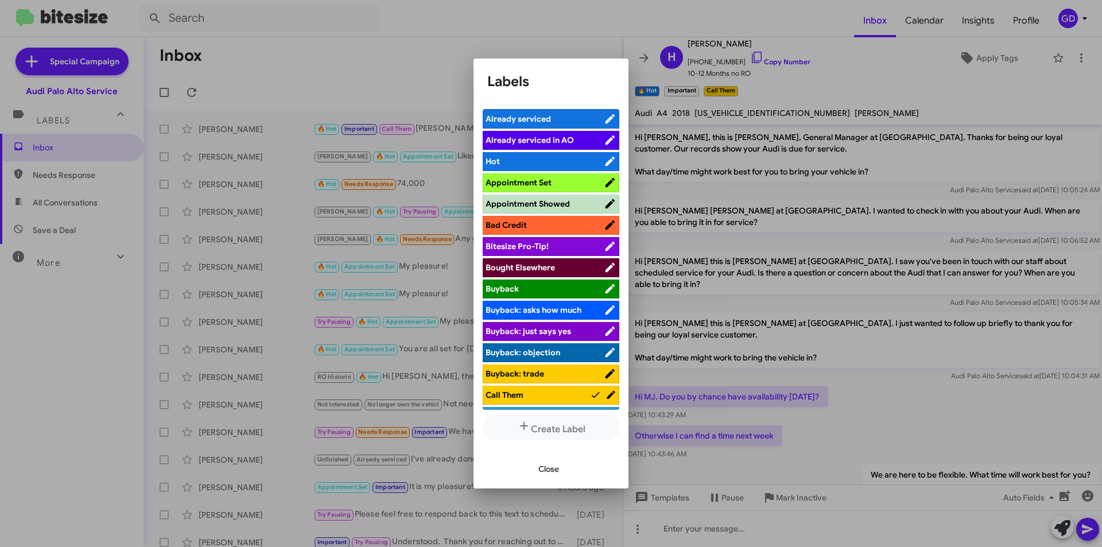
click at [523, 178] on span "Appointment Set" at bounding box center [518, 182] width 66 height 10
click at [543, 470] on span "Close" at bounding box center [548, 468] width 21 height 21
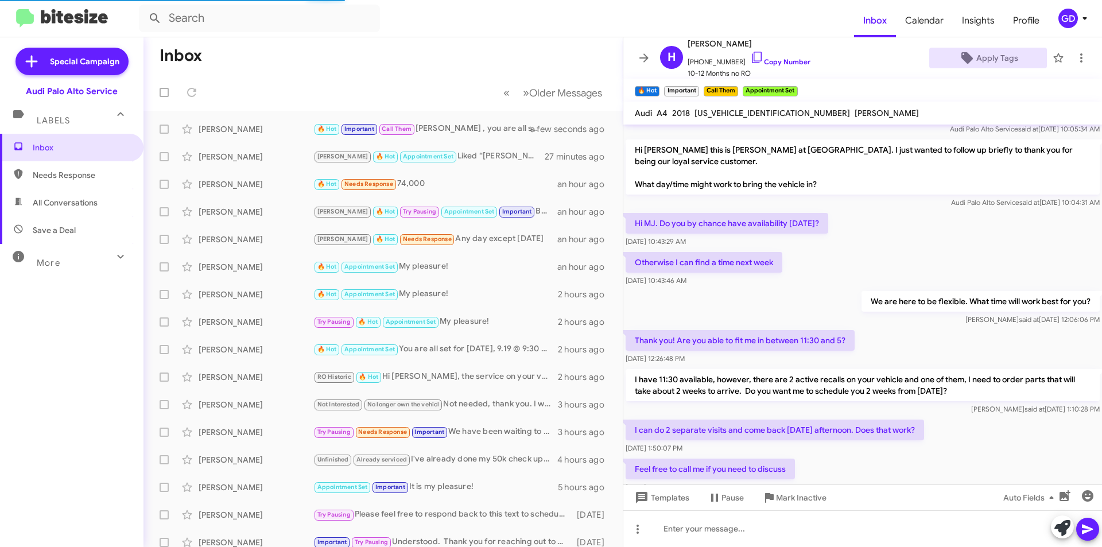
scroll to position [246, 0]
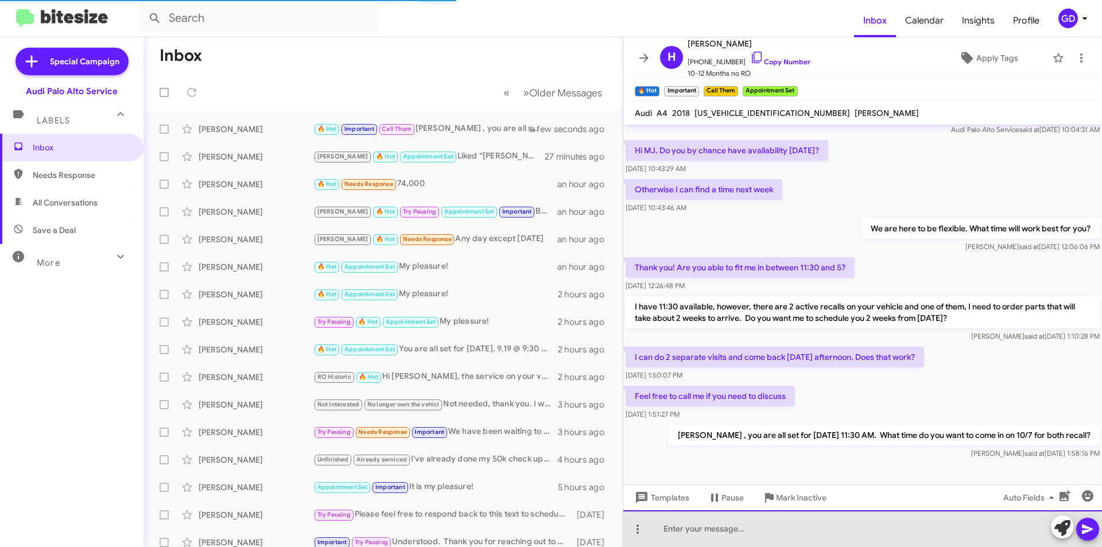
click at [677, 528] on div at bounding box center [862, 528] width 479 height 37
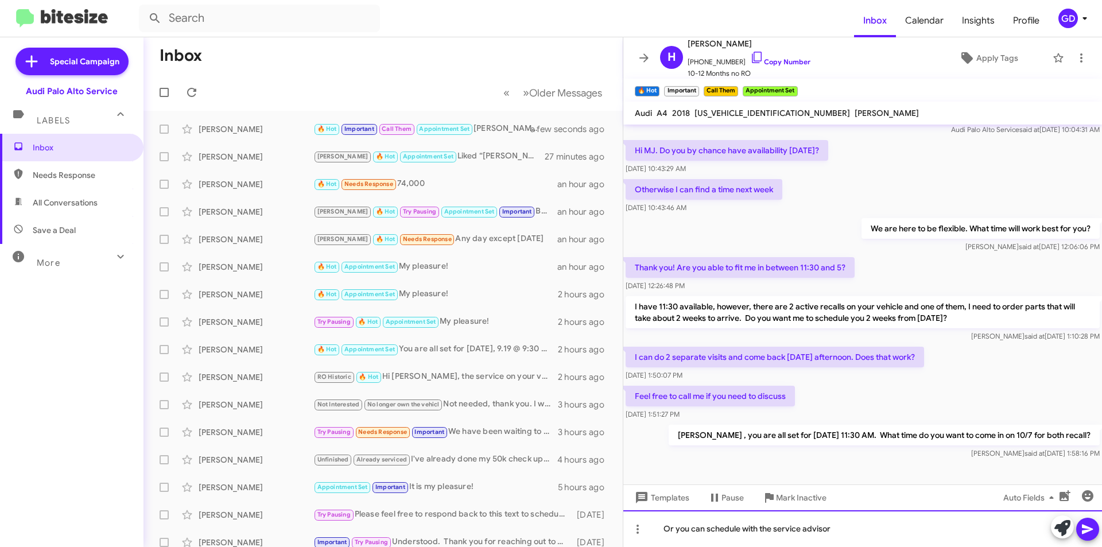
click at [743, 529] on div "Or you can schedule with the service advisor" at bounding box center [862, 528] width 479 height 37
click at [883, 529] on div "Or you can schedule the recalls with the service advisor" at bounding box center [862, 528] width 479 height 37
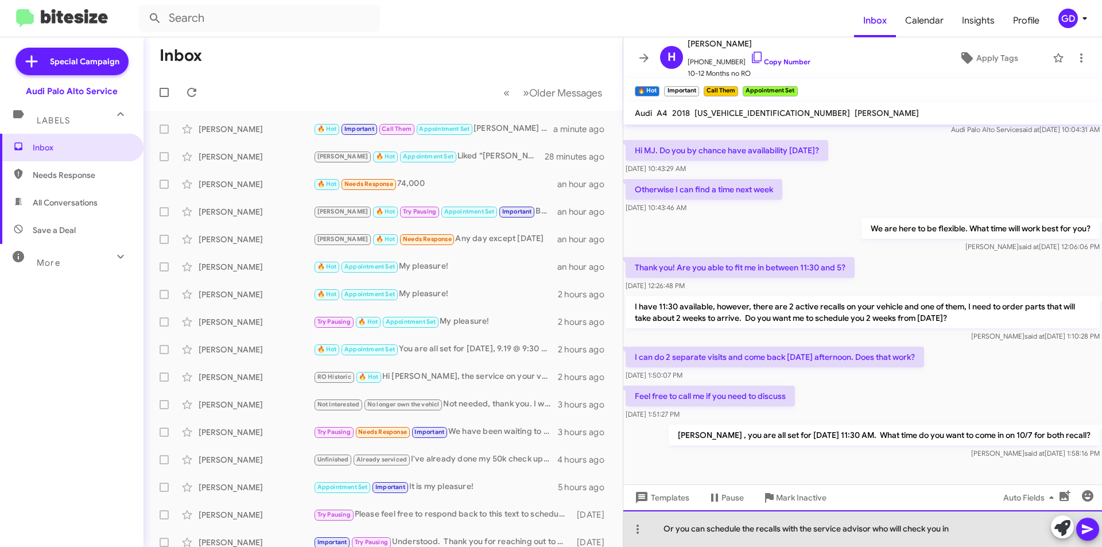
drag, startPoint x: 965, startPoint y: 527, endPoint x: 637, endPoint y: 546, distance: 328.7
click at [641, 546] on div "Or you can schedule the recalls with the service advisor who will check you in" at bounding box center [862, 528] width 479 height 37
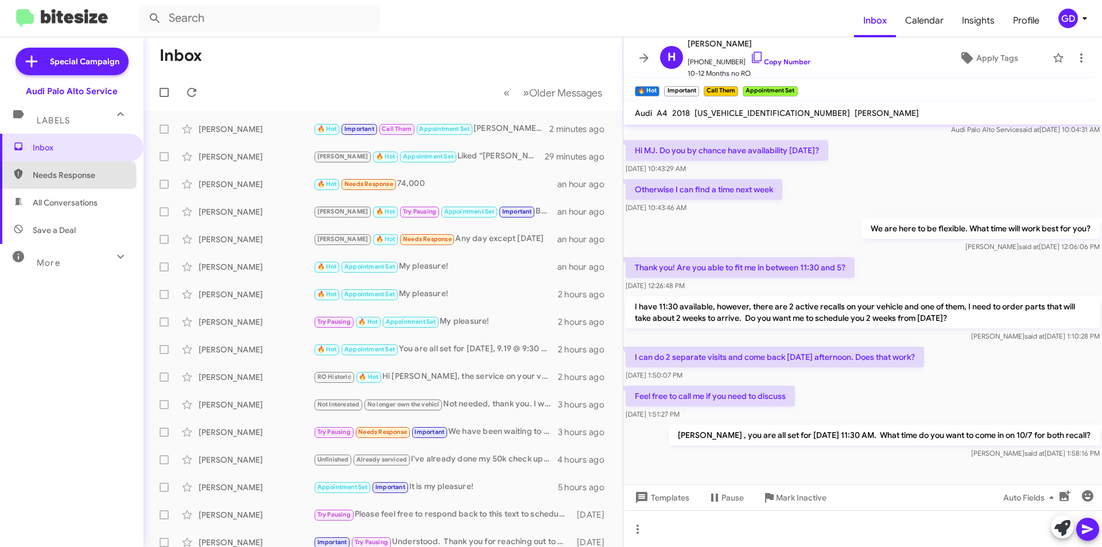
click at [40, 178] on span "Needs Response" at bounding box center [82, 174] width 98 height 11
type input "in:needs-response"
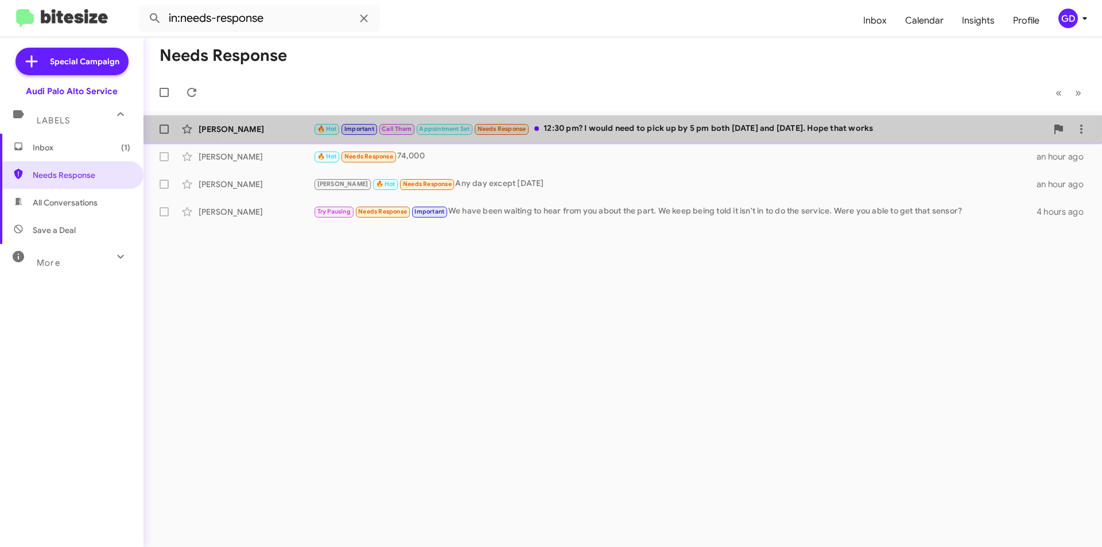
click at [588, 133] on div "🔥 Hot Important Call Them Appointment Set Needs Response 12:30 pm? I would need…" at bounding box center [679, 128] width 733 height 13
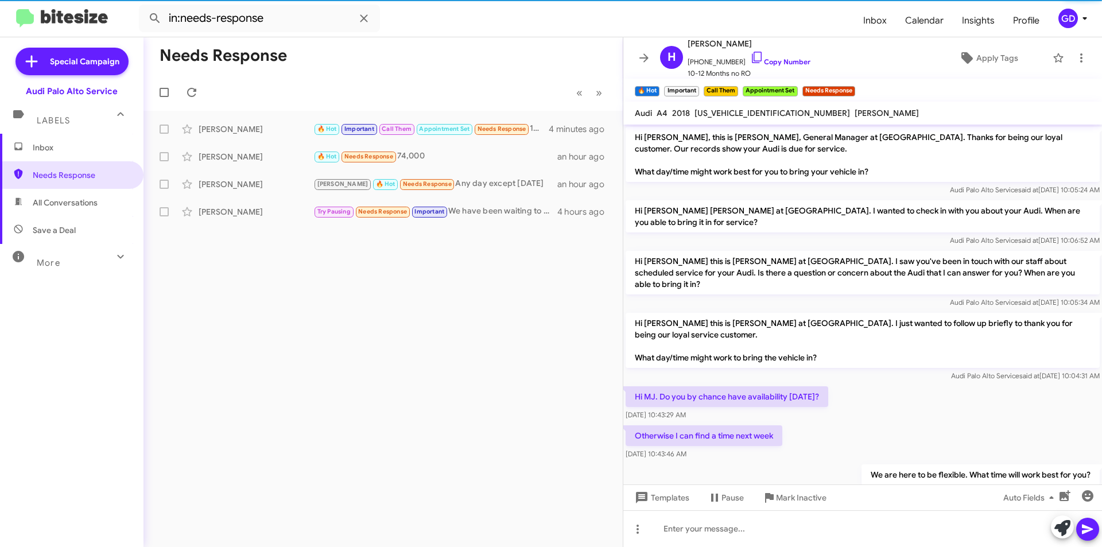
scroll to position [289, 0]
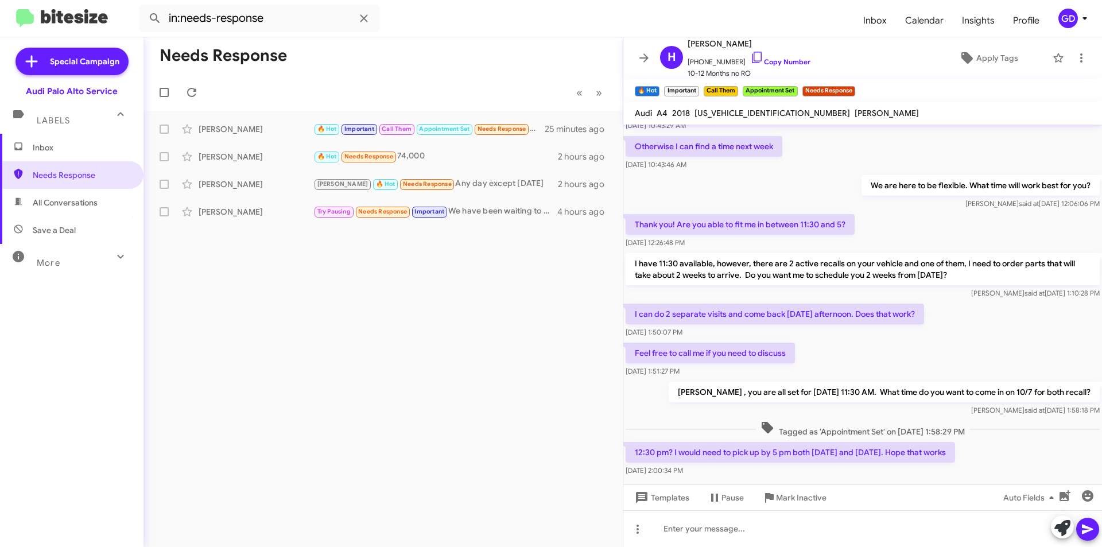
drag, startPoint x: 757, startPoint y: 461, endPoint x: 756, endPoint y: 471, distance: 9.8
click at [757, 465] on div "[DATE] 2:00:34 PM" at bounding box center [789, 470] width 329 height 11
click at [670, 531] on div at bounding box center [862, 528] width 479 height 37
click at [769, 60] on link "Copy Number" at bounding box center [780, 61] width 60 height 9
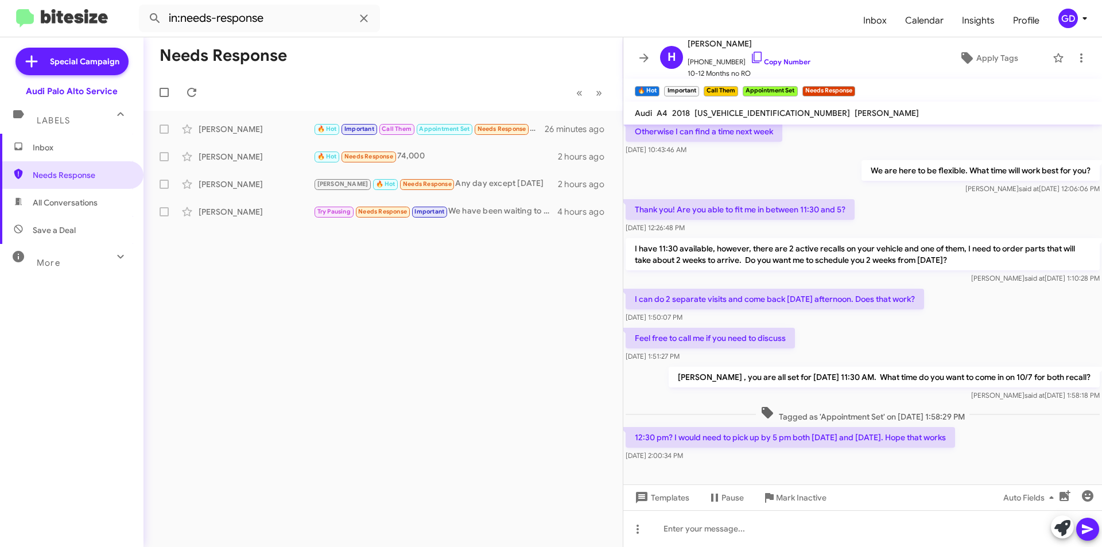
scroll to position [312, 0]
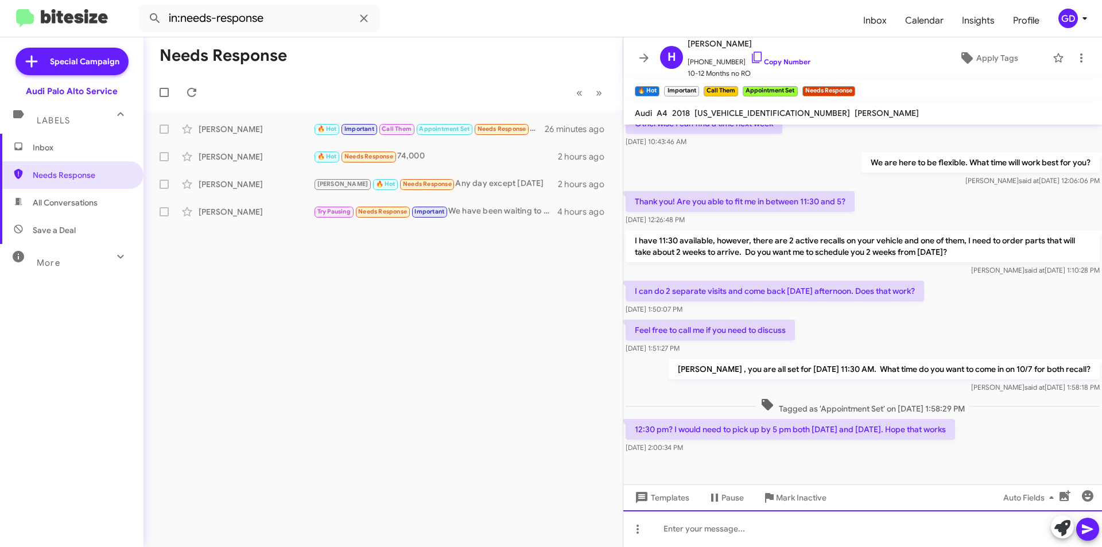
click at [673, 529] on div at bounding box center [862, 528] width 479 height 37
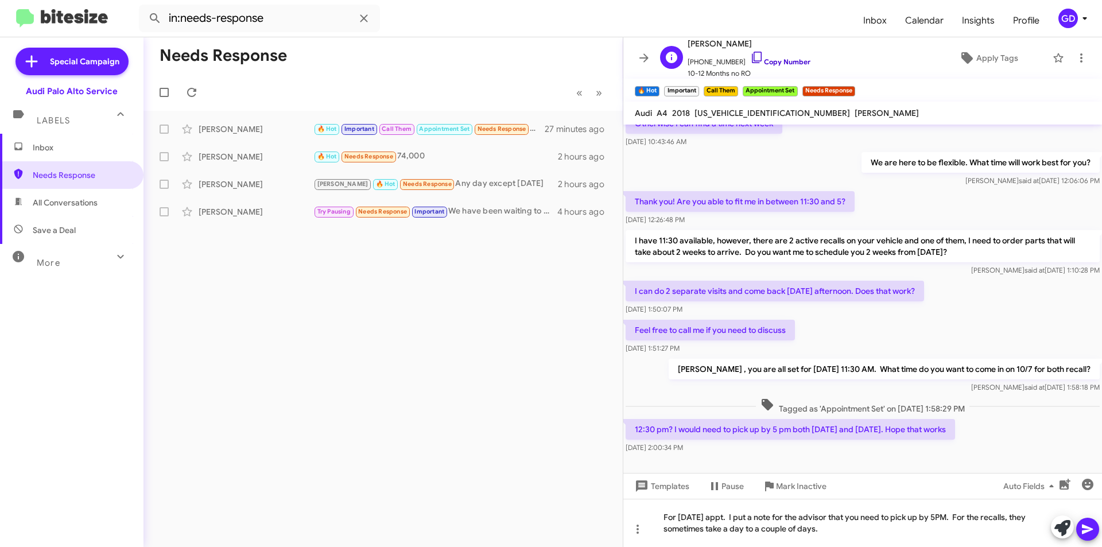
click at [765, 61] on link "Copy Number" at bounding box center [780, 61] width 60 height 9
click at [828, 531] on div "For [DATE] appt. I put a note for the advisor that you need to pick up by 5PM. …" at bounding box center [862, 523] width 479 height 48
click at [823, 529] on div "For [DATE] appt. I put a note for the advisor that you need to pick up by 5PM. …" at bounding box center [862, 523] width 479 height 48
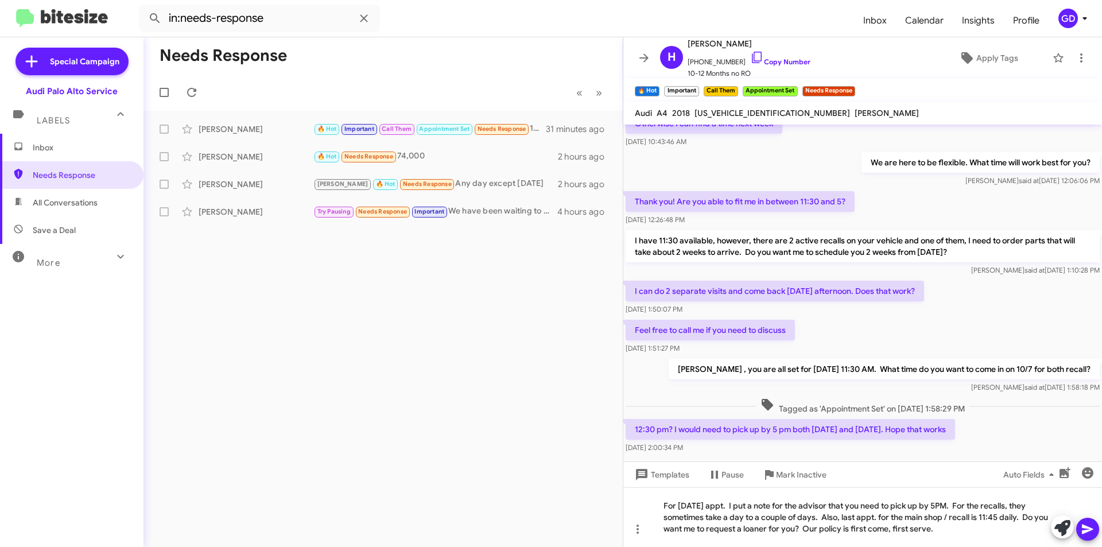
click at [1088, 529] on icon at bounding box center [1088, 529] width 14 height 14
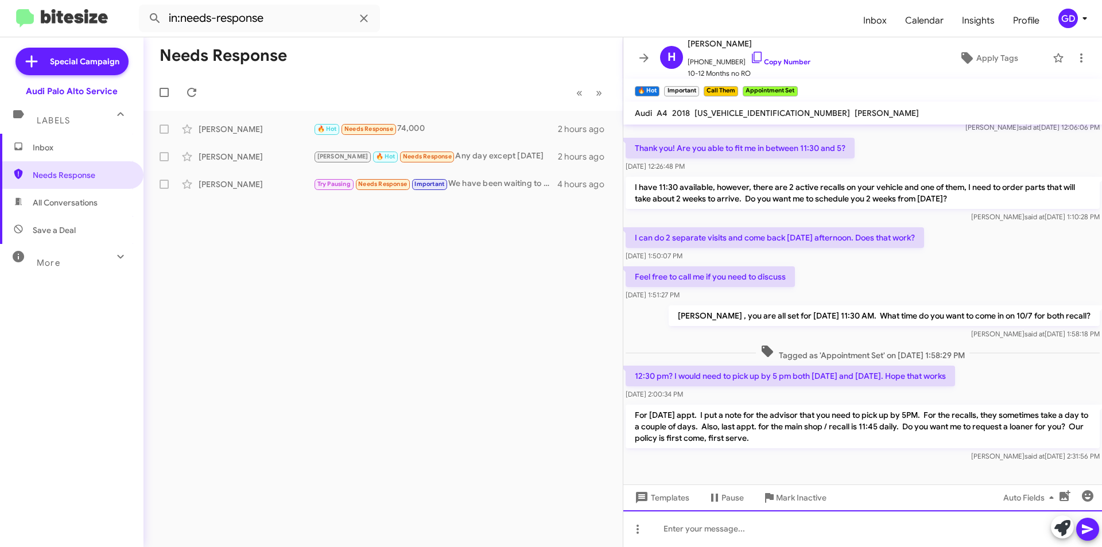
scroll to position [377, 0]
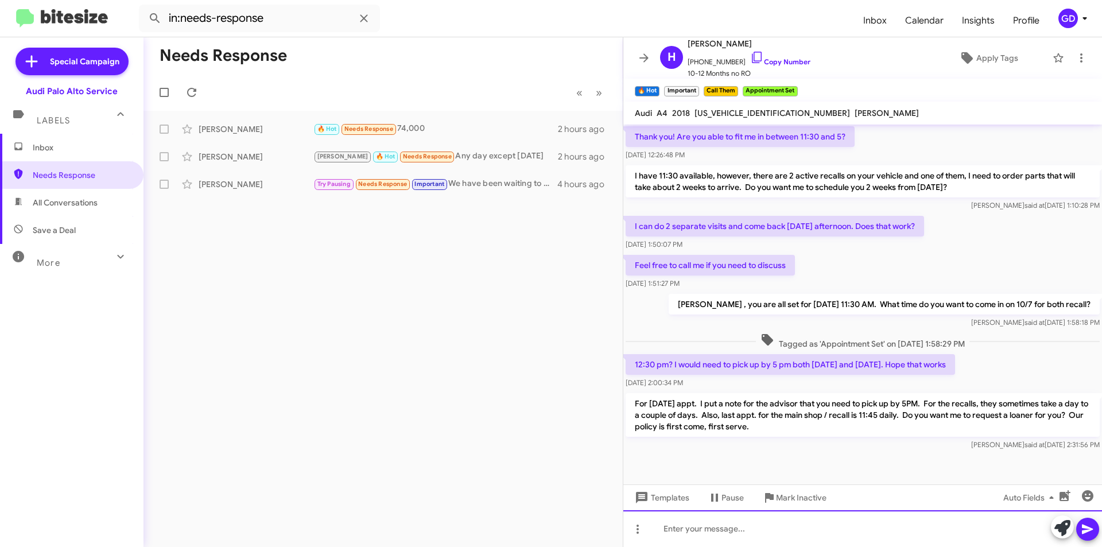
click at [665, 529] on div at bounding box center [862, 528] width 479 height 37
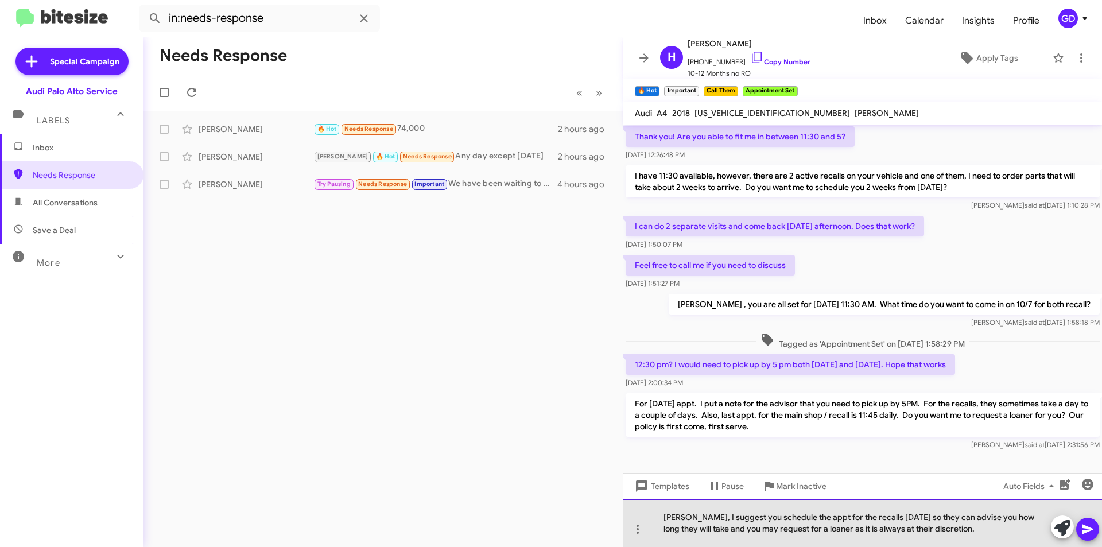
click at [884, 530] on div "[PERSON_NAME], I suggest you schedule the appt for the recalls [DATE] so they c…" at bounding box center [862, 523] width 479 height 48
click at [980, 530] on div "[PERSON_NAME], I suggest you schedule the appt for the recalls [DATE] so they c…" at bounding box center [862, 523] width 479 height 48
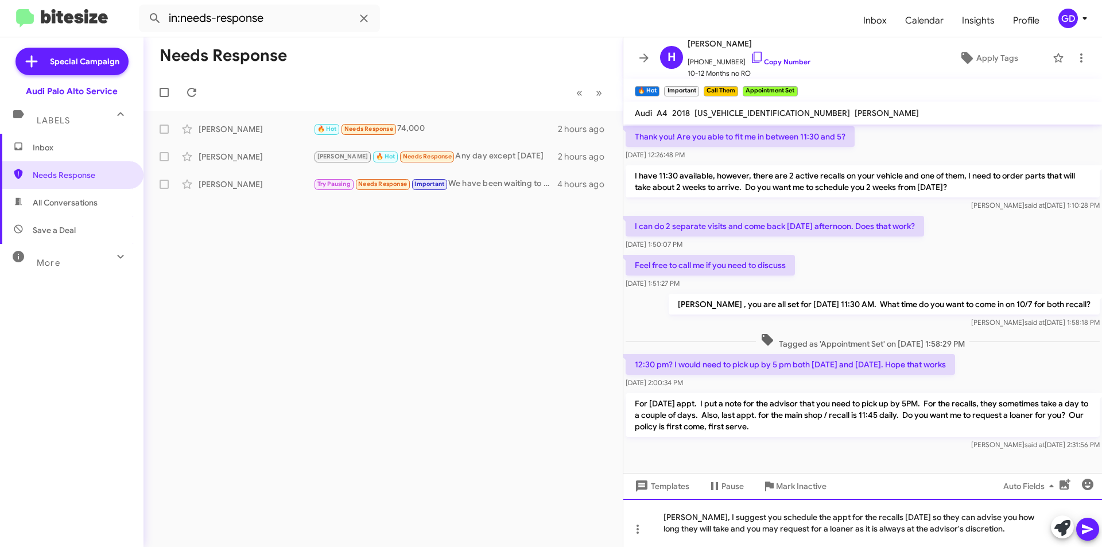
click at [923, 516] on div "[PERSON_NAME], I suggest you schedule the appt for the recalls [DATE] so they c…" at bounding box center [862, 523] width 479 height 48
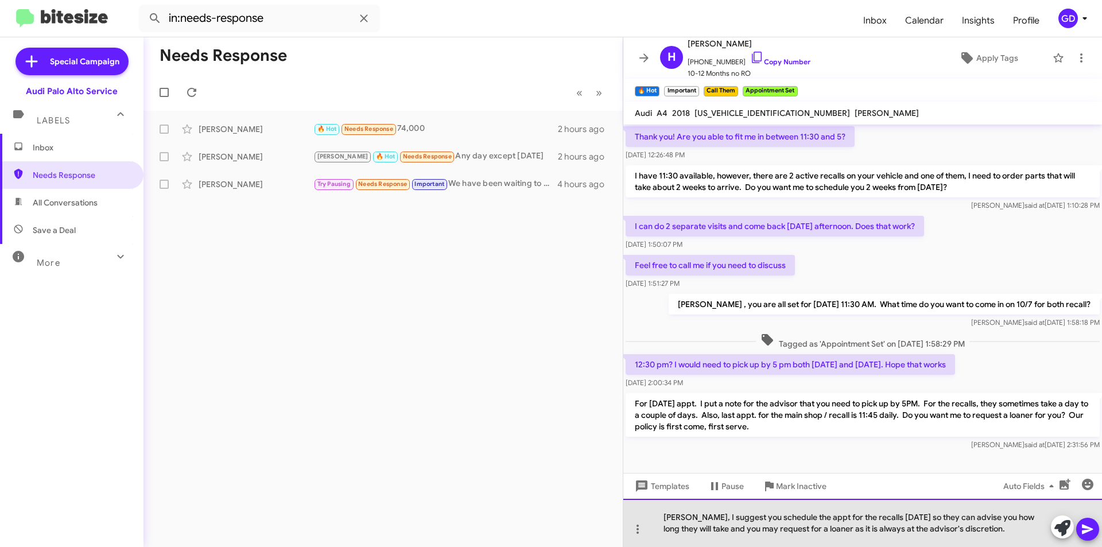
click at [923, 516] on div "[PERSON_NAME], I suggest you schedule the appt for the recalls [DATE] so they c…" at bounding box center [862, 523] width 479 height 48
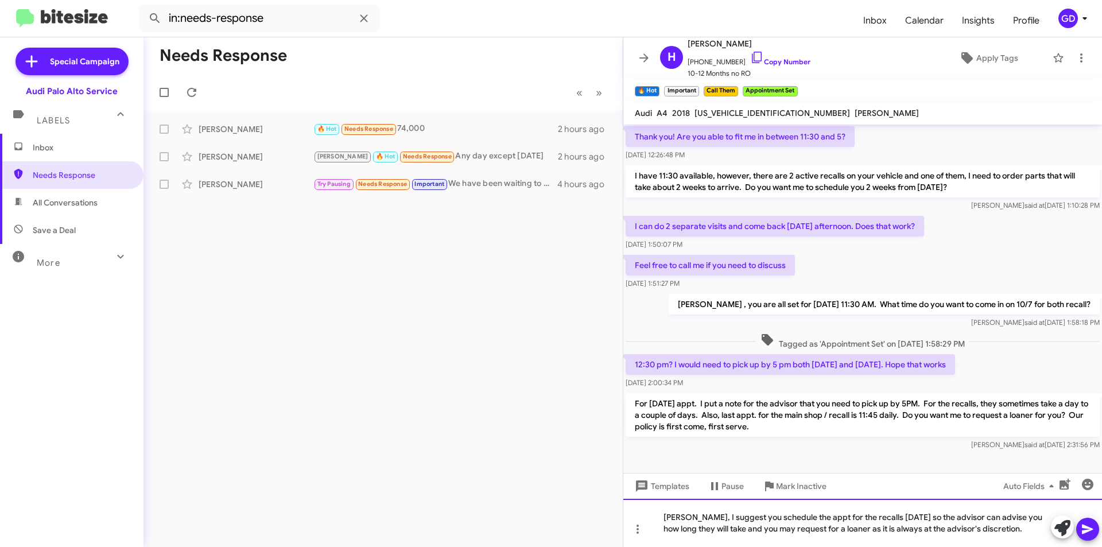
click at [856, 529] on div "[PERSON_NAME], I suggest you schedule the appt for the recalls [DATE] so the ad…" at bounding box center [862, 523] width 479 height 48
click at [1087, 527] on icon at bounding box center [1087, 529] width 11 height 10
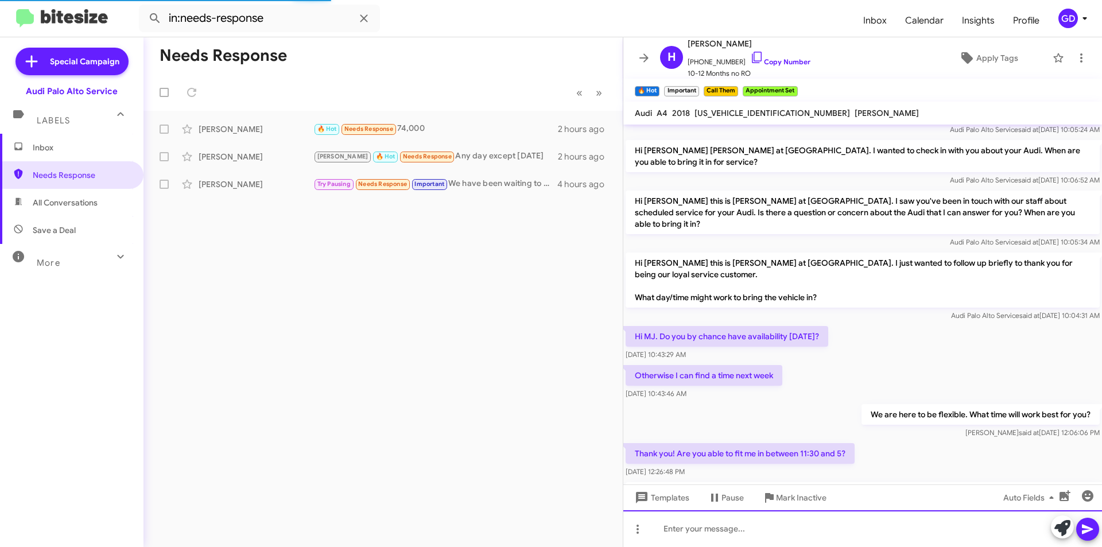
scroll to position [430, 0]
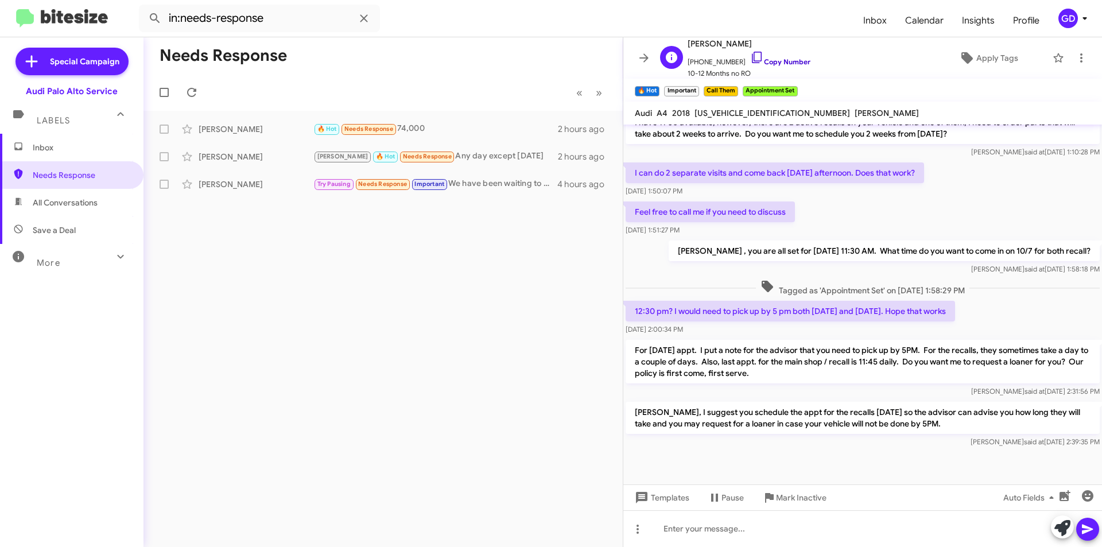
click at [767, 60] on link "Copy Number" at bounding box center [780, 61] width 60 height 9
click at [238, 129] on div "[PERSON_NAME]" at bounding box center [256, 128] width 115 height 11
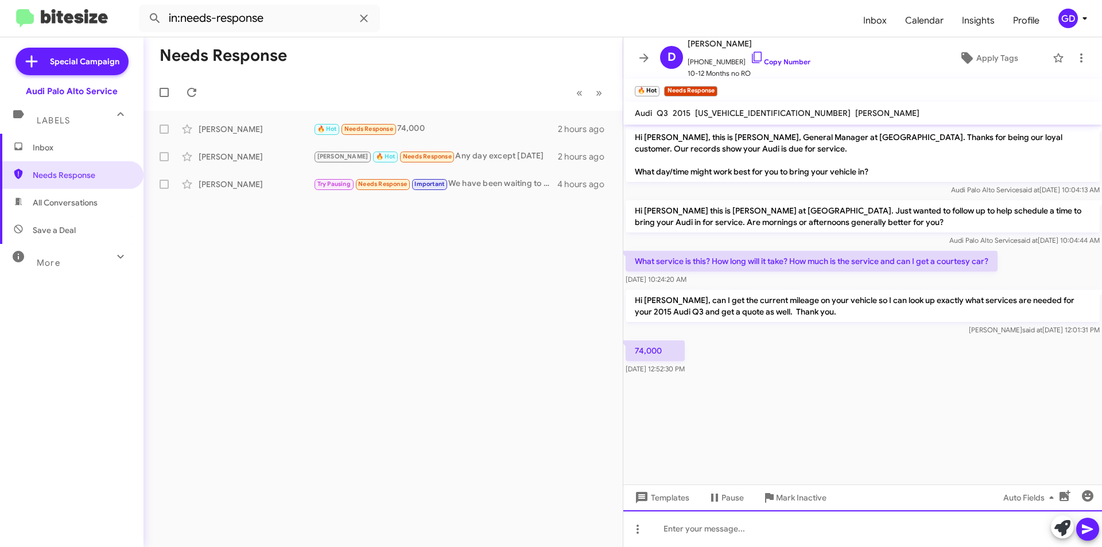
click at [673, 527] on div at bounding box center [862, 528] width 479 height 37
click at [1086, 529] on icon at bounding box center [1087, 529] width 11 height 10
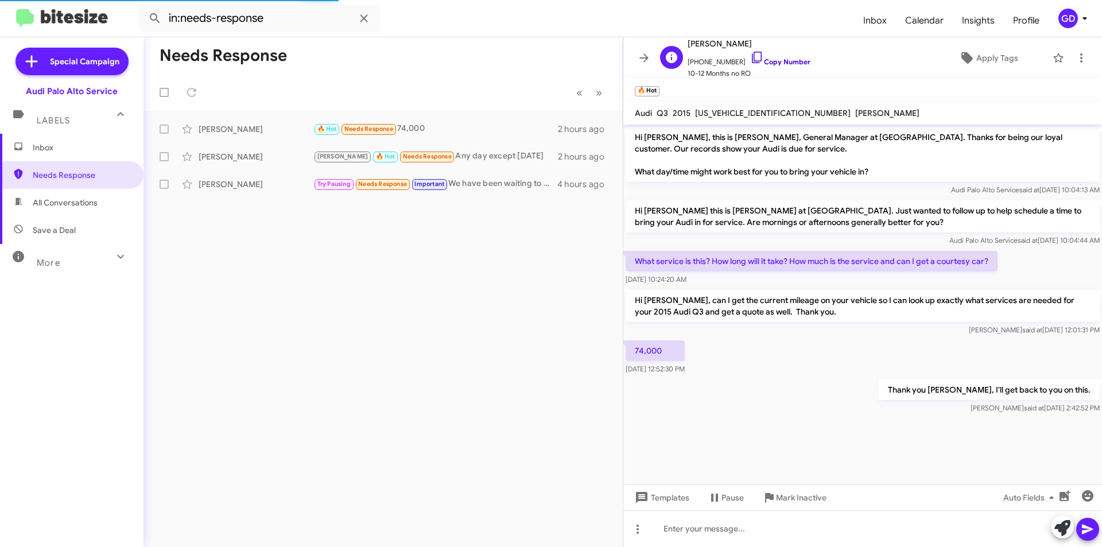
click at [772, 60] on link "Copy Number" at bounding box center [780, 61] width 60 height 9
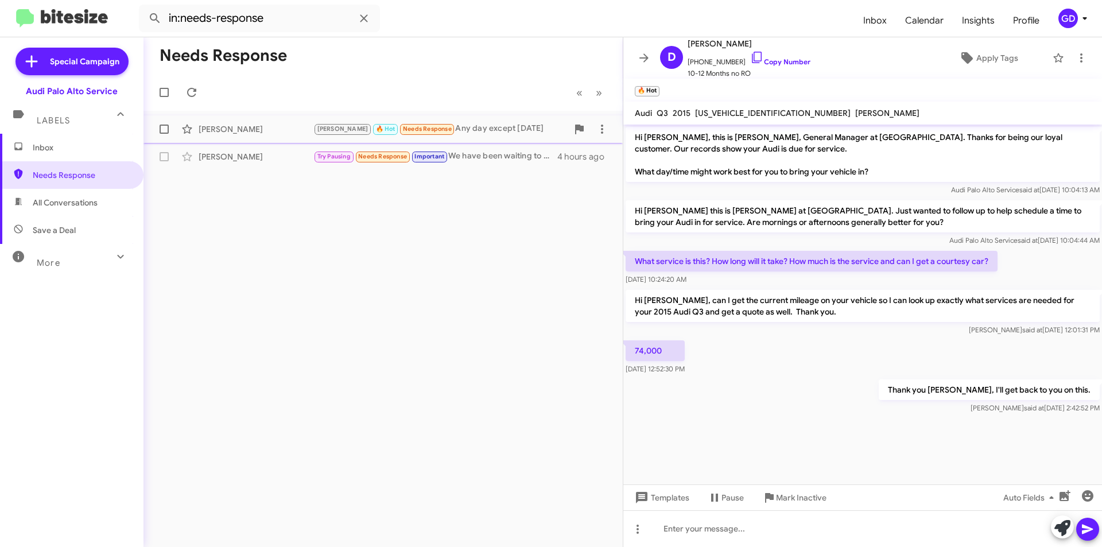
click at [213, 131] on div "[PERSON_NAME]" at bounding box center [256, 128] width 115 height 11
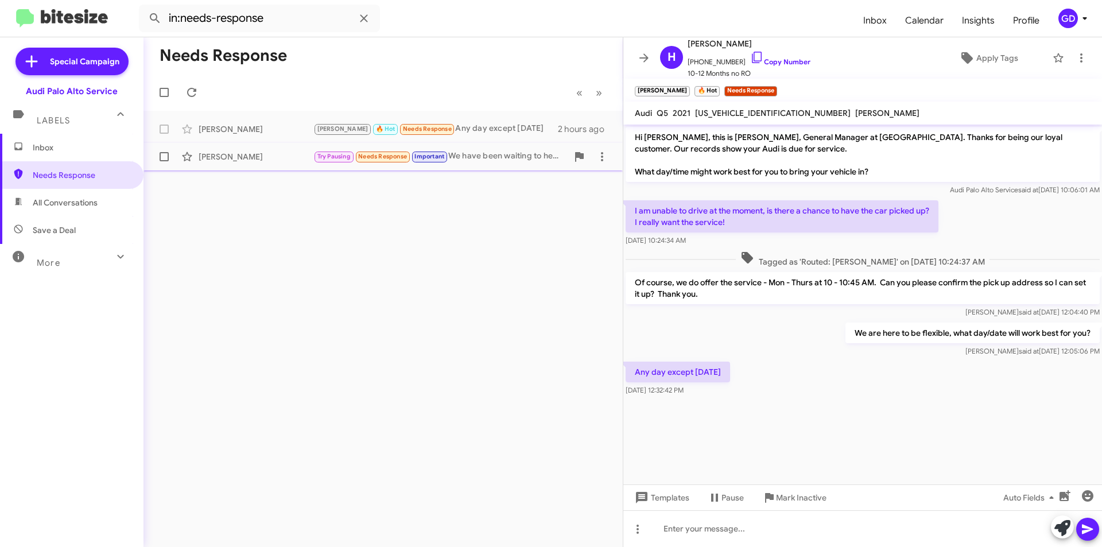
click at [235, 154] on div "[PERSON_NAME]" at bounding box center [256, 156] width 115 height 11
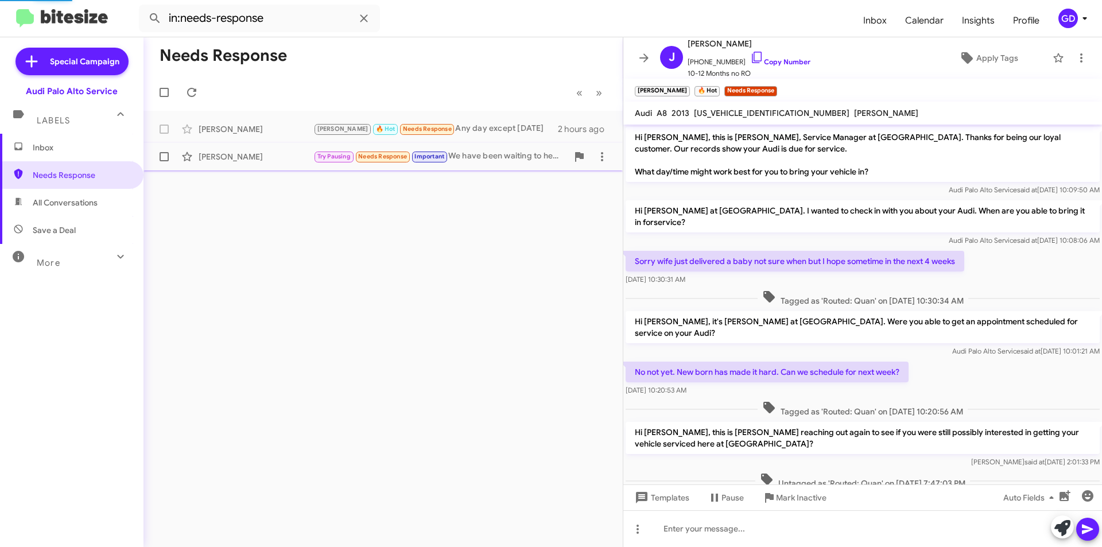
scroll to position [128, 0]
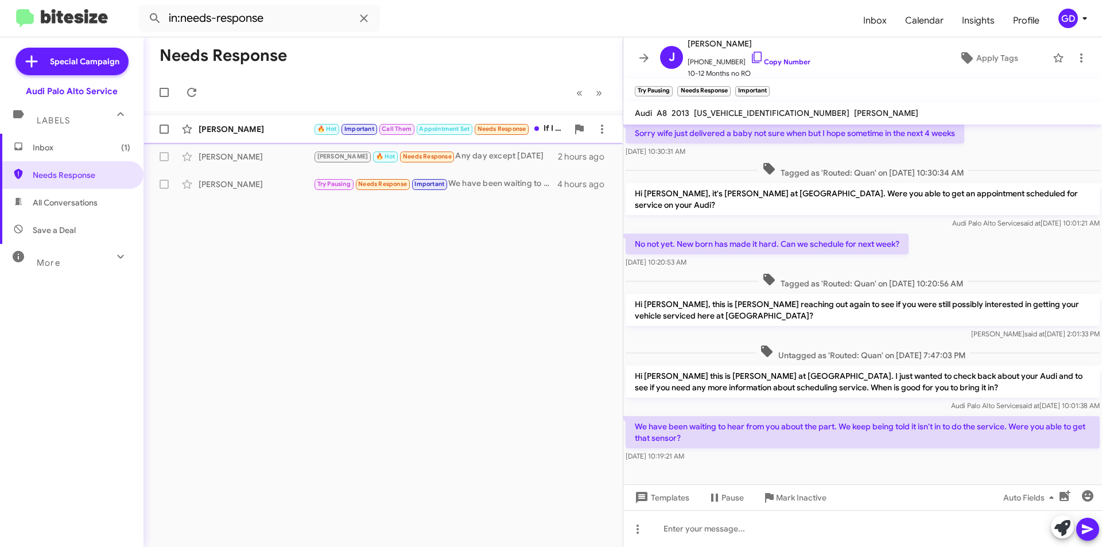
click at [228, 137] on div "[PERSON_NAME] 🔥 Hot Important Call Them Appointment Set Needs Response If I dro…" at bounding box center [383, 129] width 461 height 23
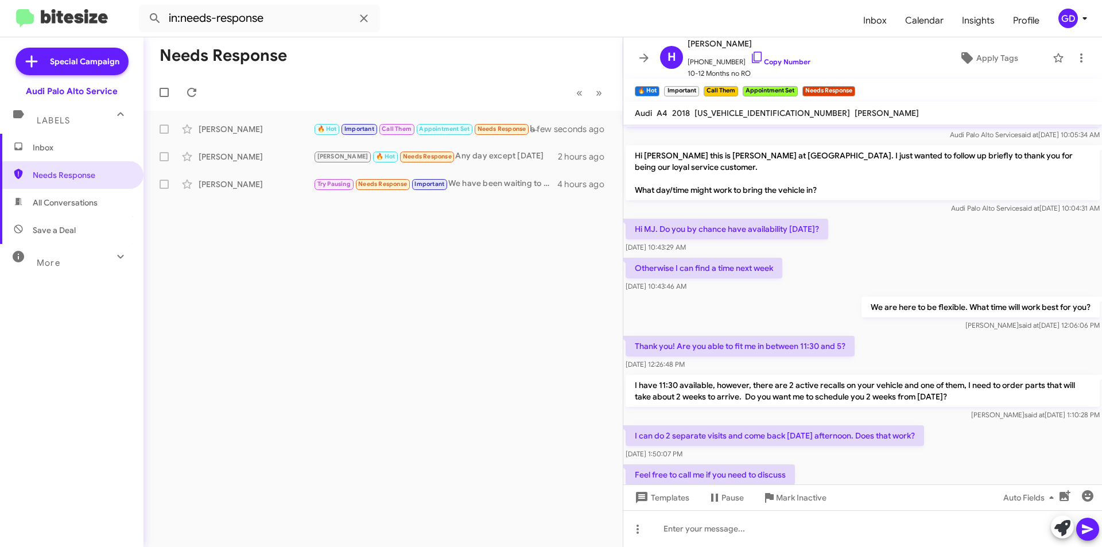
scroll to position [514, 0]
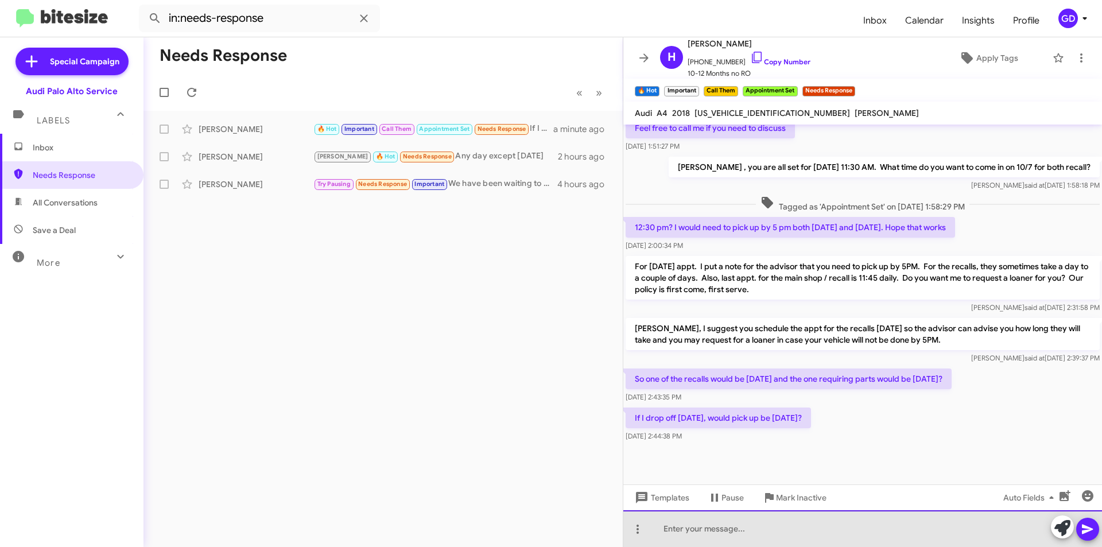
click at [696, 531] on div at bounding box center [862, 528] width 479 height 37
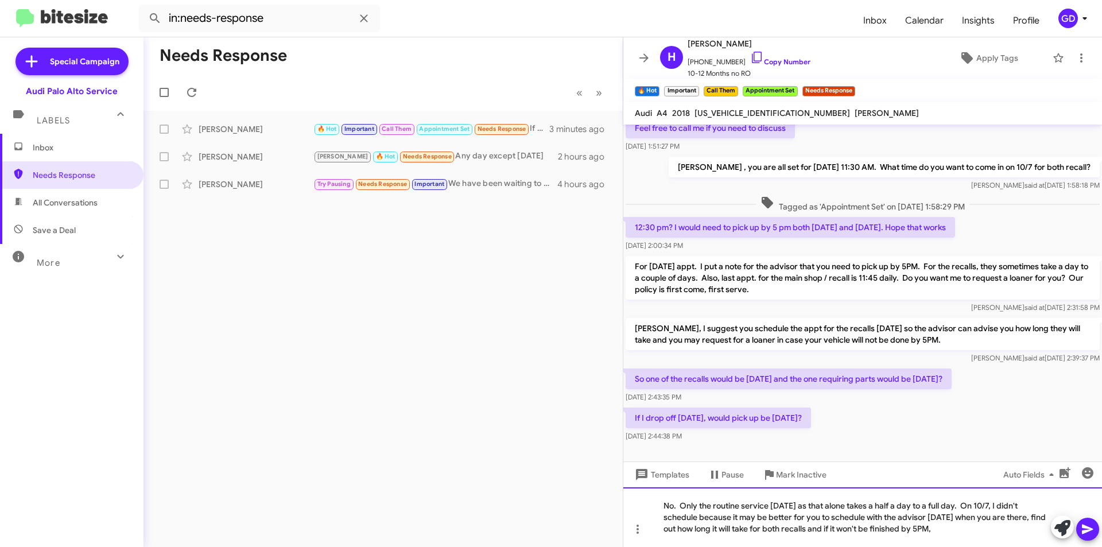
drag, startPoint x: 850, startPoint y: 526, endPoint x: 1023, endPoint y: 547, distance: 173.4
click at [1023, 546] on html "in:needs-response Inbox Calendar Insights Profile GD Special Campaign Audi Palo…" at bounding box center [551, 273] width 1102 height 547
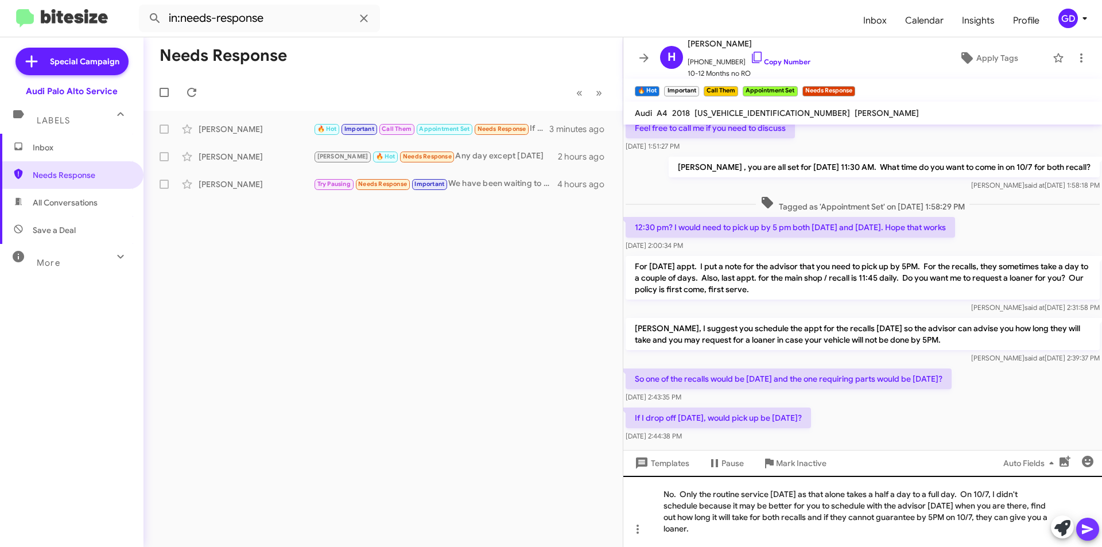
drag, startPoint x: 1084, startPoint y: 533, endPoint x: 1027, endPoint y: 532, distance: 57.4
click at [1085, 533] on icon at bounding box center [1088, 529] width 14 height 14
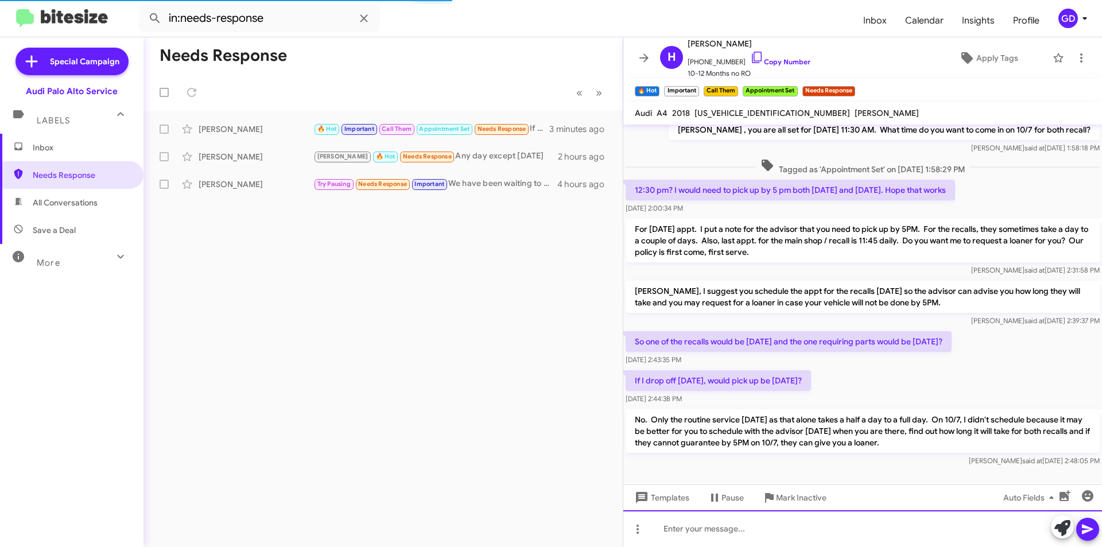
scroll to position [579, 0]
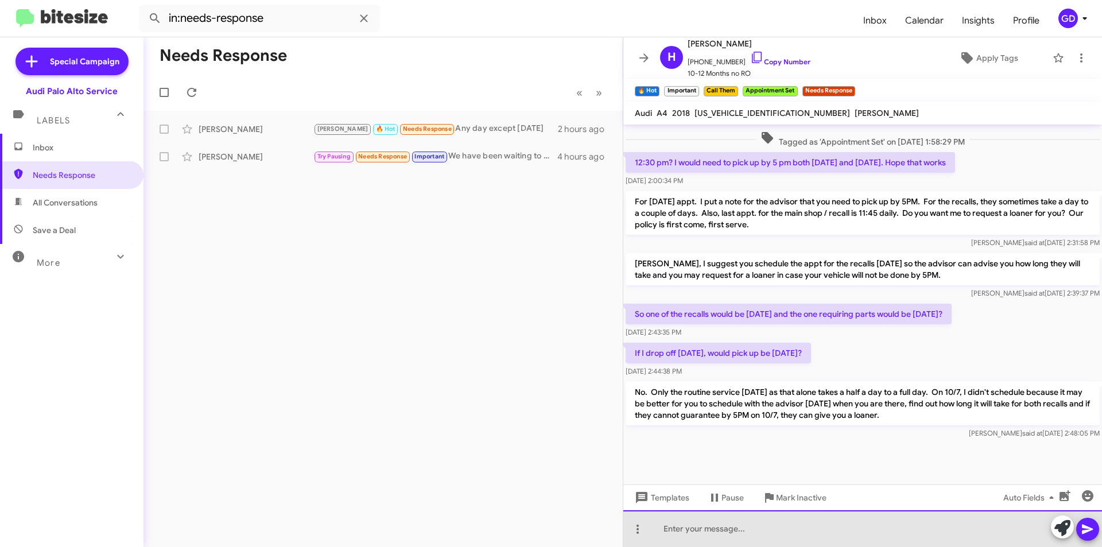
drag, startPoint x: 670, startPoint y: 527, endPoint x: 1064, endPoint y: 452, distance: 401.8
click at [685, 527] on div at bounding box center [862, 528] width 479 height 37
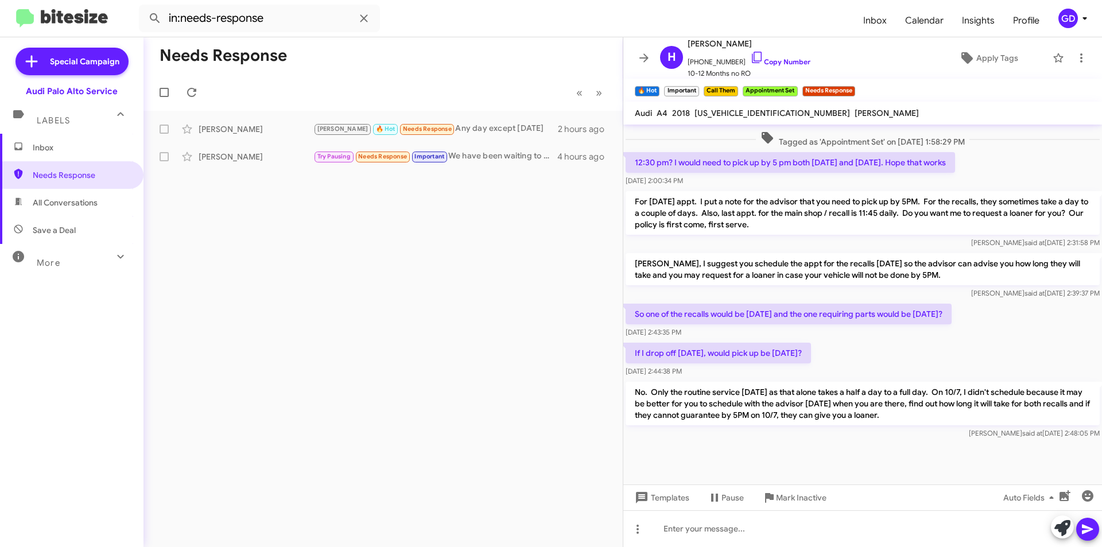
click at [53, 155] on span "Inbox" at bounding box center [71, 148] width 143 height 28
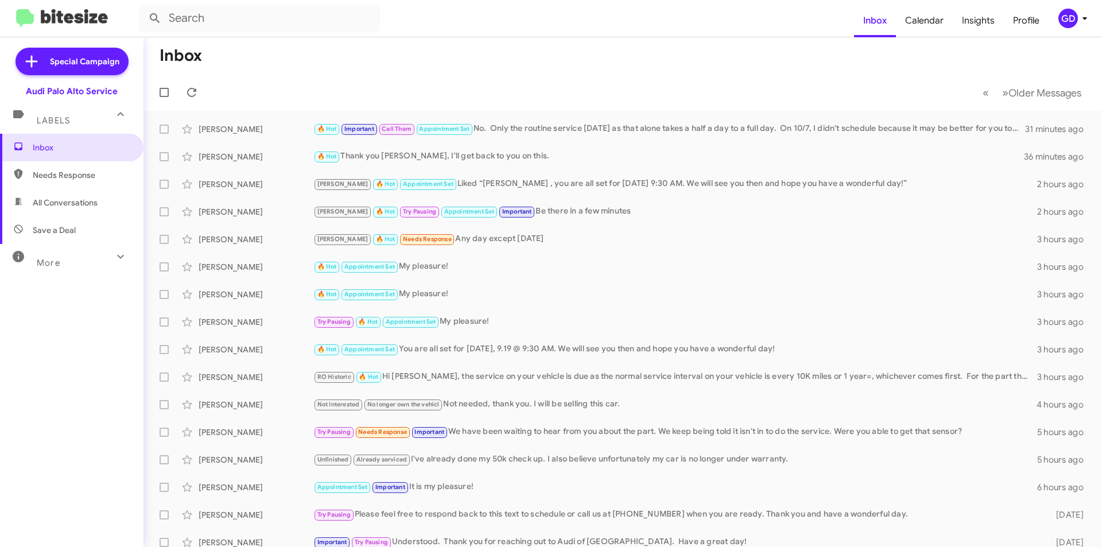
click at [77, 176] on span "Needs Response" at bounding box center [82, 174] width 98 height 11
type input "in:needs-response"
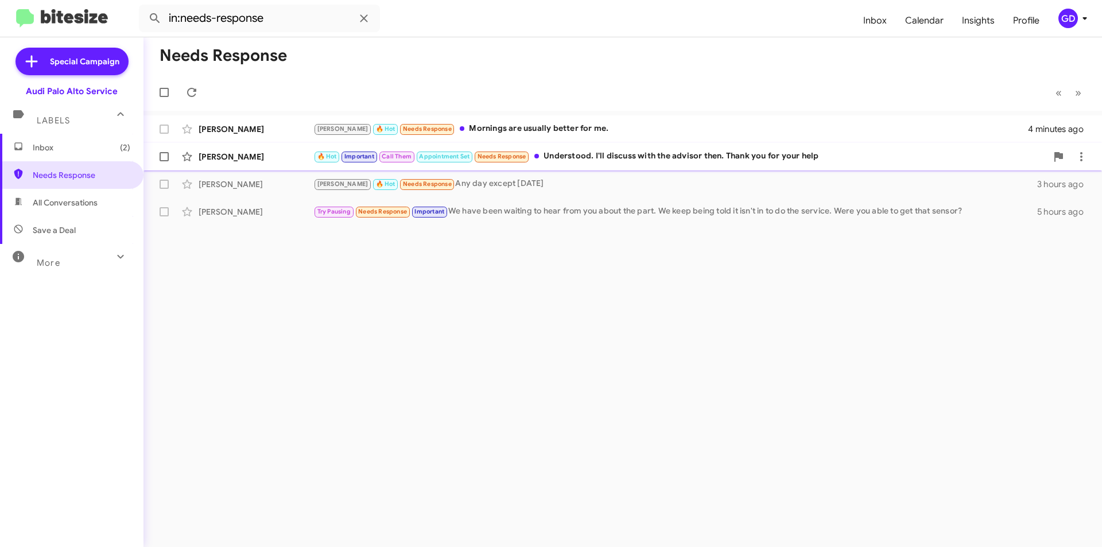
click at [647, 160] on div "🔥 Hot Important Call Them Appointment Set Needs Response Understood. I'll discu…" at bounding box center [679, 156] width 733 height 13
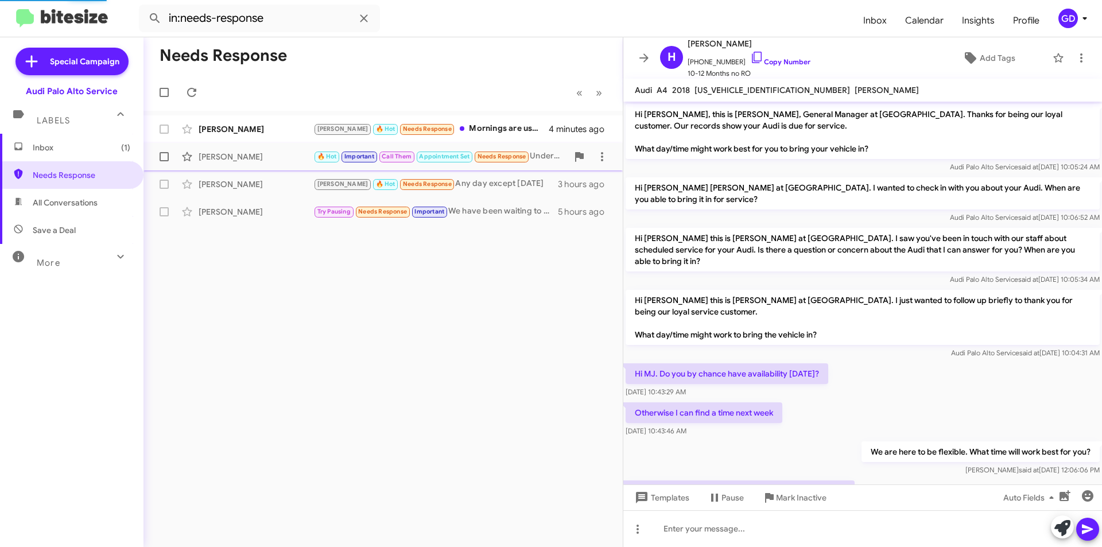
scroll to position [598, 0]
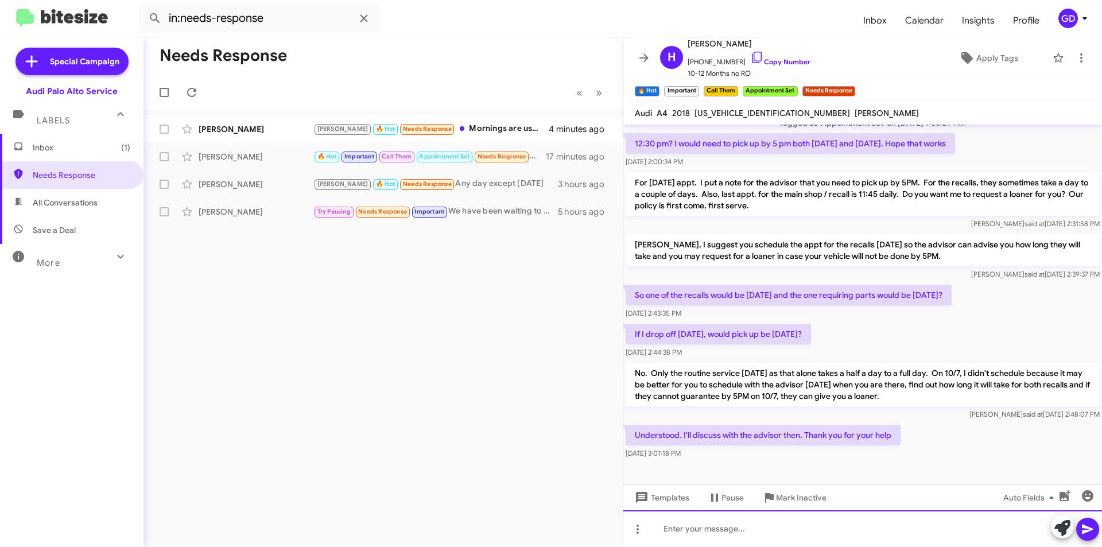
click at [682, 532] on div at bounding box center [862, 528] width 479 height 37
click at [1084, 530] on icon at bounding box center [1088, 529] width 14 height 14
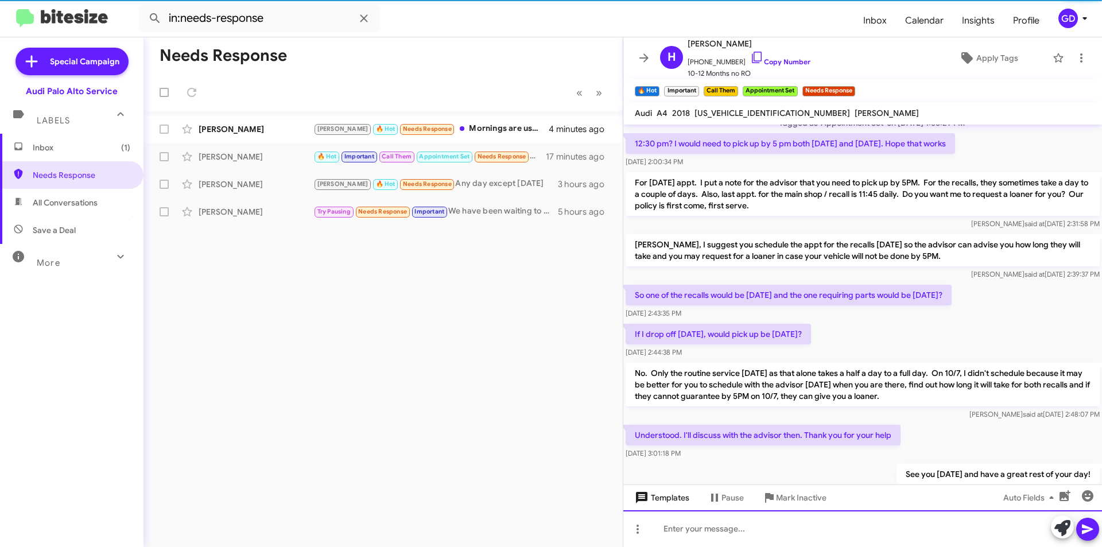
scroll to position [0, 0]
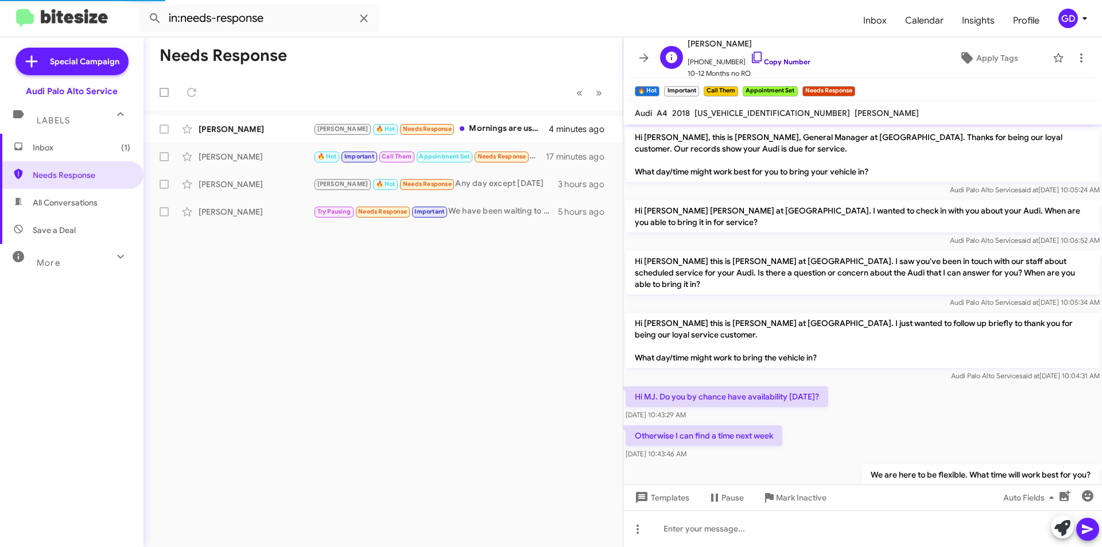
click at [773, 61] on link "Copy Number" at bounding box center [780, 61] width 60 height 9
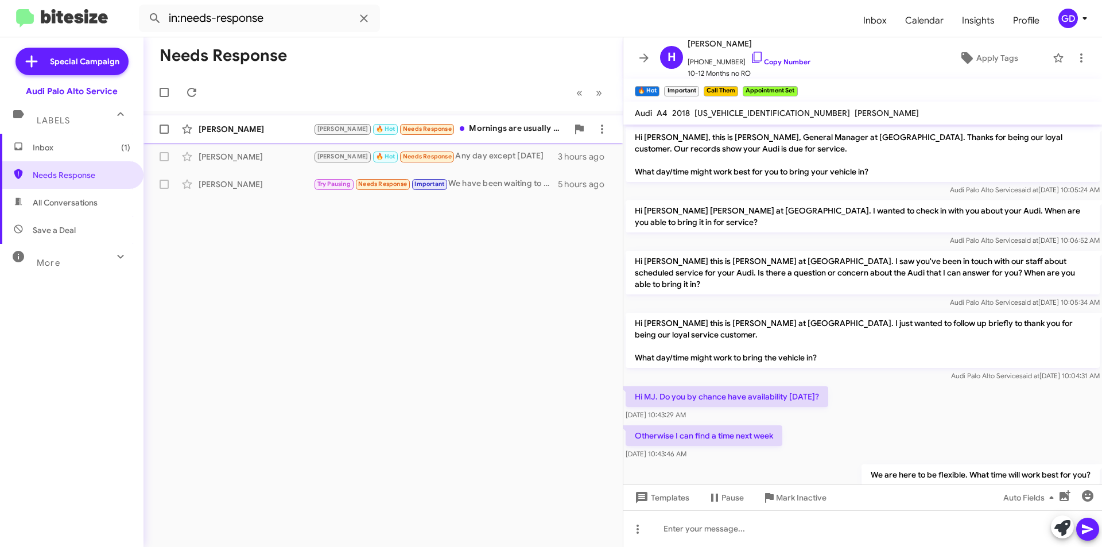
click at [221, 132] on div "[PERSON_NAME]" at bounding box center [256, 128] width 115 height 11
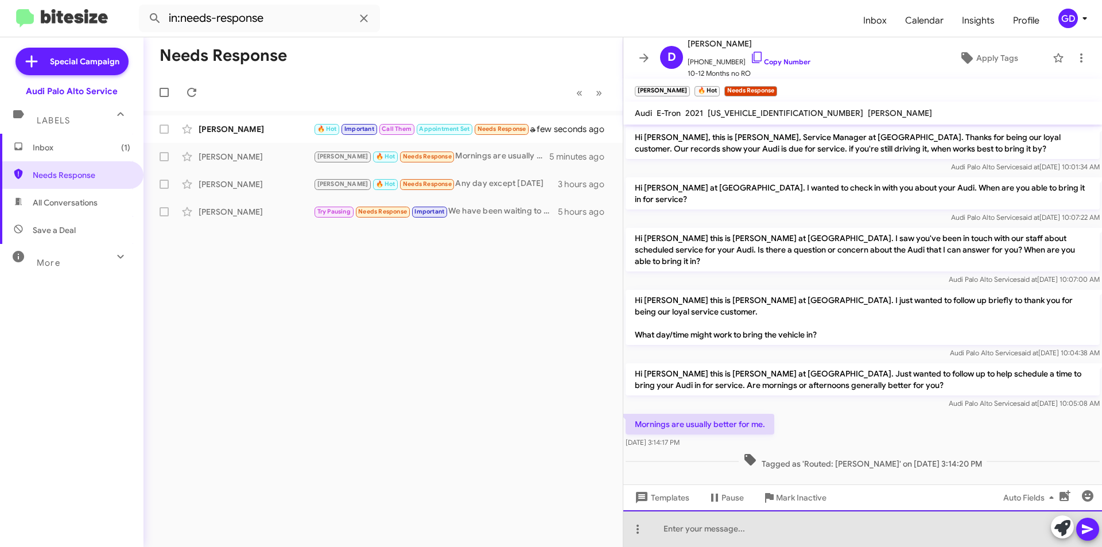
click at [681, 531] on div at bounding box center [862, 528] width 479 height 37
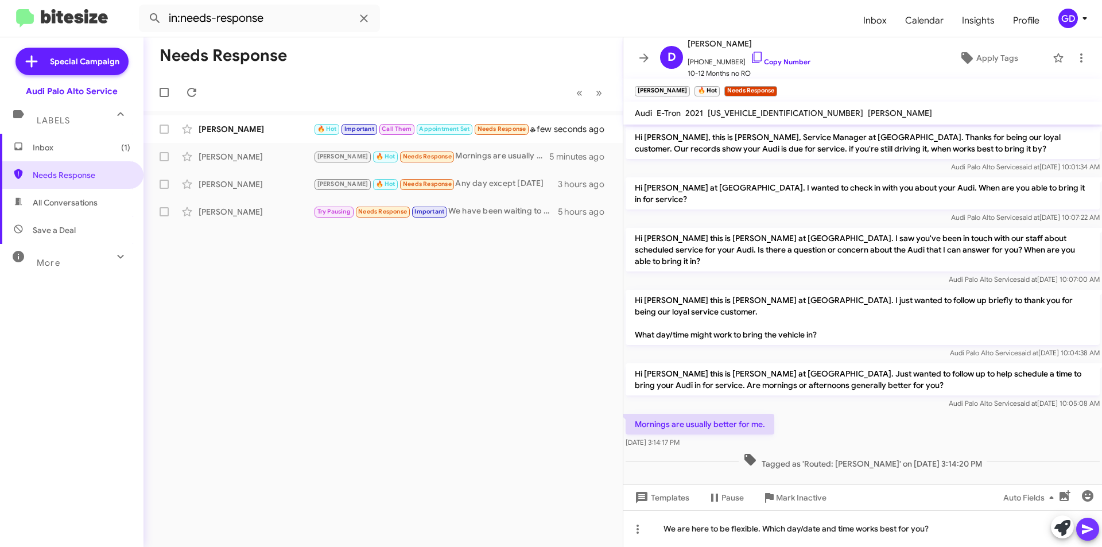
click at [1082, 530] on icon at bounding box center [1088, 529] width 14 height 14
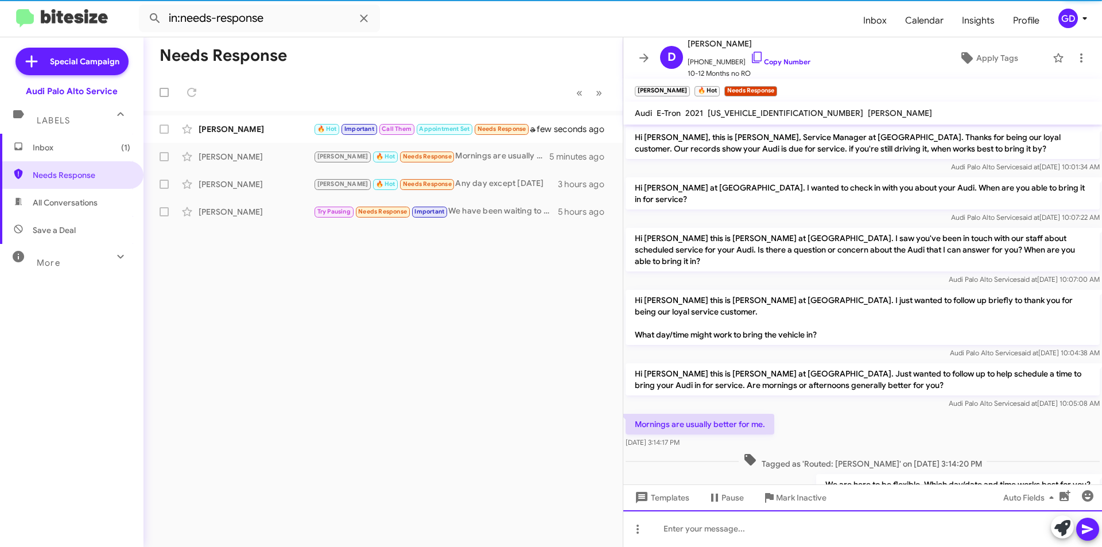
scroll to position [38, 0]
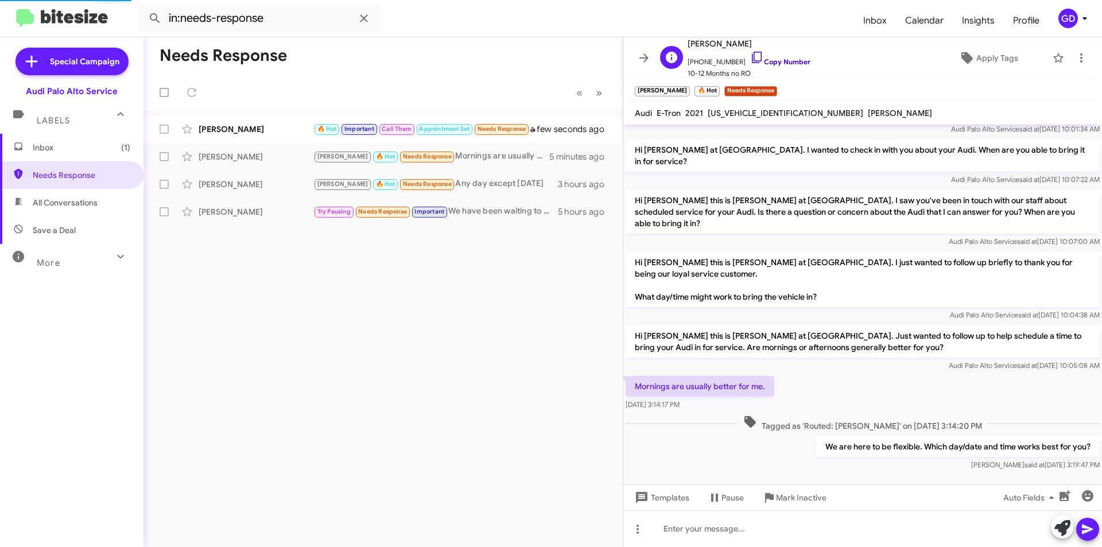
click at [778, 63] on link "Copy Number" at bounding box center [780, 61] width 60 height 9
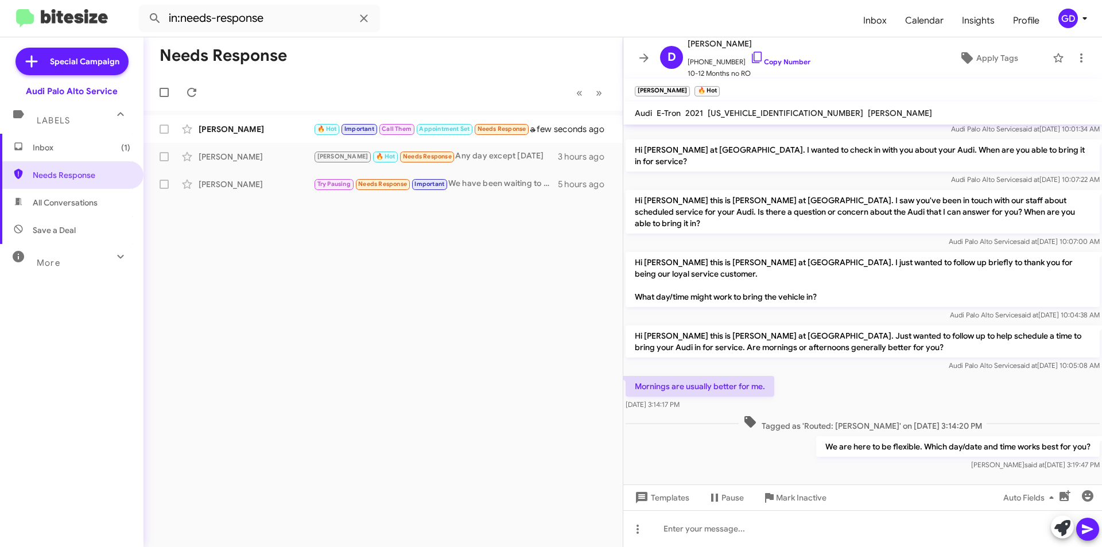
click at [334, 277] on div "Needs Response « Previous » Next [PERSON_NAME] 🔥 Hot Important Call Them Appoin…" at bounding box center [382, 292] width 479 height 510
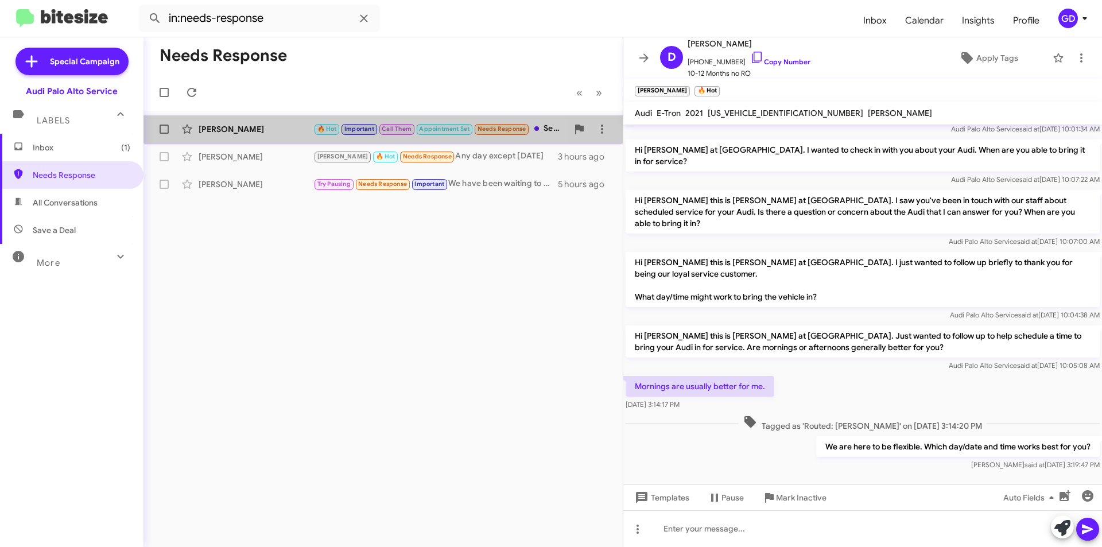
click at [231, 134] on div "[PERSON_NAME]" at bounding box center [256, 128] width 115 height 11
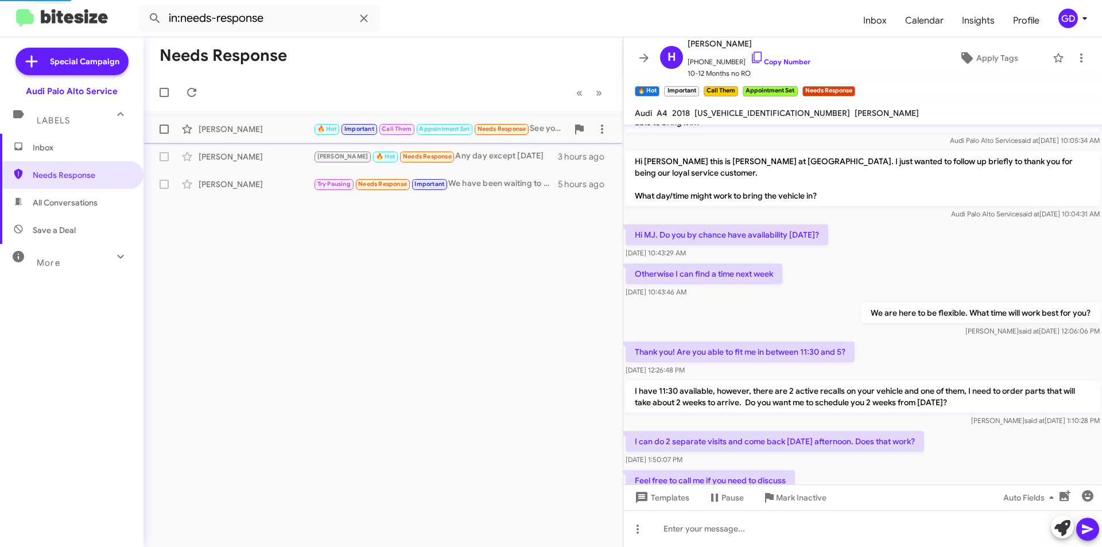
scroll to position [575, 0]
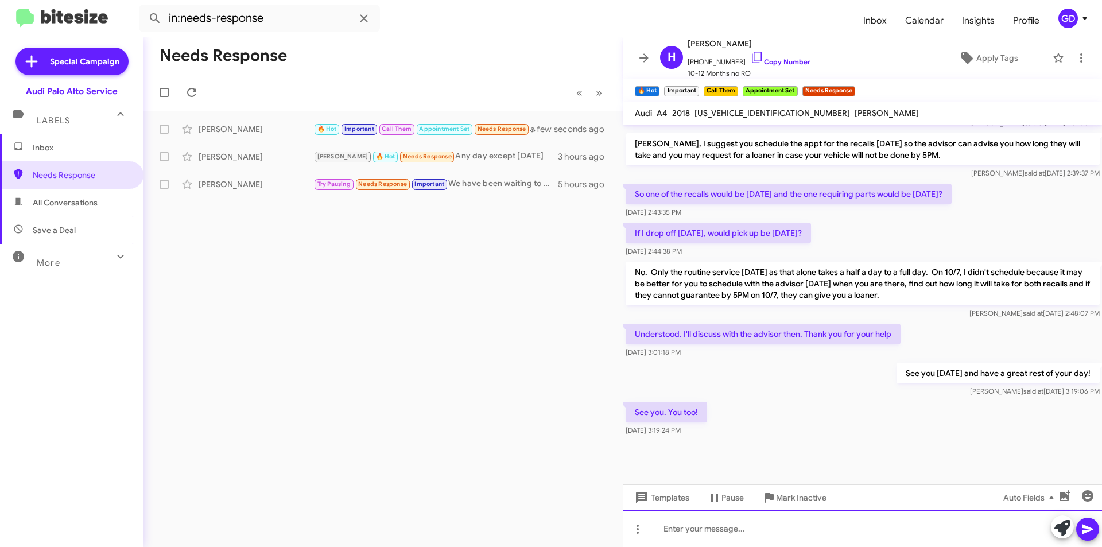
click at [675, 530] on div at bounding box center [862, 528] width 479 height 37
click at [1089, 529] on icon at bounding box center [1087, 529] width 11 height 10
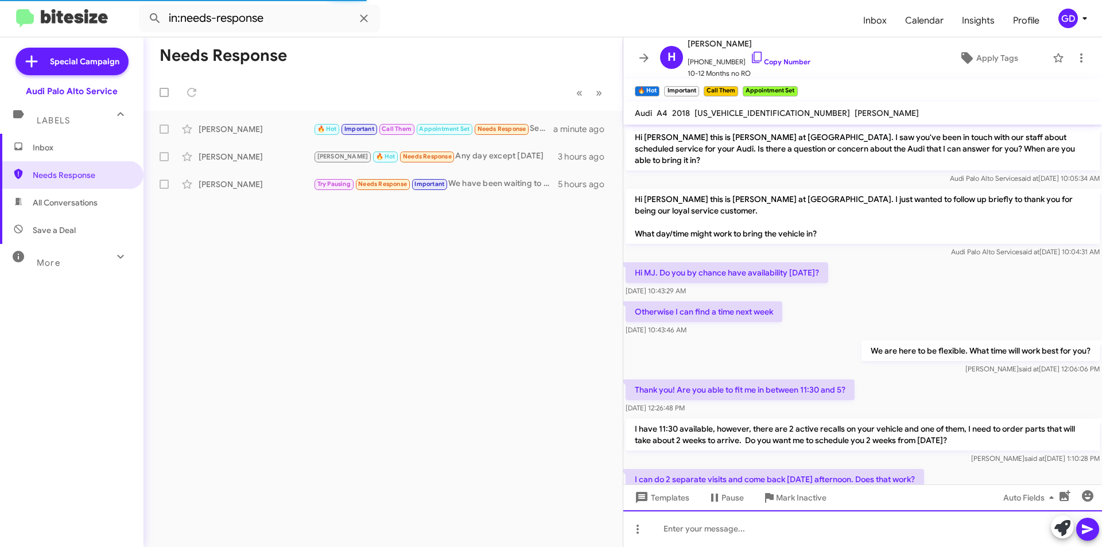
scroll to position [57, 0]
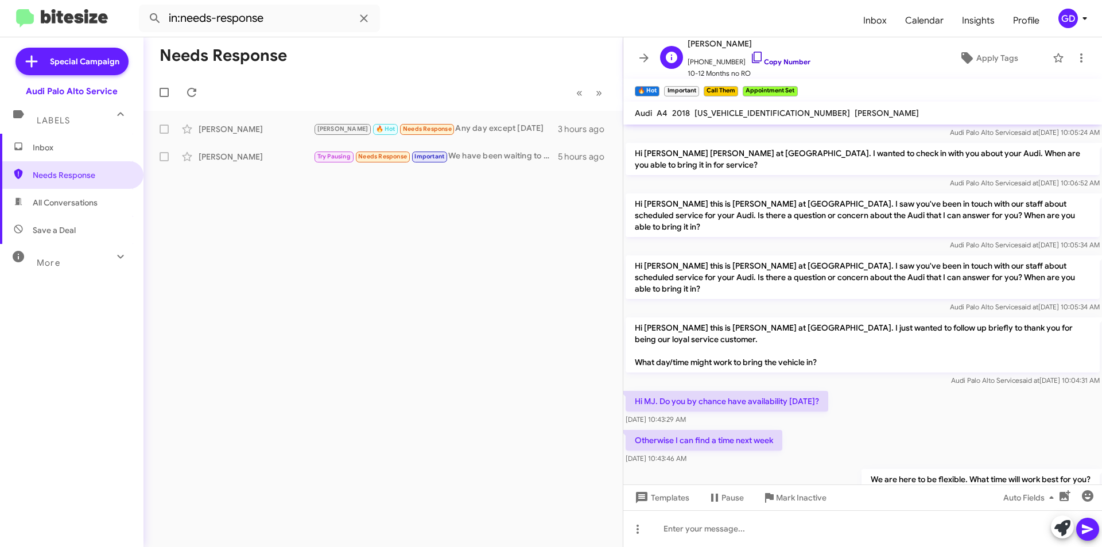
click at [770, 63] on link "Copy Number" at bounding box center [780, 61] width 60 height 9
